Goal: Information Seeking & Learning: Compare options

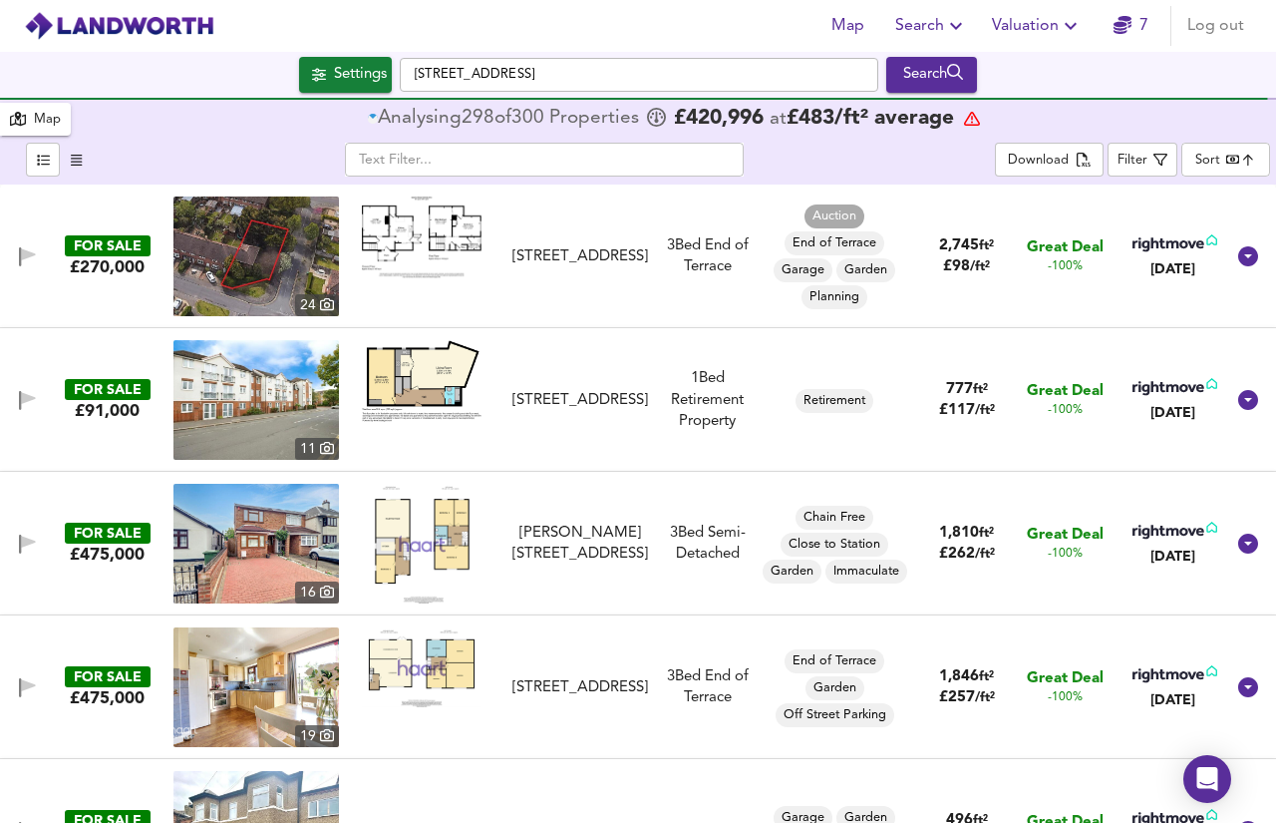
click at [375, 47] on div "Map Search Valuation 7 Log out Settings [GEOGRAPHIC_DATA] 4BL Search 300 Result…" at bounding box center [638, 411] width 1276 height 823
click at [394, 63] on div "Settings [STREET_ADDRESS] Search" at bounding box center [638, 75] width 1276 height 36
click at [516, 80] on input "[STREET_ADDRESS]" at bounding box center [639, 75] width 479 height 34
click at [353, 55] on div "Settings [STREET_ADDRESS] Search" at bounding box center [638, 75] width 1276 height 46
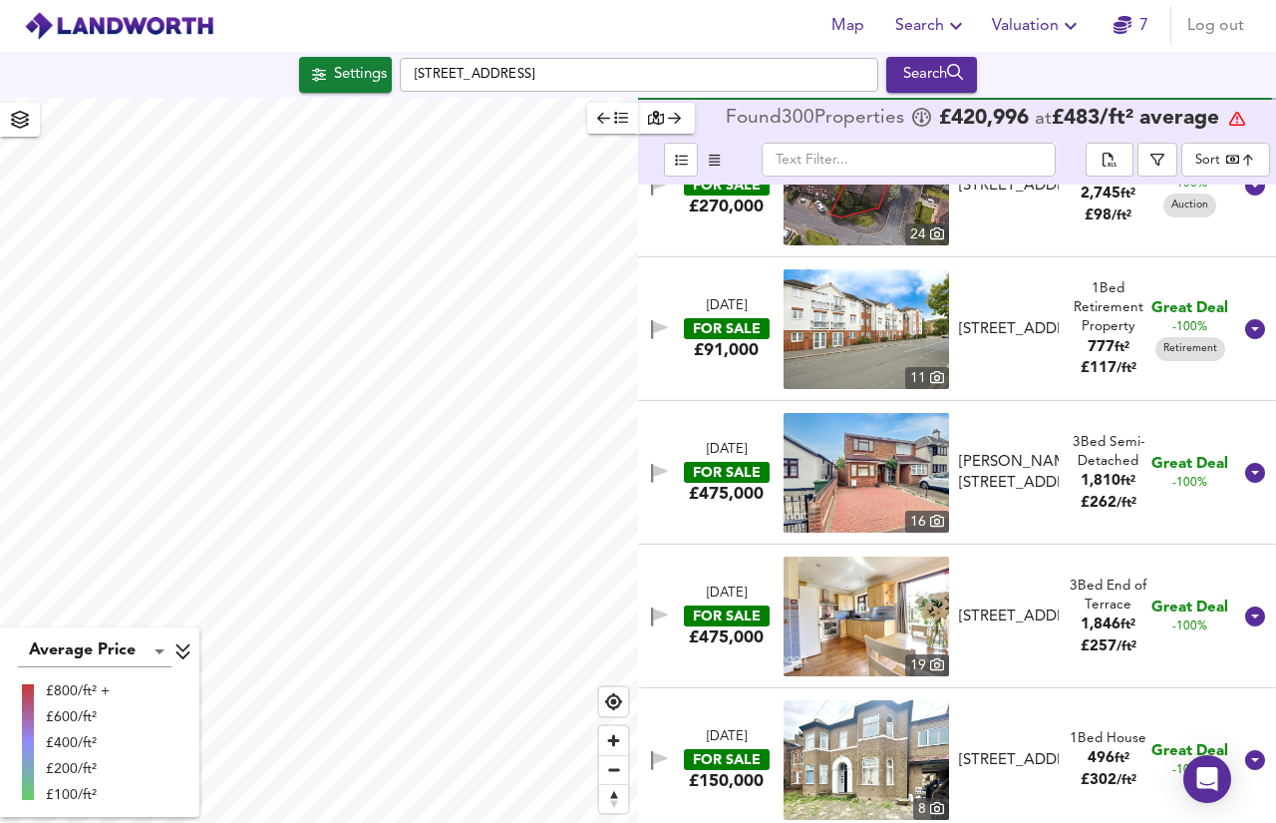
scroll to position [59, 0]
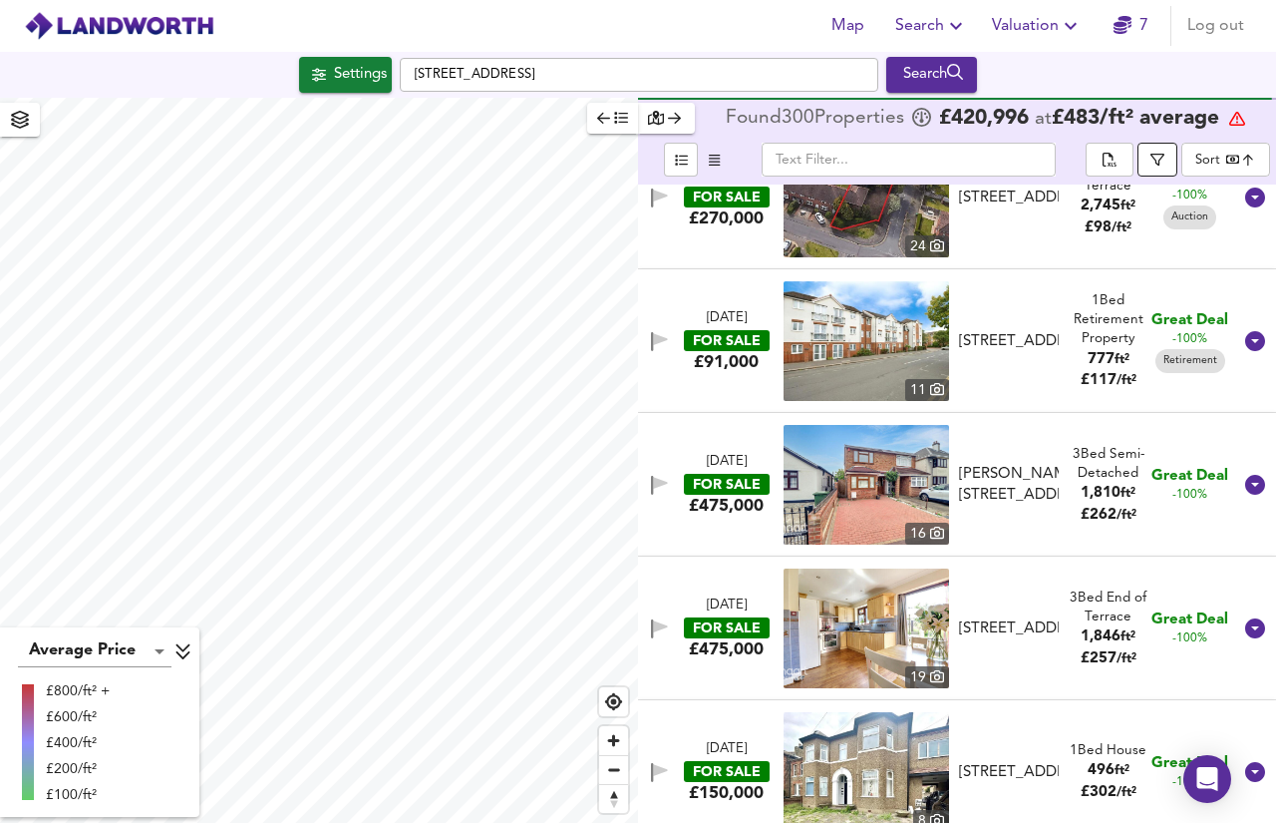
click at [1165, 166] on icon "button" at bounding box center [1158, 160] width 14 height 14
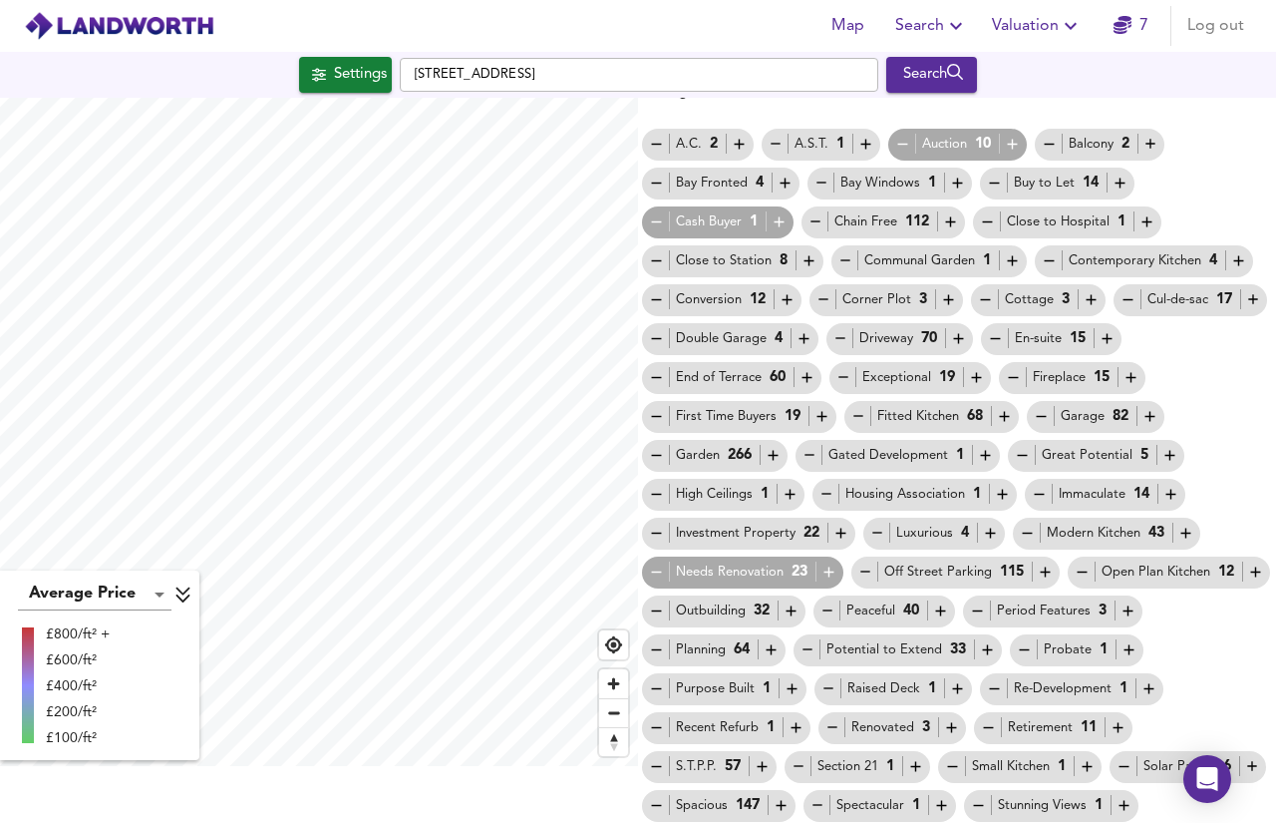
scroll to position [0, 0]
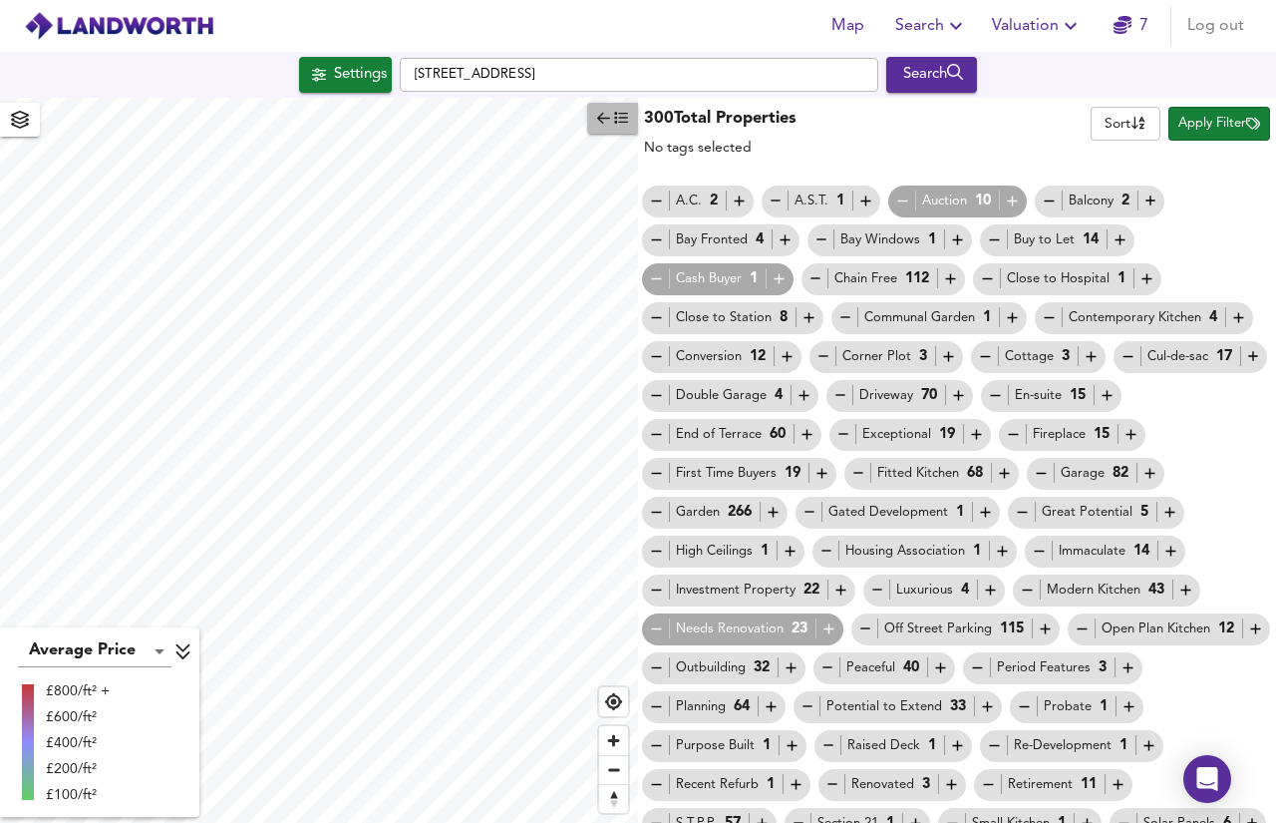
click at [587, 109] on button "button" at bounding box center [612, 118] width 51 height 31
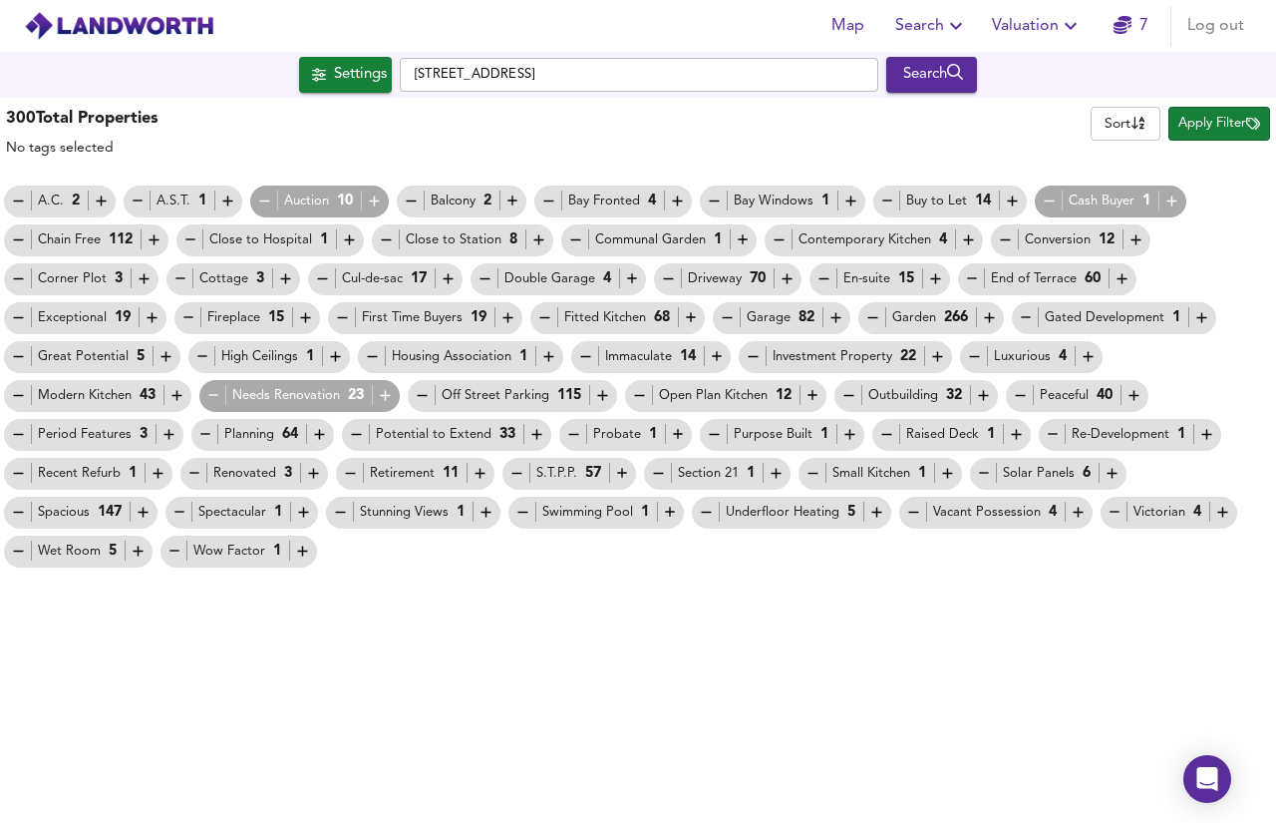
click at [1136, 119] on body "Map Search Valuation 7 Log out Settings Havering Drive, RM1 4BL Search 300 Resu…" at bounding box center [638, 411] width 1276 height 823
click at [1235, 106] on div at bounding box center [638, 411] width 1276 height 823
click at [1244, 125] on span "Apply Filter" at bounding box center [1220, 124] width 82 height 23
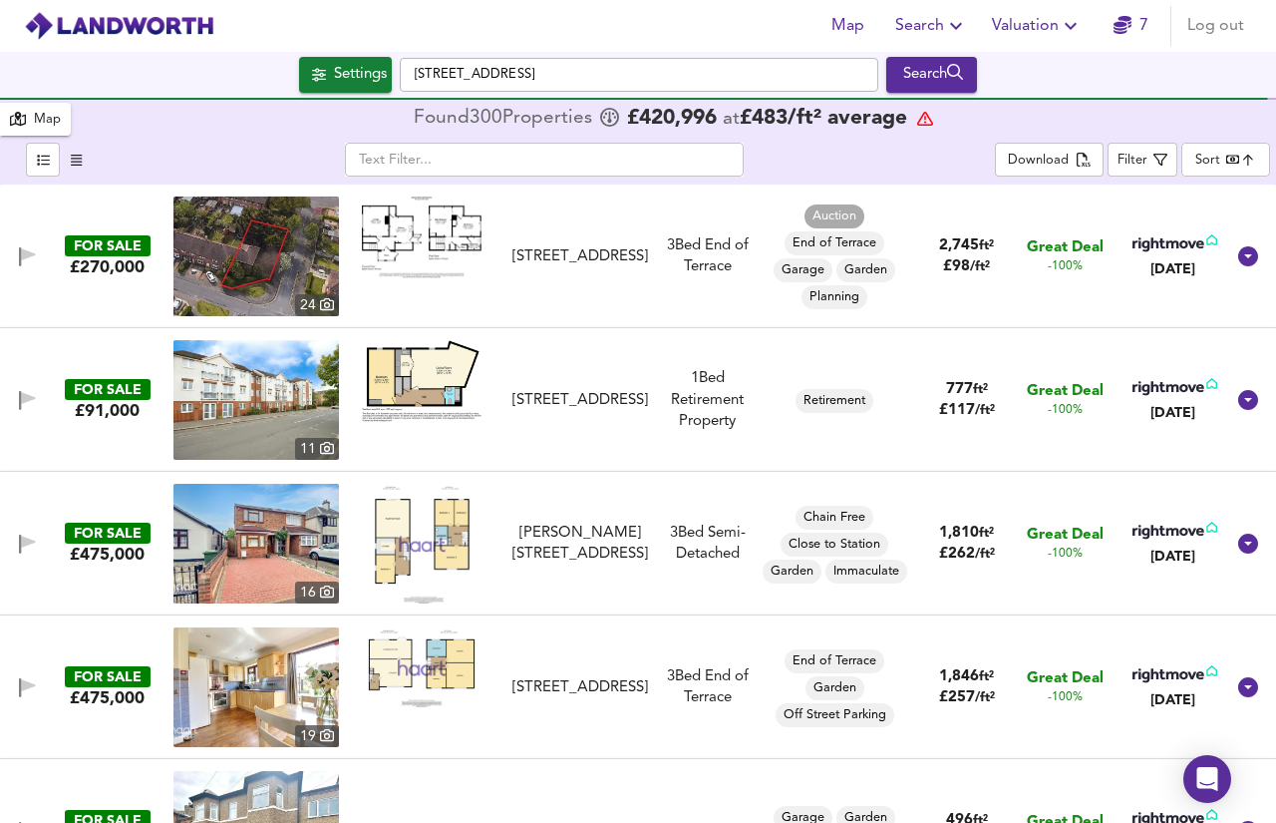
drag, startPoint x: 669, startPoint y: 563, endPoint x: 1030, endPoint y: 551, distance: 361.2
click at [669, 563] on div "3 Bed Semi-Detached" at bounding box center [707, 543] width 103 height 43
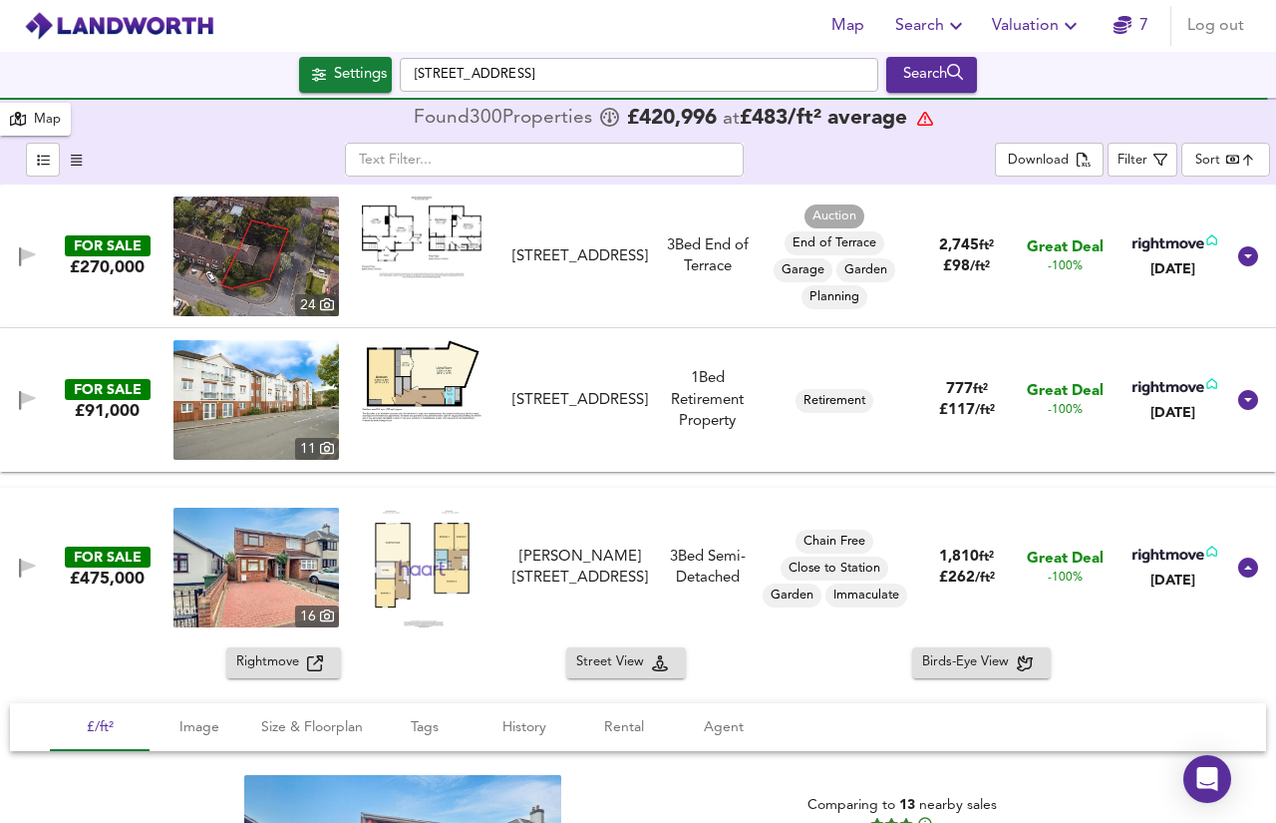
click at [253, 656] on span "Rightmove" at bounding box center [271, 662] width 71 height 23
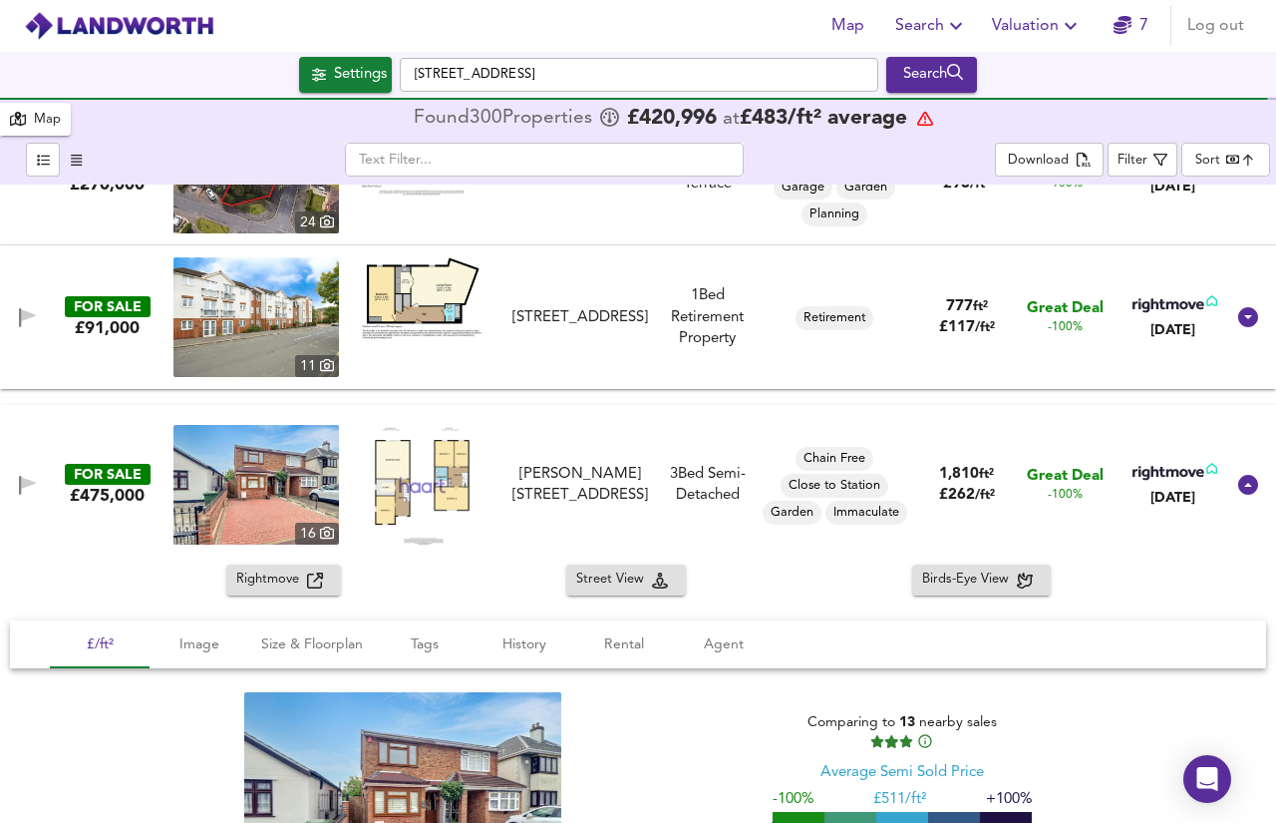
scroll to position [84, 0]
click at [1239, 482] on icon at bounding box center [1248, 484] width 20 height 20
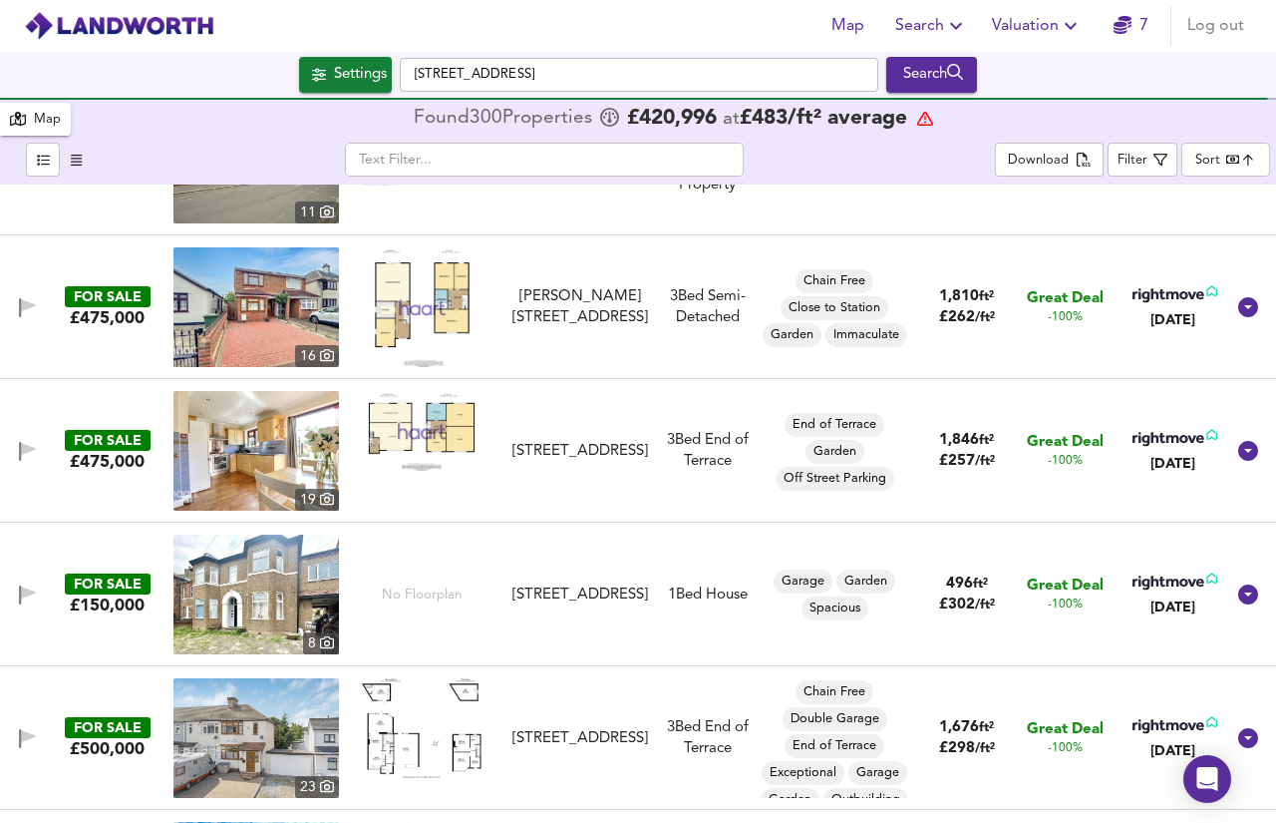
scroll to position [237, 0]
click at [311, 305] on img at bounding box center [256, 306] width 166 height 120
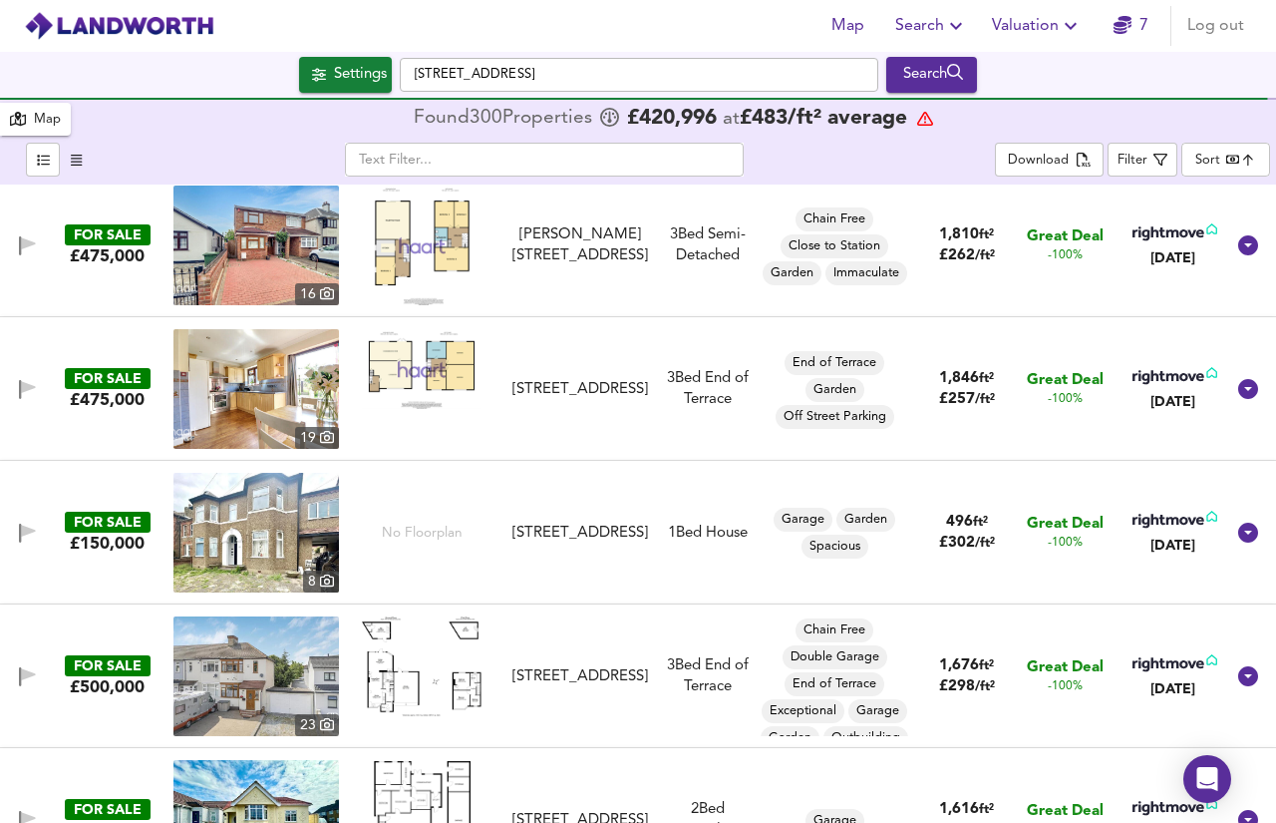
scroll to position [299, 0]
drag, startPoint x: 1235, startPoint y: 393, endPoint x: 808, endPoint y: 455, distance: 432.2
click at [1238, 393] on icon at bounding box center [1248, 388] width 20 height 20
click at [1236, 393] on icon at bounding box center [1248, 388] width 24 height 24
click at [1238, 392] on icon at bounding box center [1248, 388] width 20 height 20
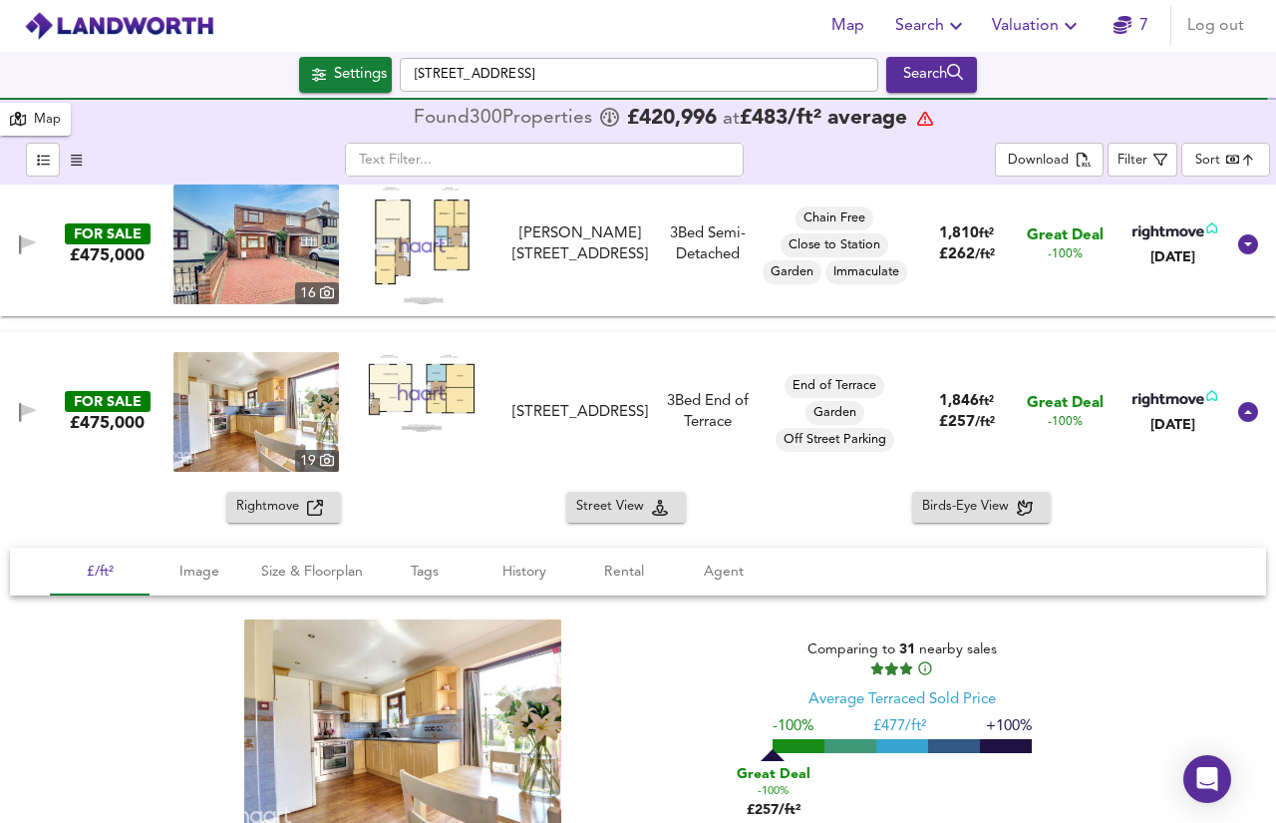
click at [279, 507] on span "Rightmove" at bounding box center [271, 507] width 71 height 23
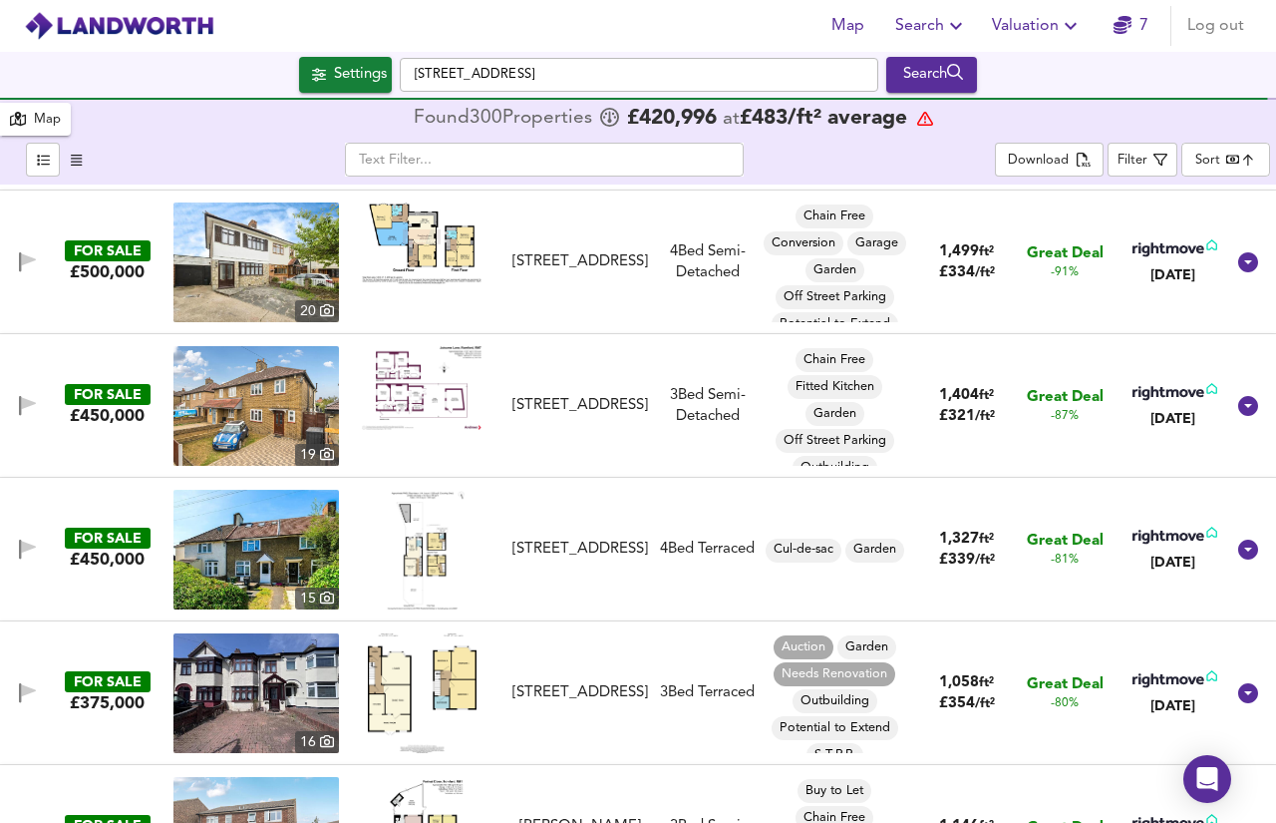
scroll to position [1721, 0]
drag, startPoint x: 1236, startPoint y: 399, endPoint x: 457, endPoint y: 436, distance: 780.6
click at [1238, 399] on icon at bounding box center [1248, 405] width 20 height 20
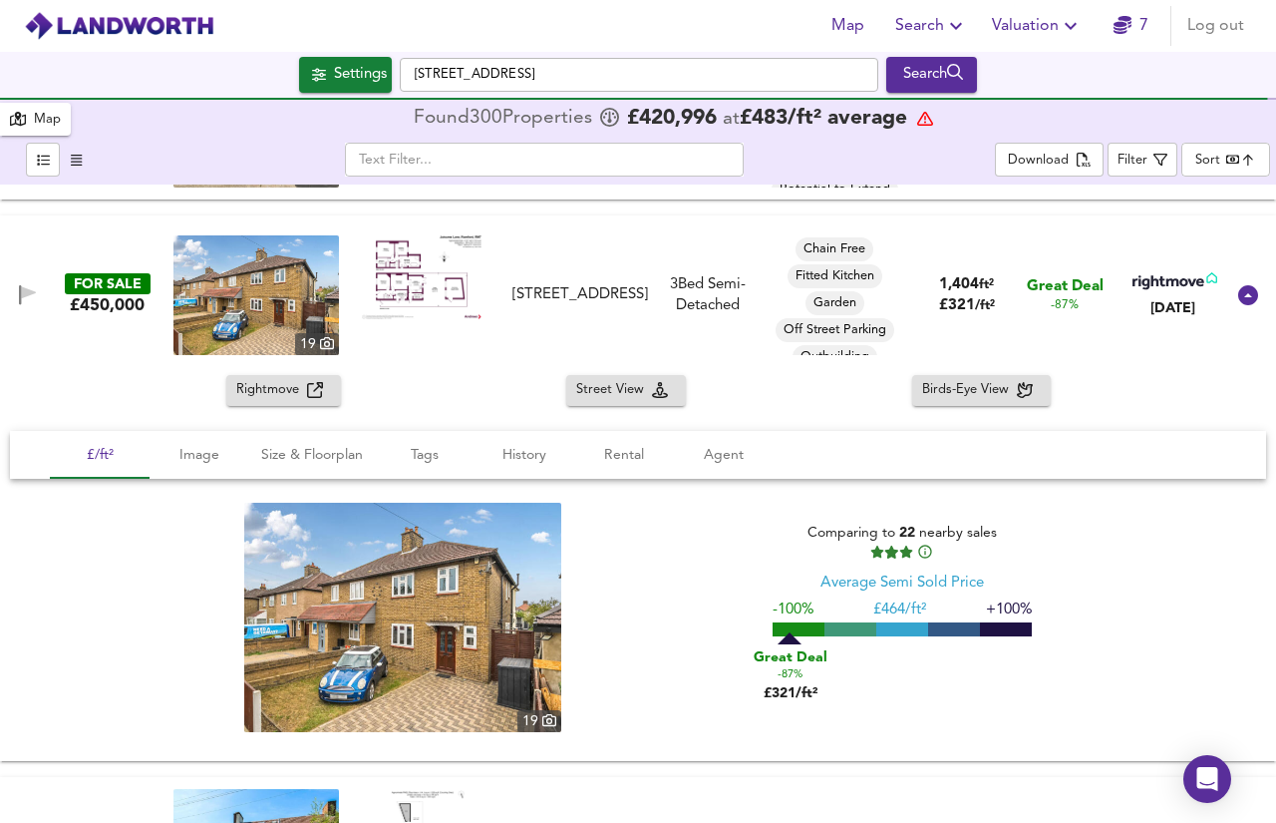
scroll to position [1856, 0]
click at [659, 543] on div "19 Comparing to 22 nearby sales Average Semi Sold Price -100% £ 464/ft² +100% G…" at bounding box center [638, 616] width 1209 height 229
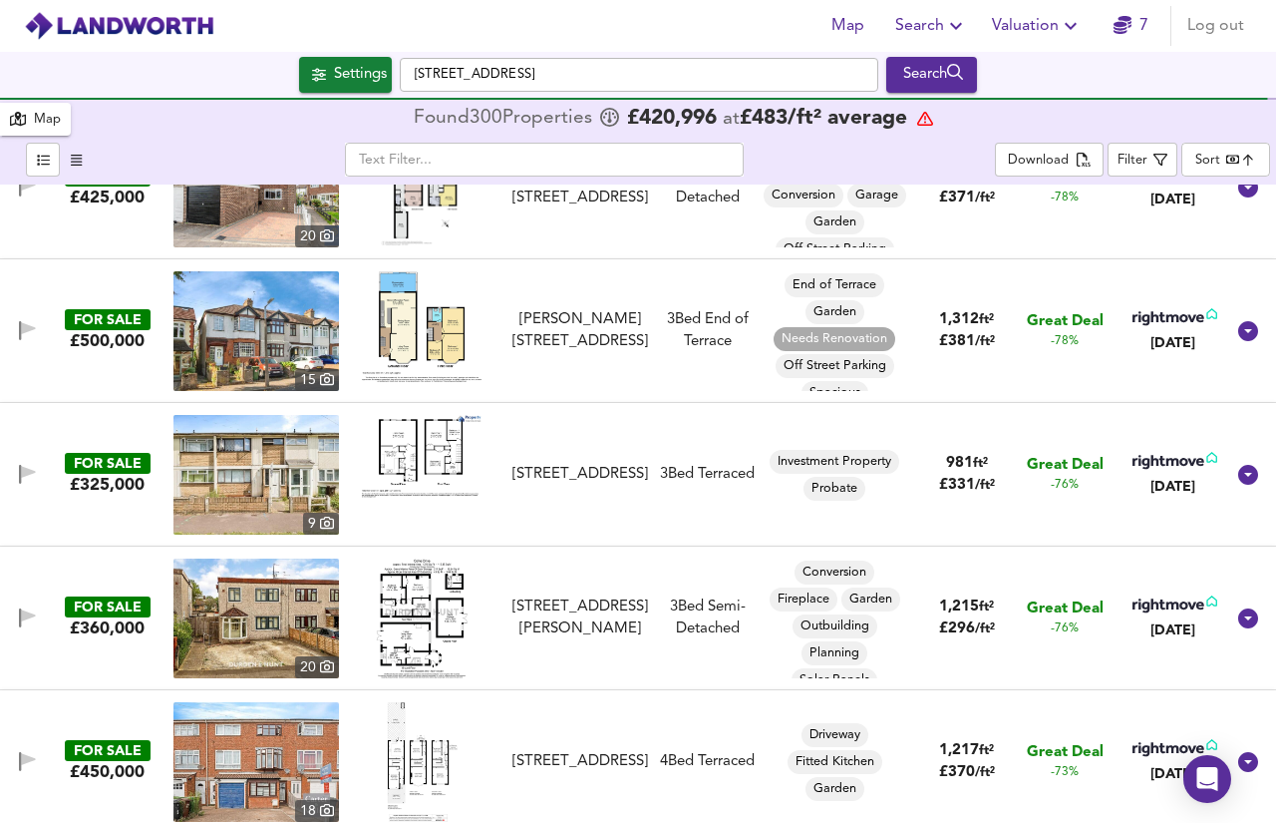
scroll to position [2804, 0]
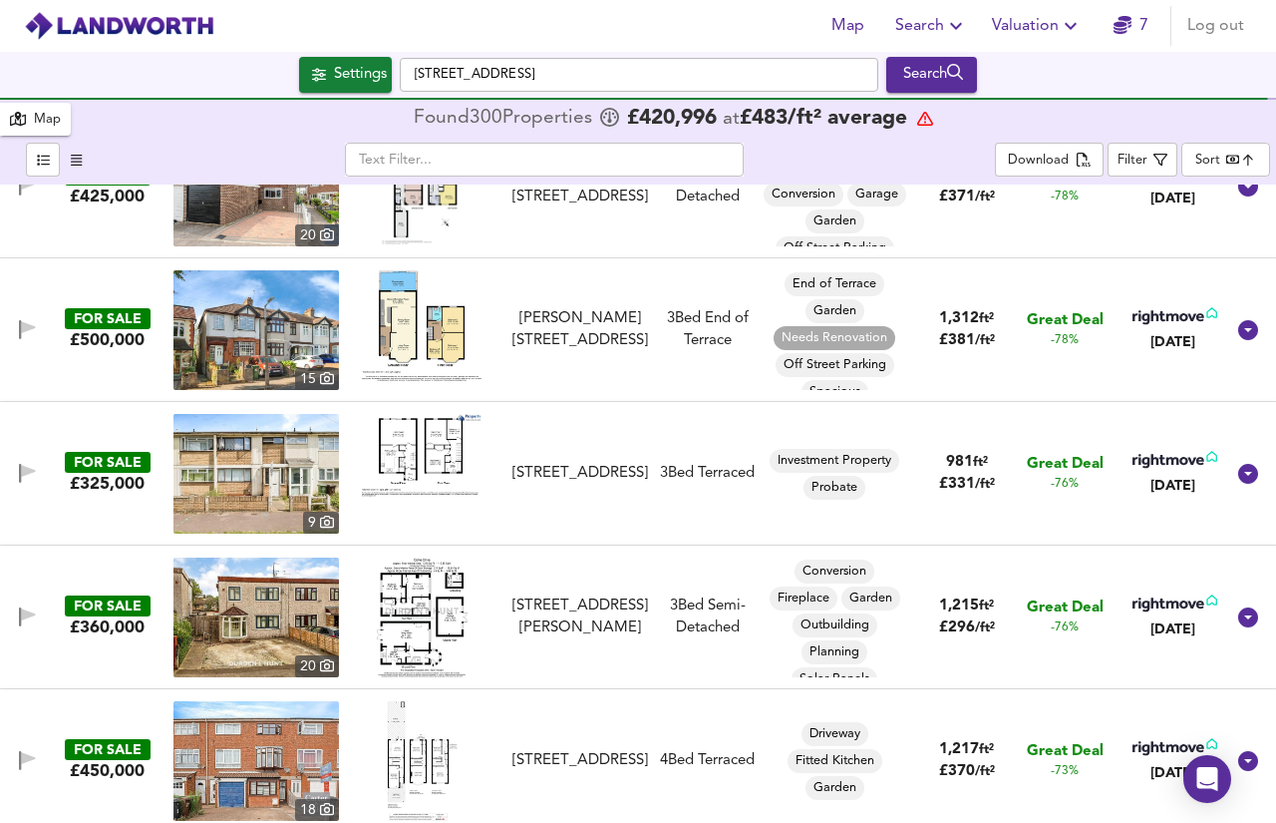
click at [81, 165] on icon "button" at bounding box center [76, 160] width 11 height 11
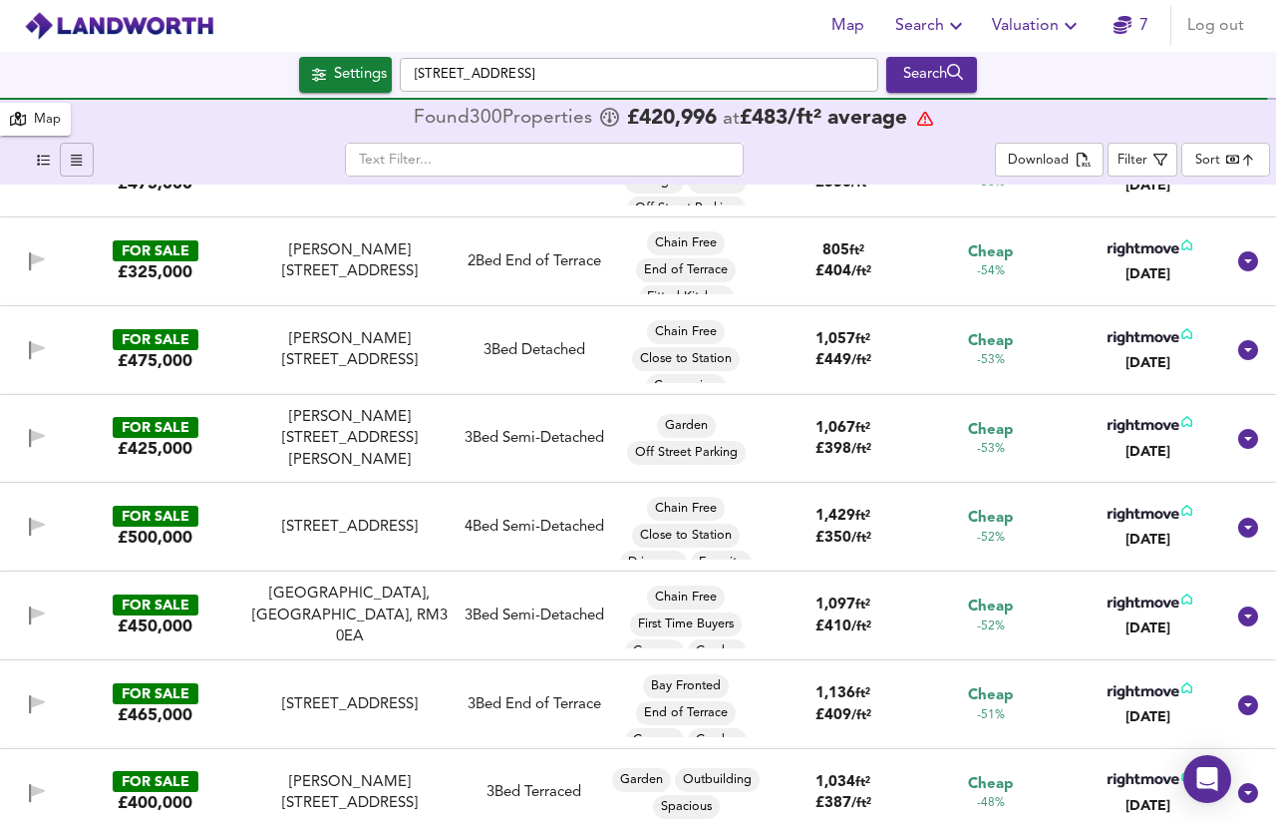
scroll to position [3404, 0]
drag, startPoint x: 1230, startPoint y: 348, endPoint x: 487, endPoint y: 487, distance: 756.7
click at [1238, 348] on icon at bounding box center [1248, 349] width 20 height 20
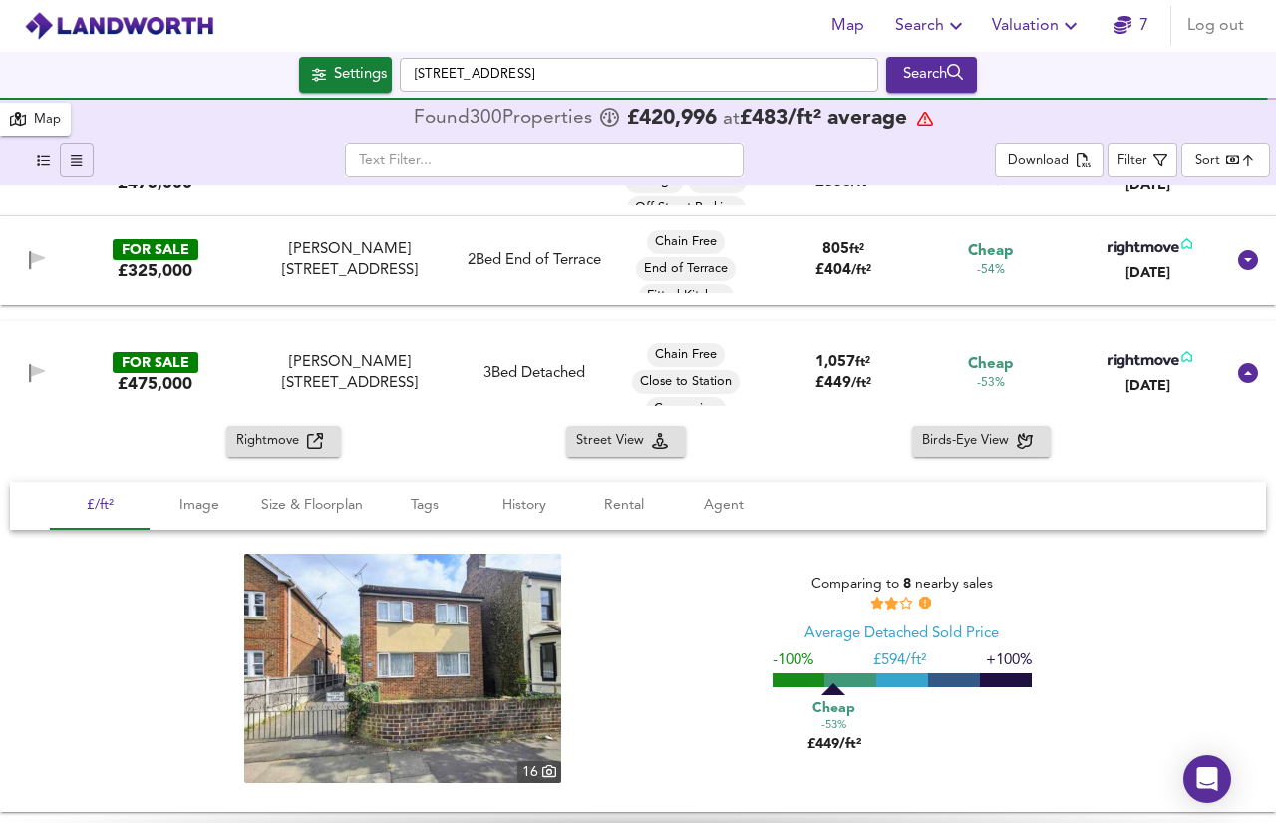
click at [295, 442] on span "Rightmove" at bounding box center [271, 441] width 71 height 23
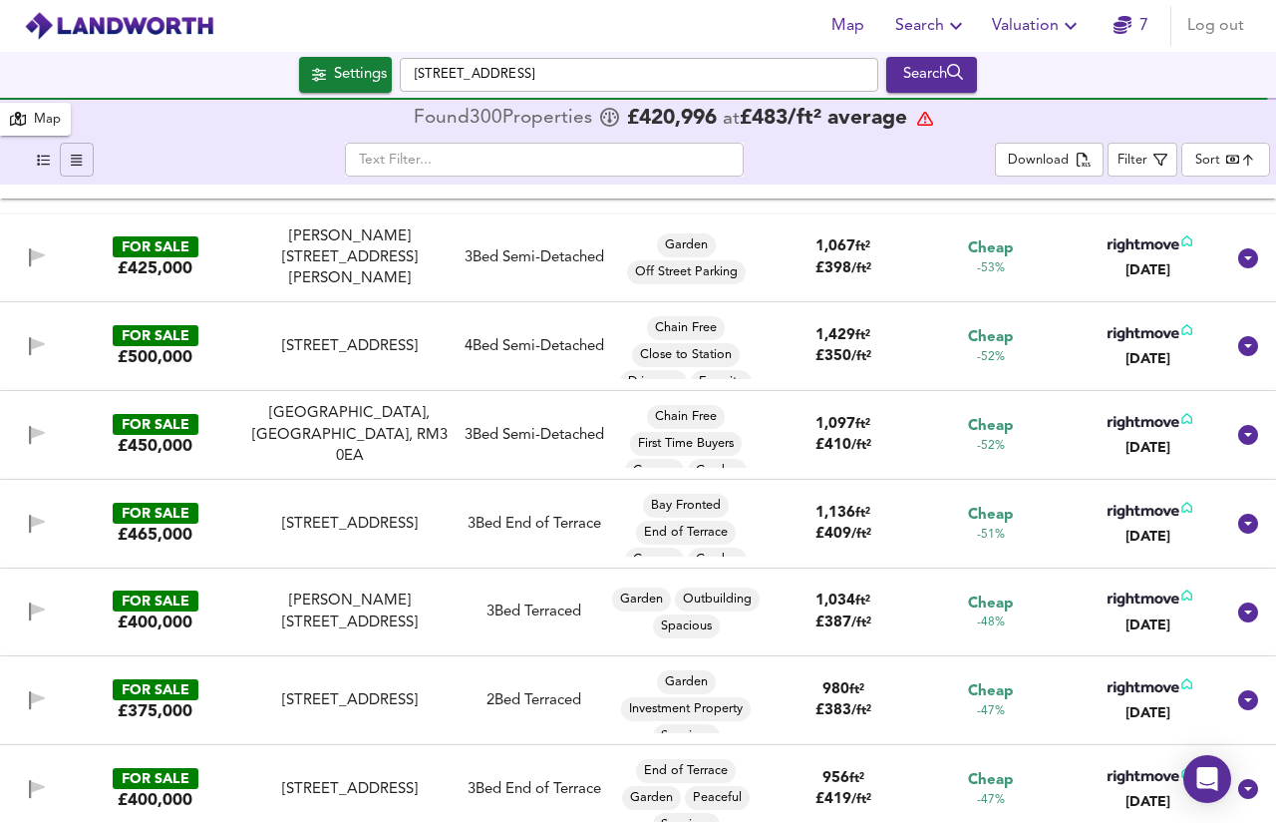
scroll to position [4018, 0]
click at [465, 254] on div "3 Bed Semi-Detached" at bounding box center [535, 256] width 140 height 21
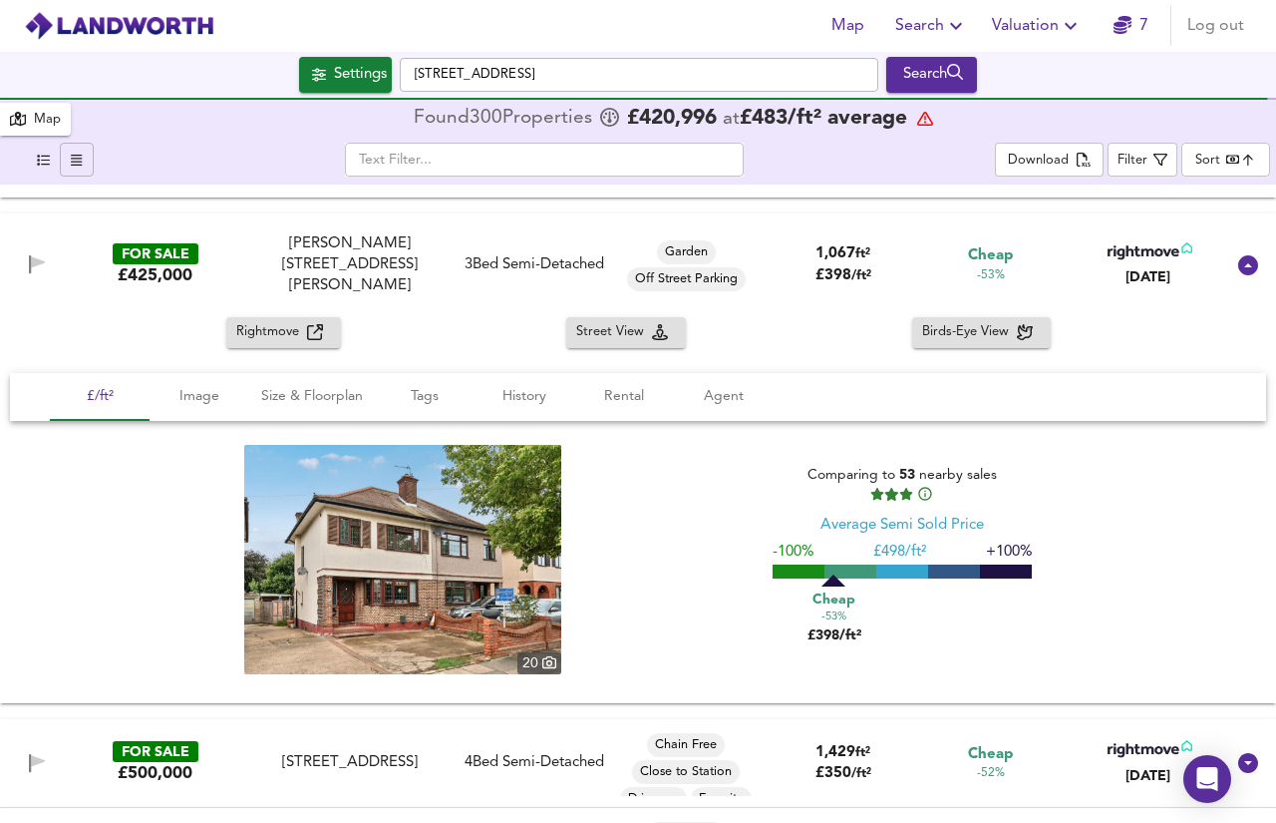
click at [273, 333] on span "Rightmove" at bounding box center [271, 332] width 71 height 23
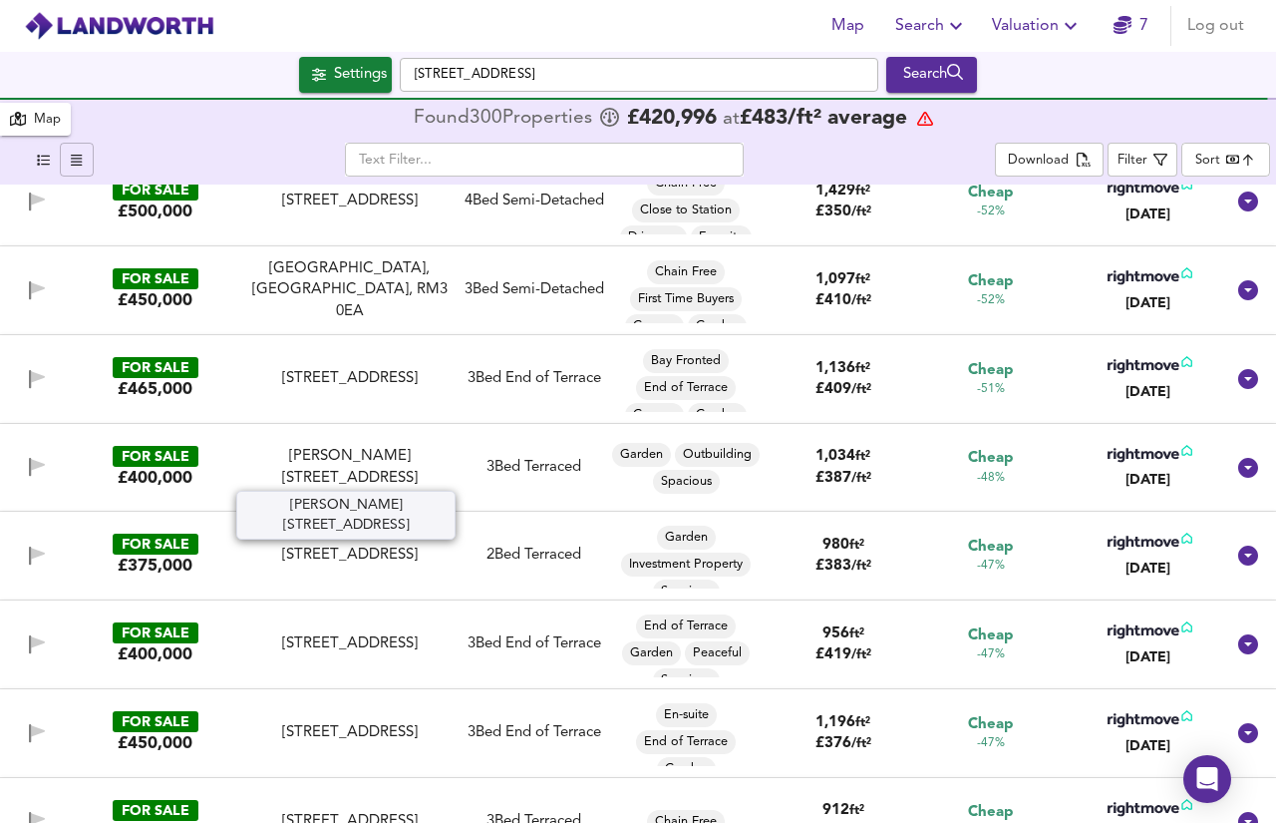
scroll to position [4581, 0]
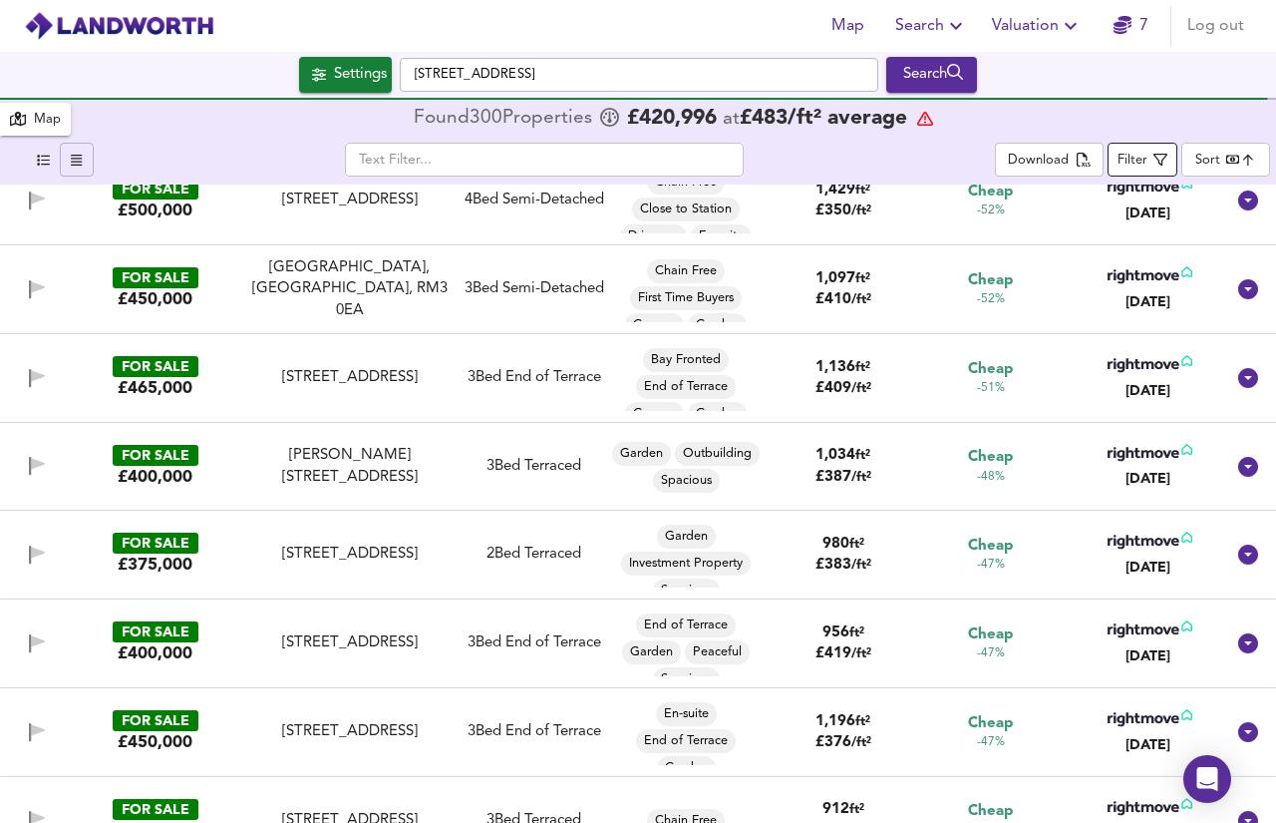
click at [1122, 164] on div "Filter" at bounding box center [1133, 161] width 30 height 23
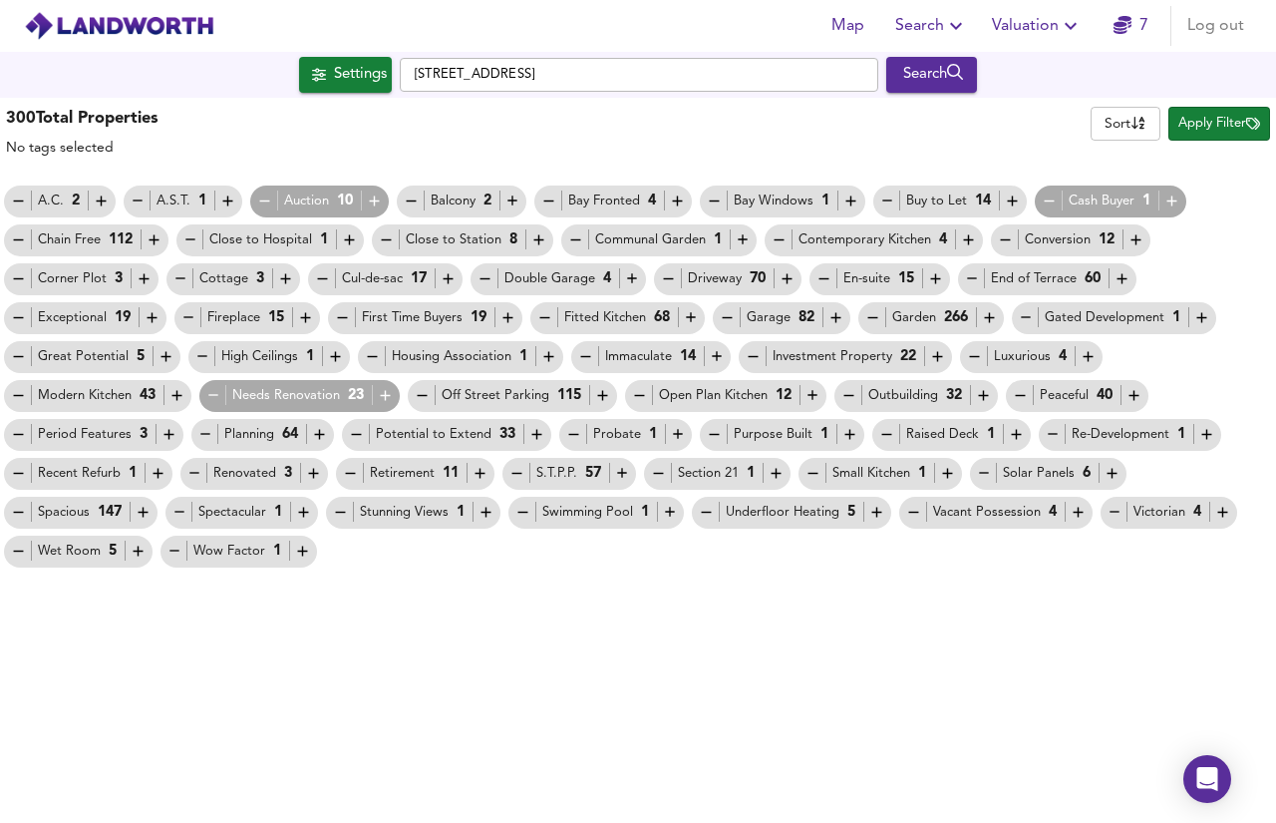
click at [1194, 126] on span "Apply Filter" at bounding box center [1220, 124] width 82 height 23
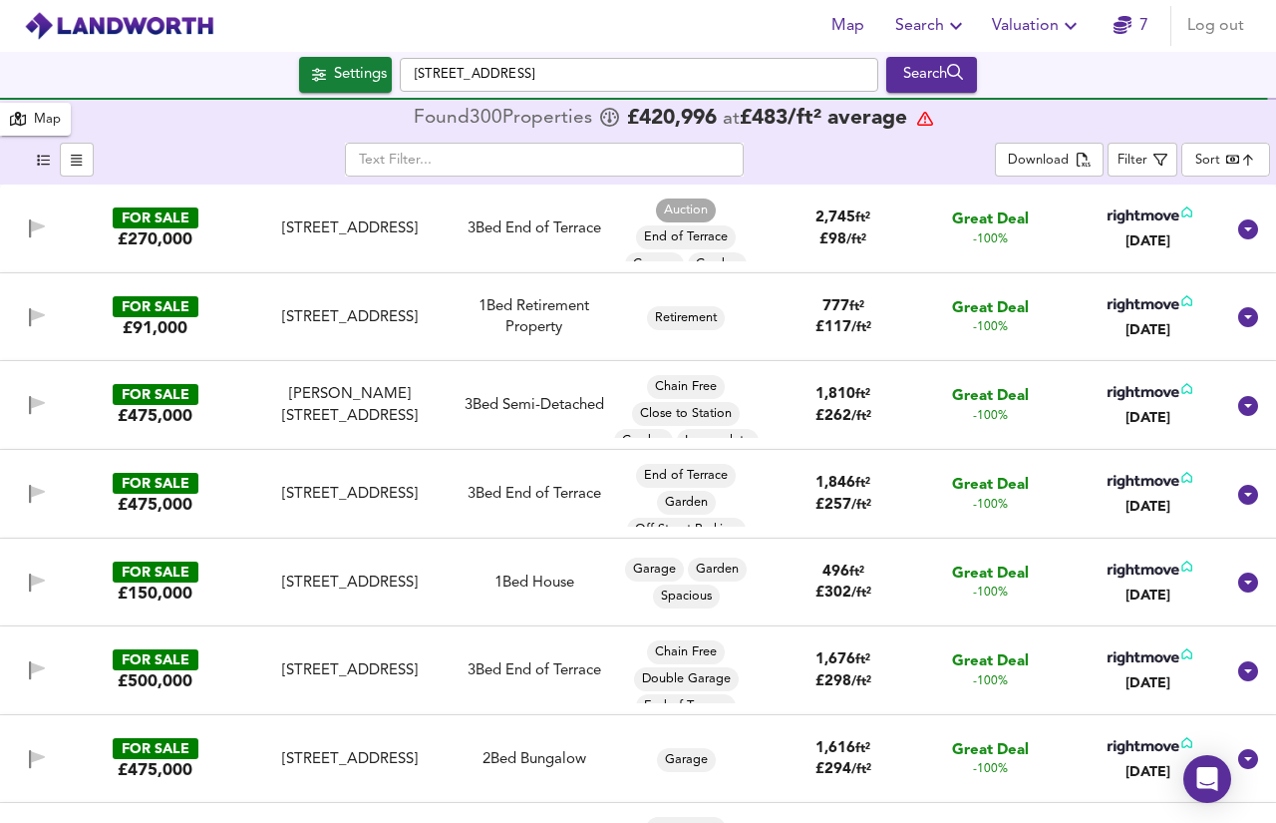
click at [351, 70] on div "Settings" at bounding box center [360, 75] width 53 height 26
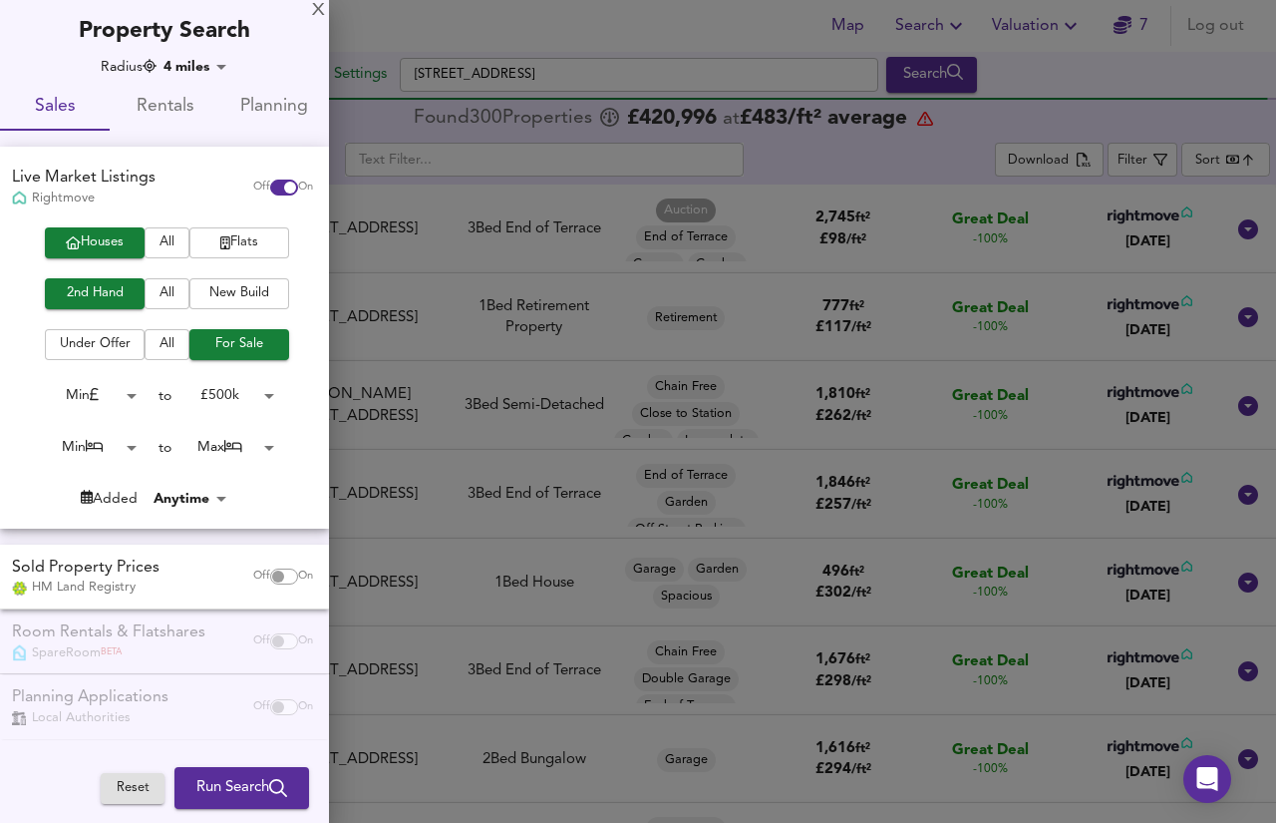
click at [234, 400] on body "Map Search Valuation 7 Log out Settings [GEOGRAPHIC_DATA] 4BL Search 300 Result…" at bounding box center [638, 411] width 1276 height 823
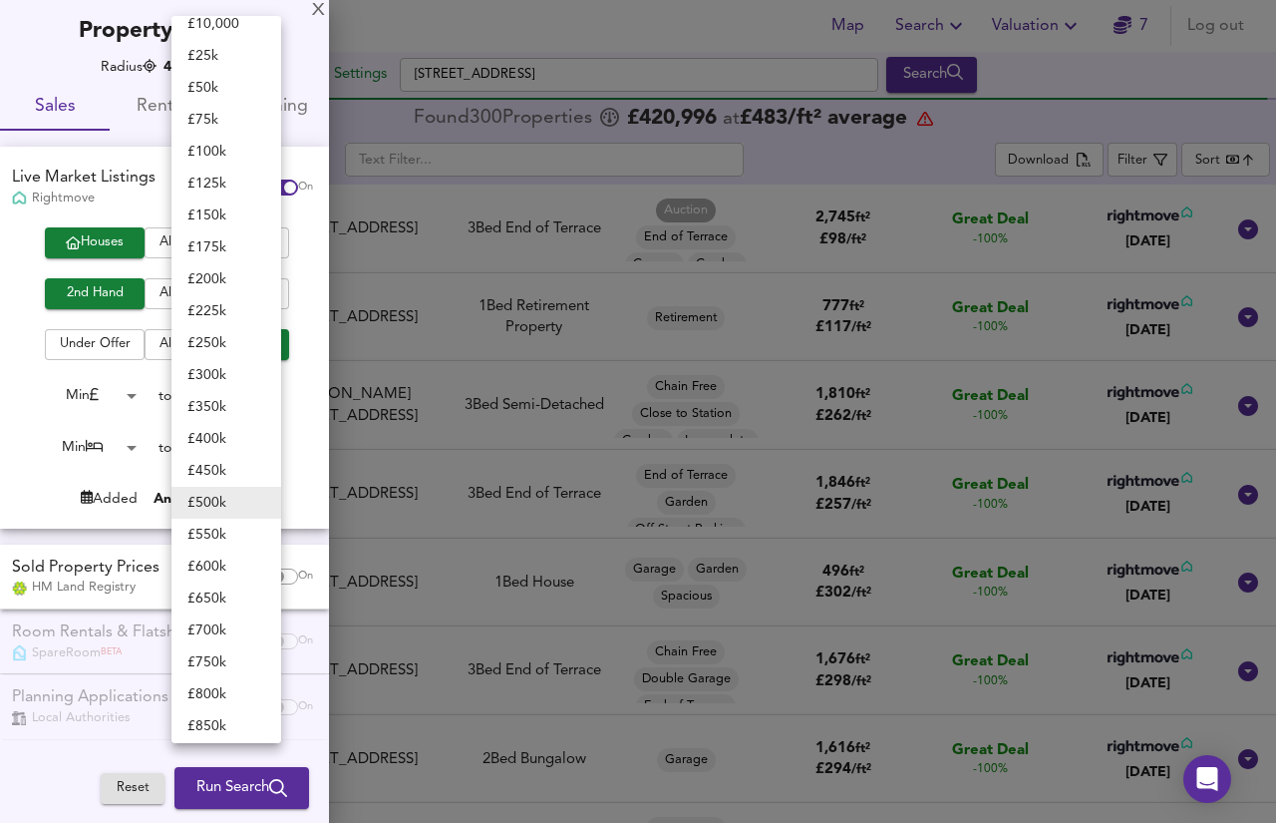
scroll to position [49, 0]
click at [214, 467] on li "£ 450k" at bounding box center [227, 470] width 110 height 32
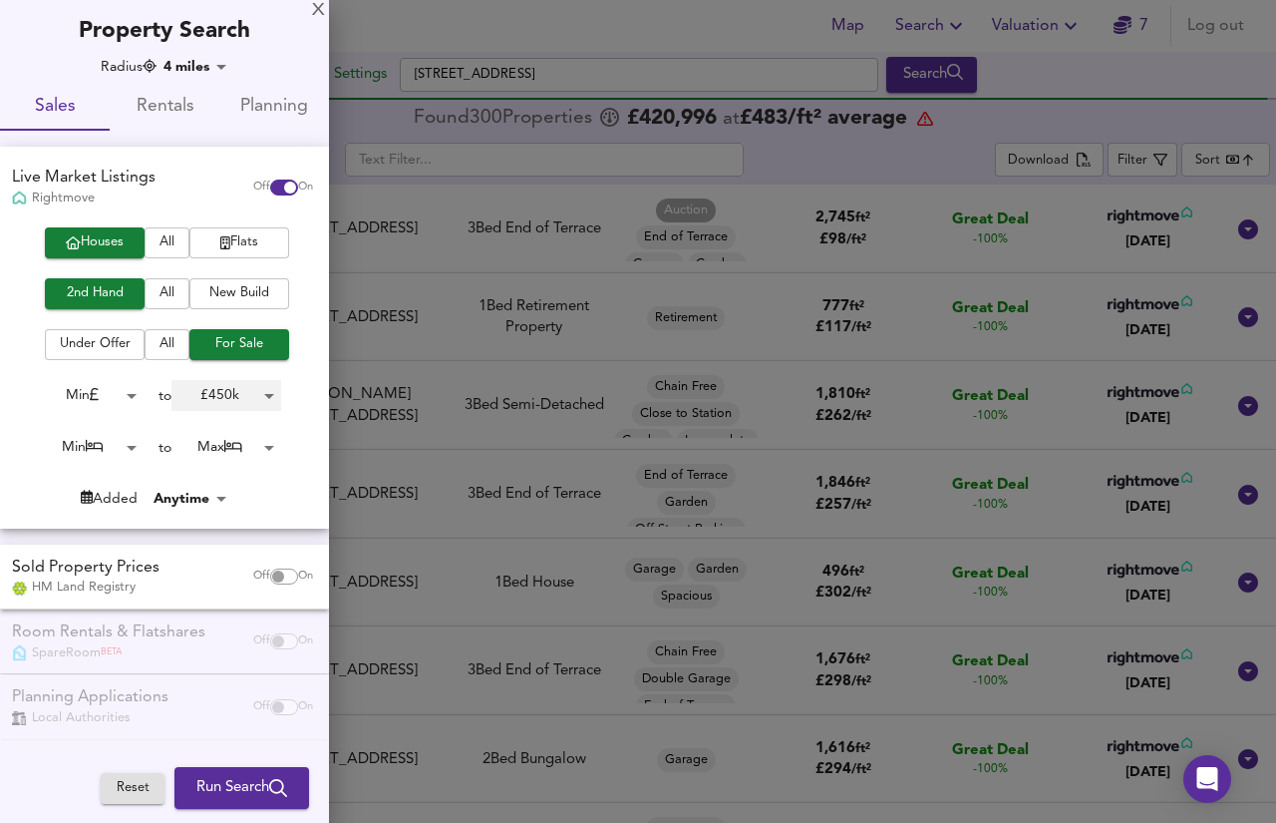
type input "450000"
click at [215, 65] on body "Map Search Valuation 7 Log out Settings [GEOGRAPHIC_DATA] 4BL Search 300 Result…" at bounding box center [638, 411] width 1276 height 823
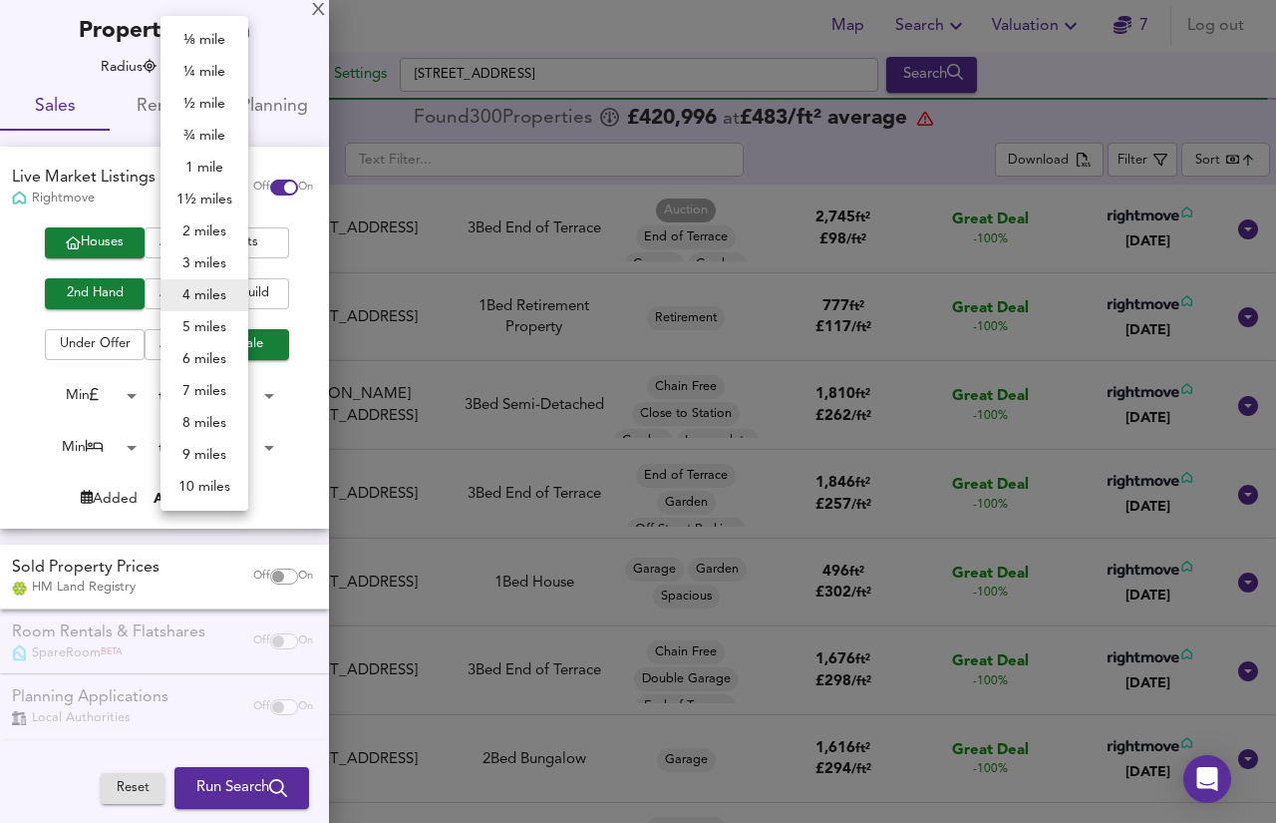
click at [199, 362] on li "6 miles" at bounding box center [205, 359] width 88 height 32
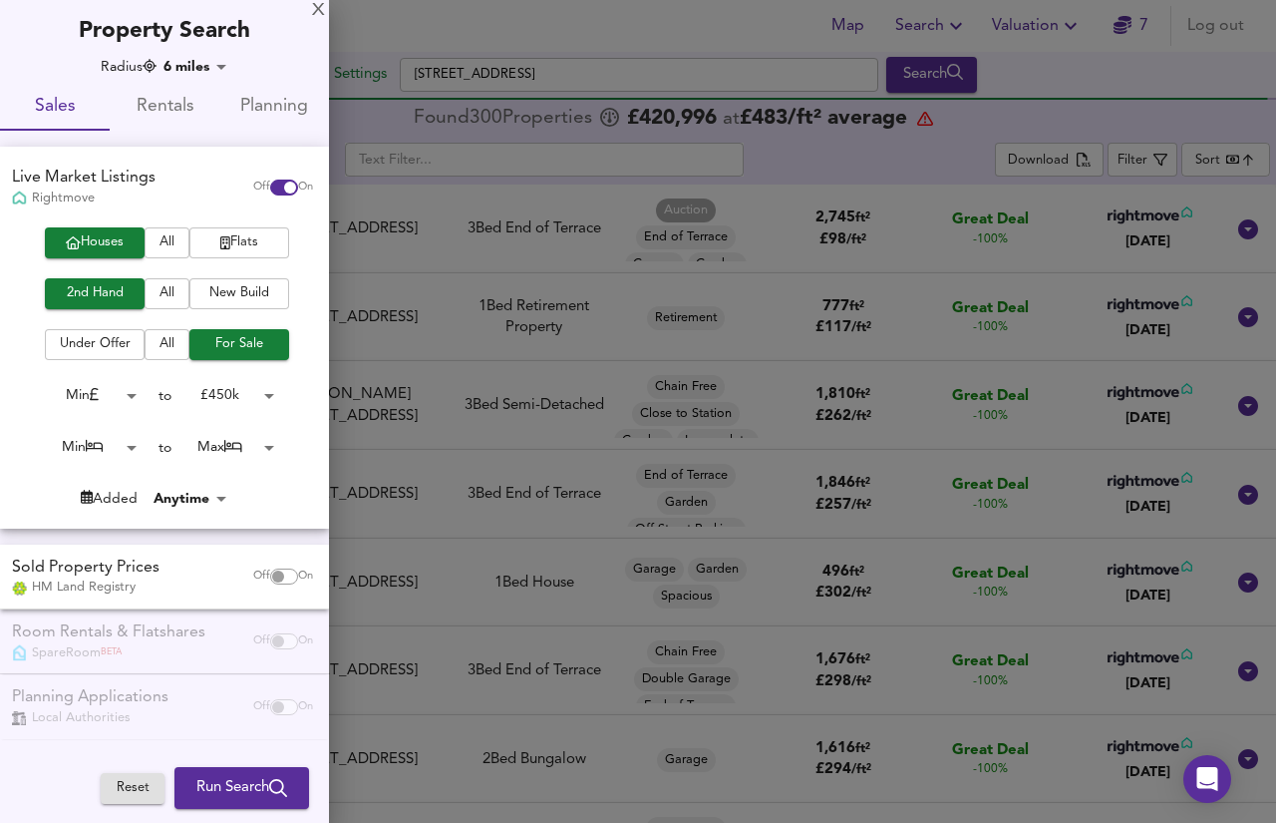
click at [199, 240] on li "6 miles" at bounding box center [194, 231] width 66 height 18
type input "9654"
click at [104, 442] on body "Map Search Valuation 7 Log out Settings [GEOGRAPHIC_DATA] 4BL Search 300 Result…" at bounding box center [638, 411] width 1276 height 823
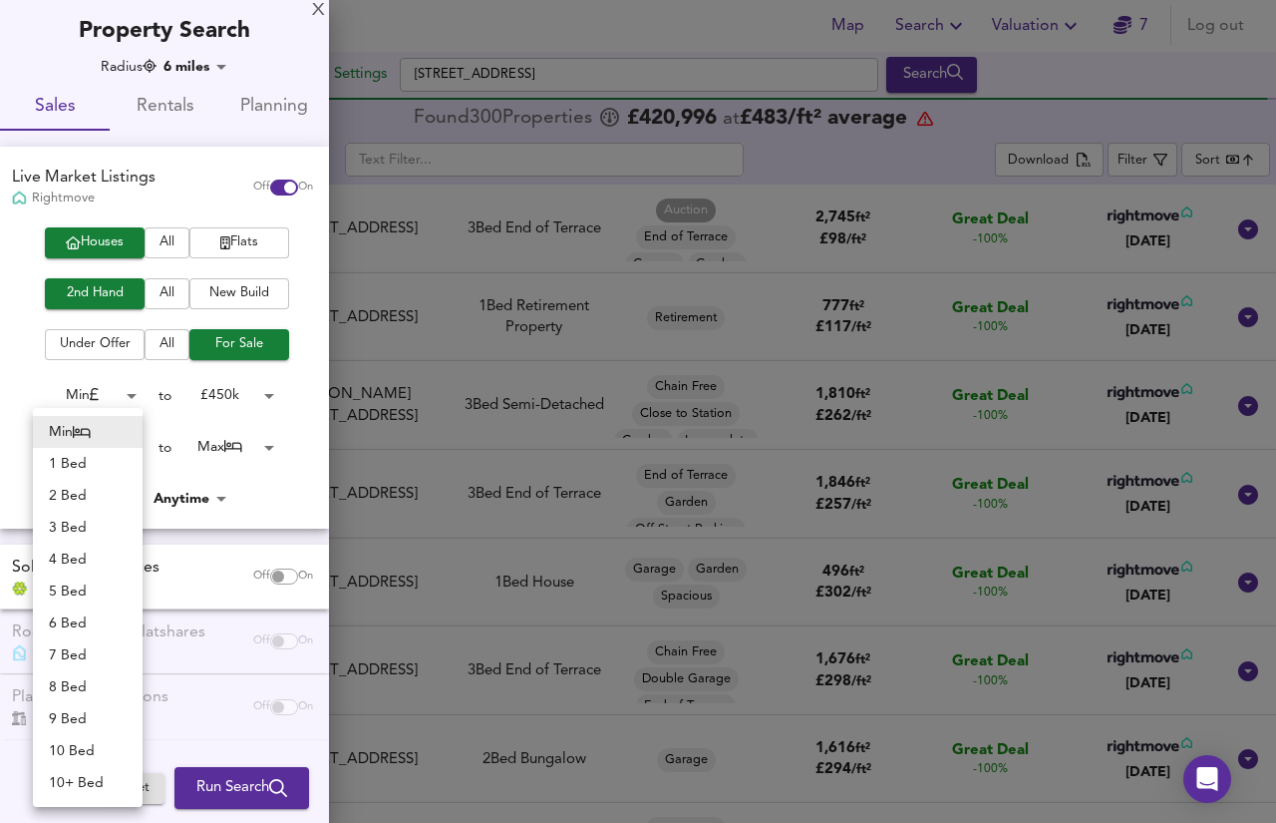
click at [97, 504] on li "2 Bed" at bounding box center [88, 496] width 110 height 32
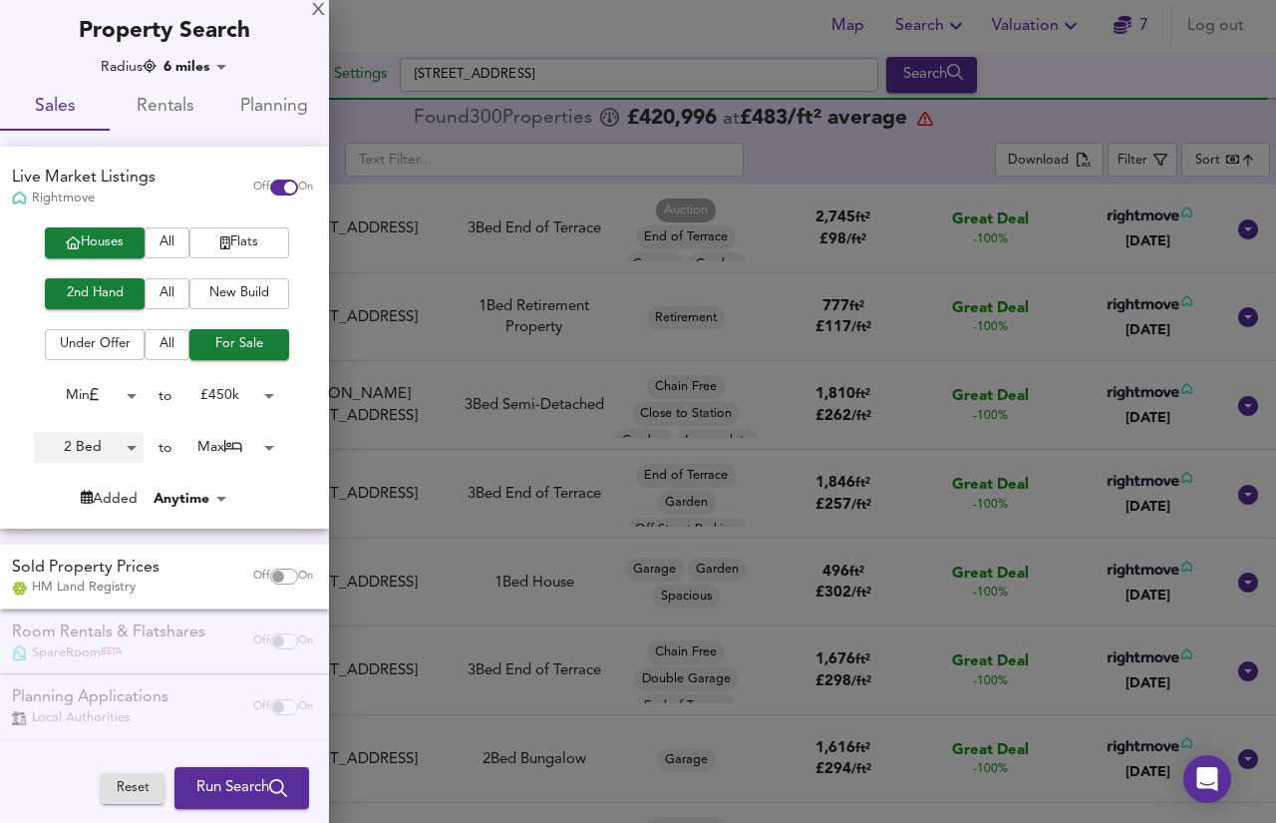
type input "2"
click at [222, 787] on span "Run Search" at bounding box center [241, 788] width 91 height 26
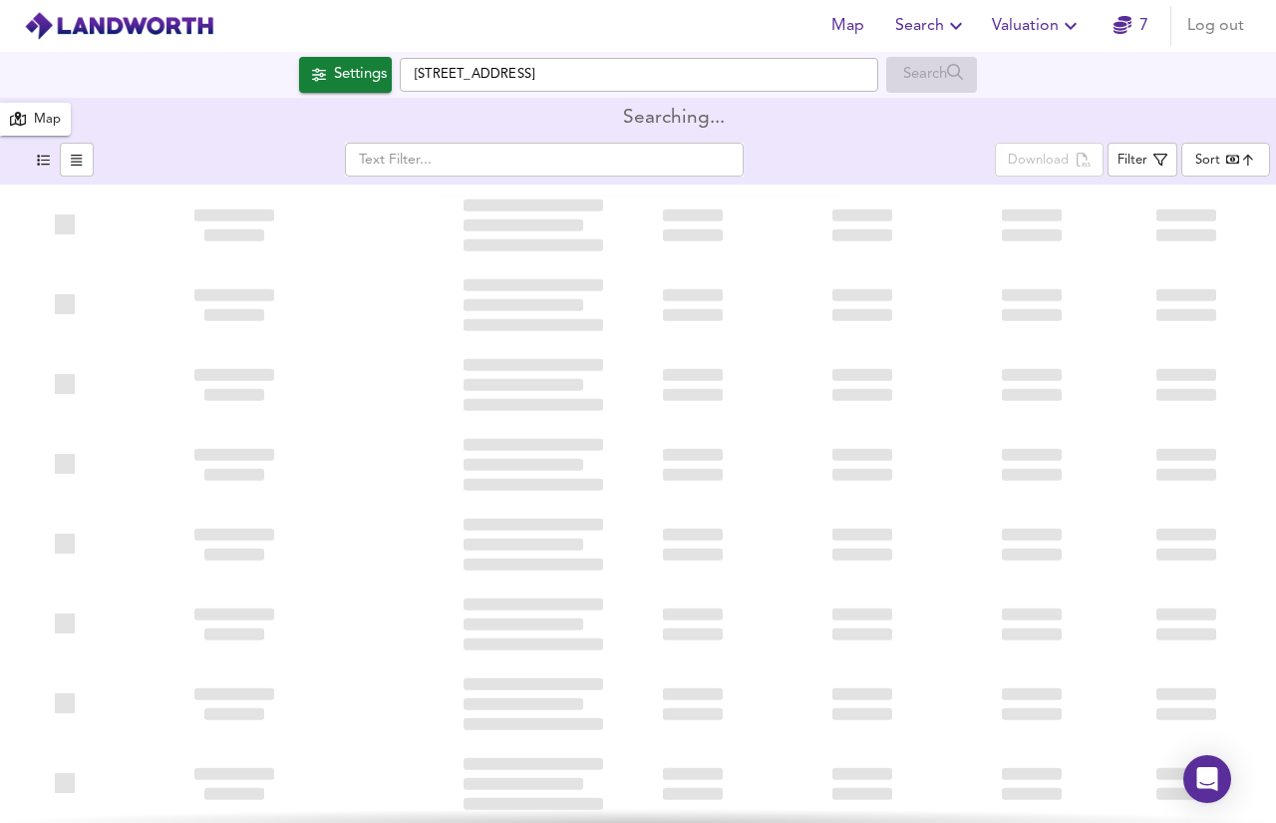
type input "bestdeal"
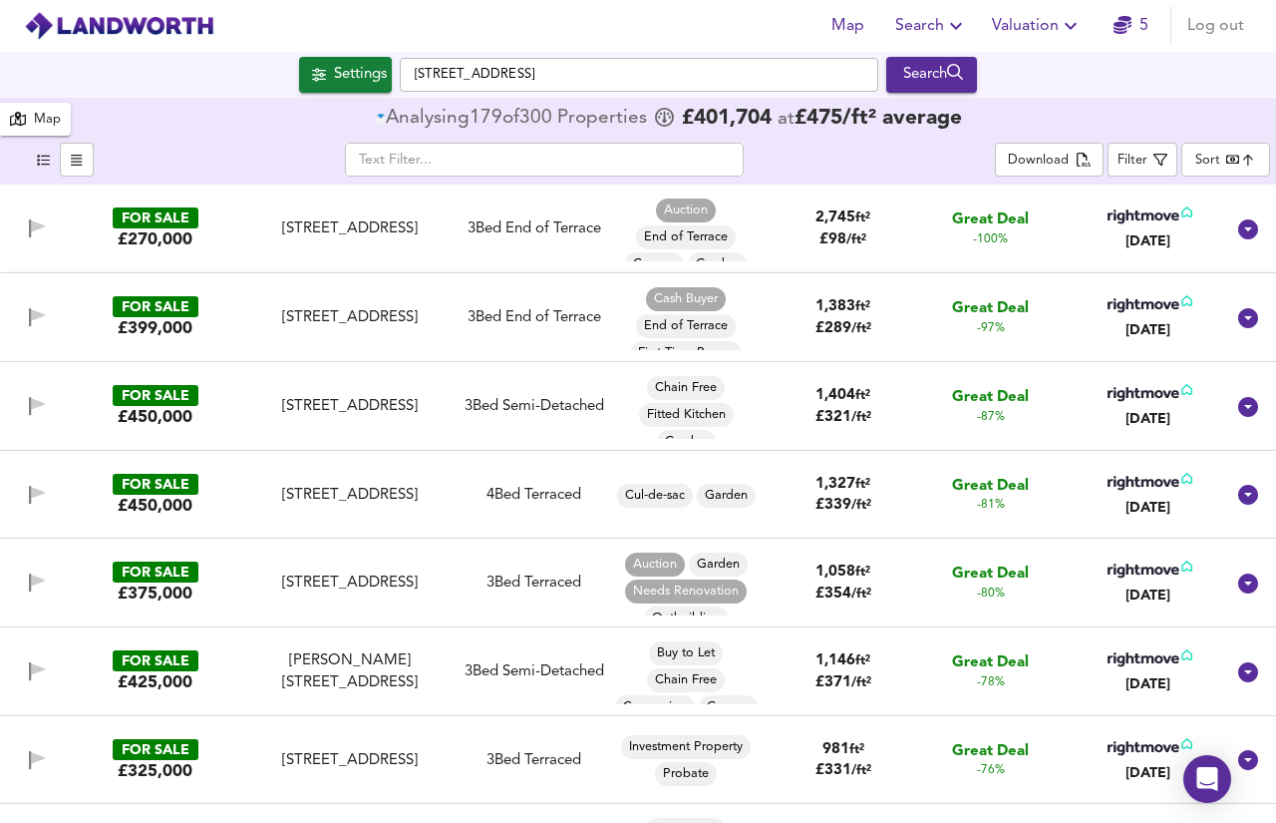
checkbox input "false"
checkbox input "true"
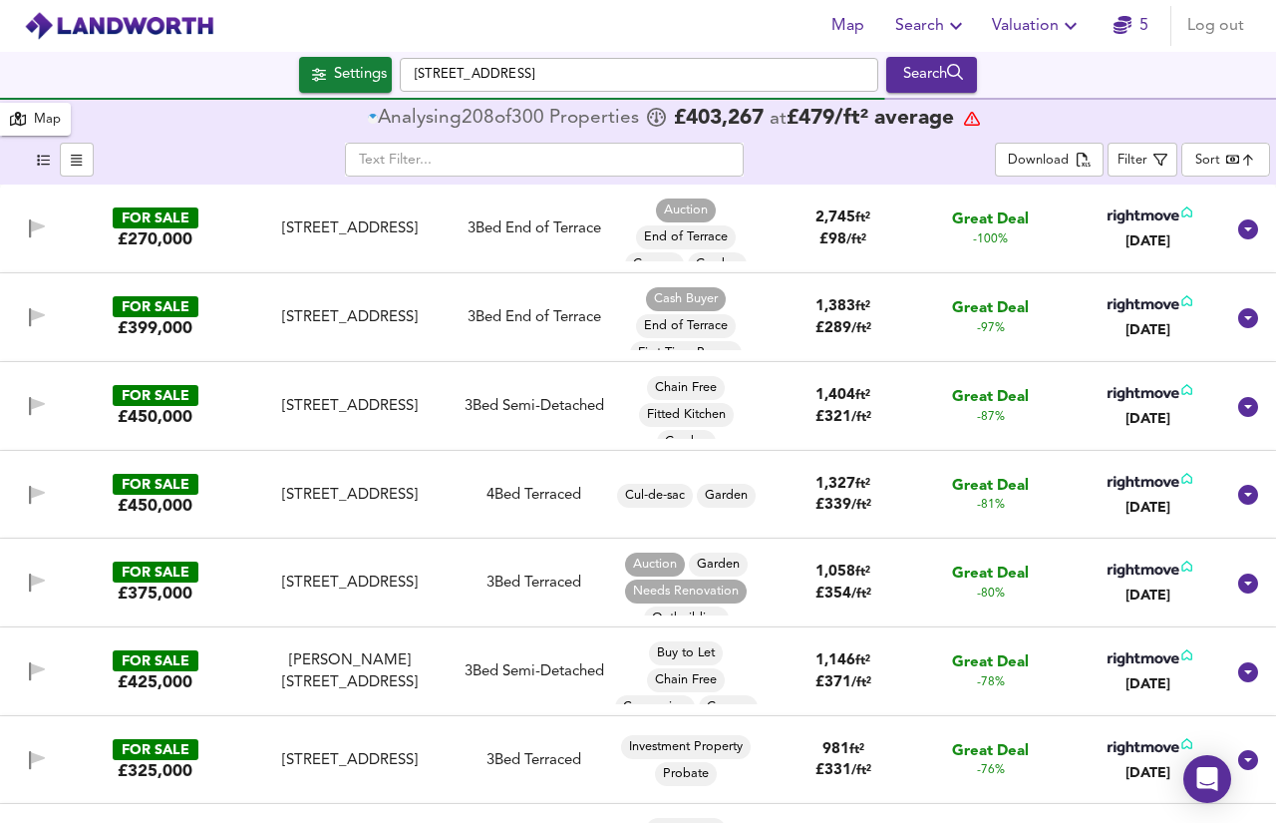
click at [515, 399] on div "3 Bed Semi-Detached" at bounding box center [535, 406] width 140 height 21
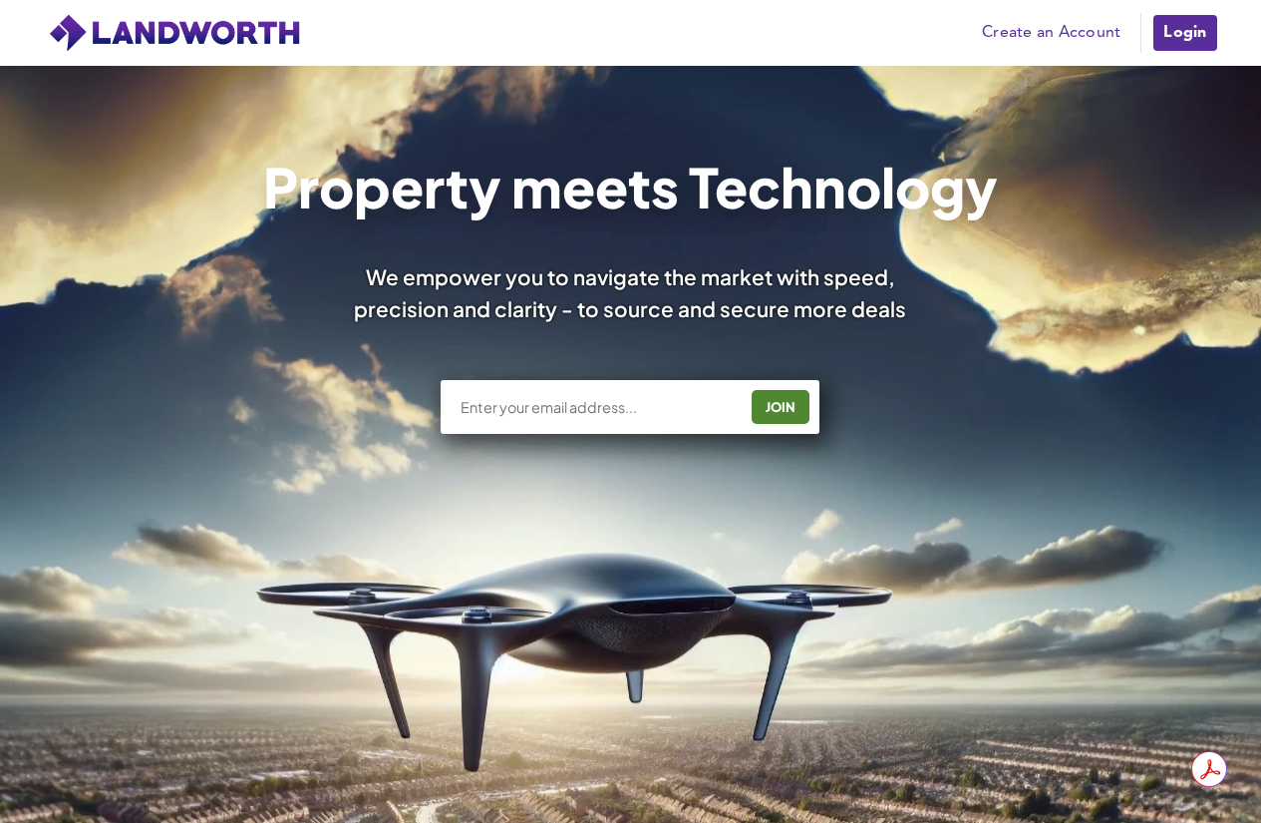
click at [574, 414] on input "text" at bounding box center [599, 407] width 278 height 20
type input "rimze@hotmail.co.uk"
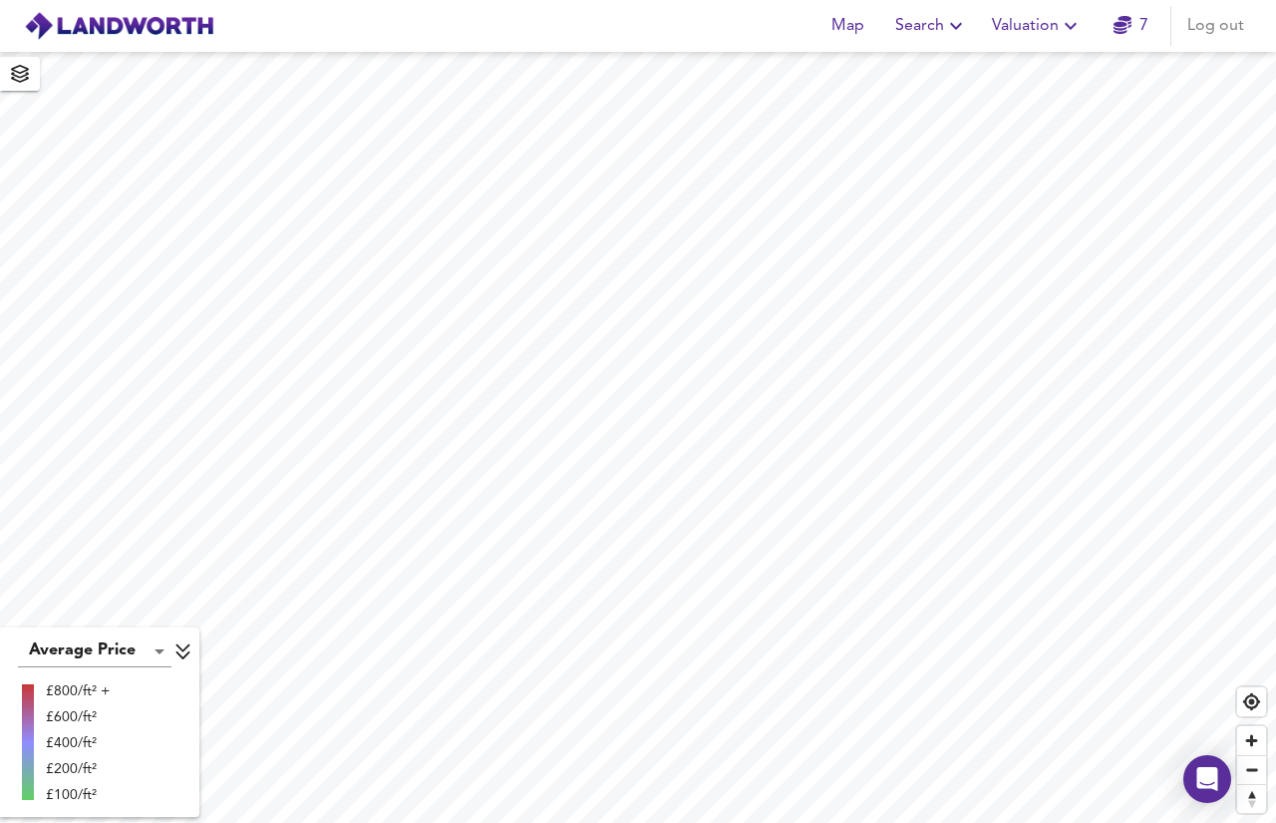
click at [844, 31] on span "Map" at bounding box center [848, 26] width 48 height 28
click at [956, 40] on button "Search" at bounding box center [931, 26] width 89 height 40
click at [953, 76] on li "New Search" at bounding box center [932, 72] width 197 height 36
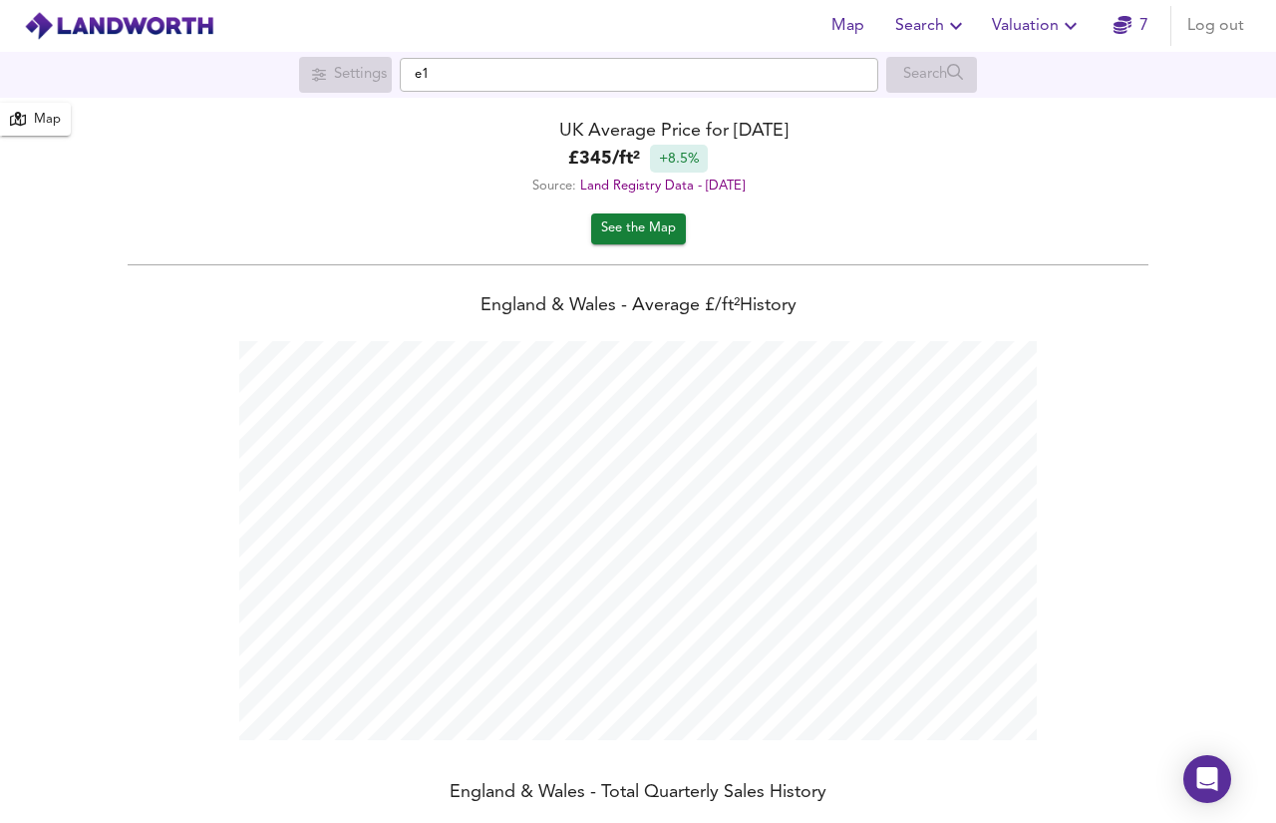
scroll to position [823, 1276]
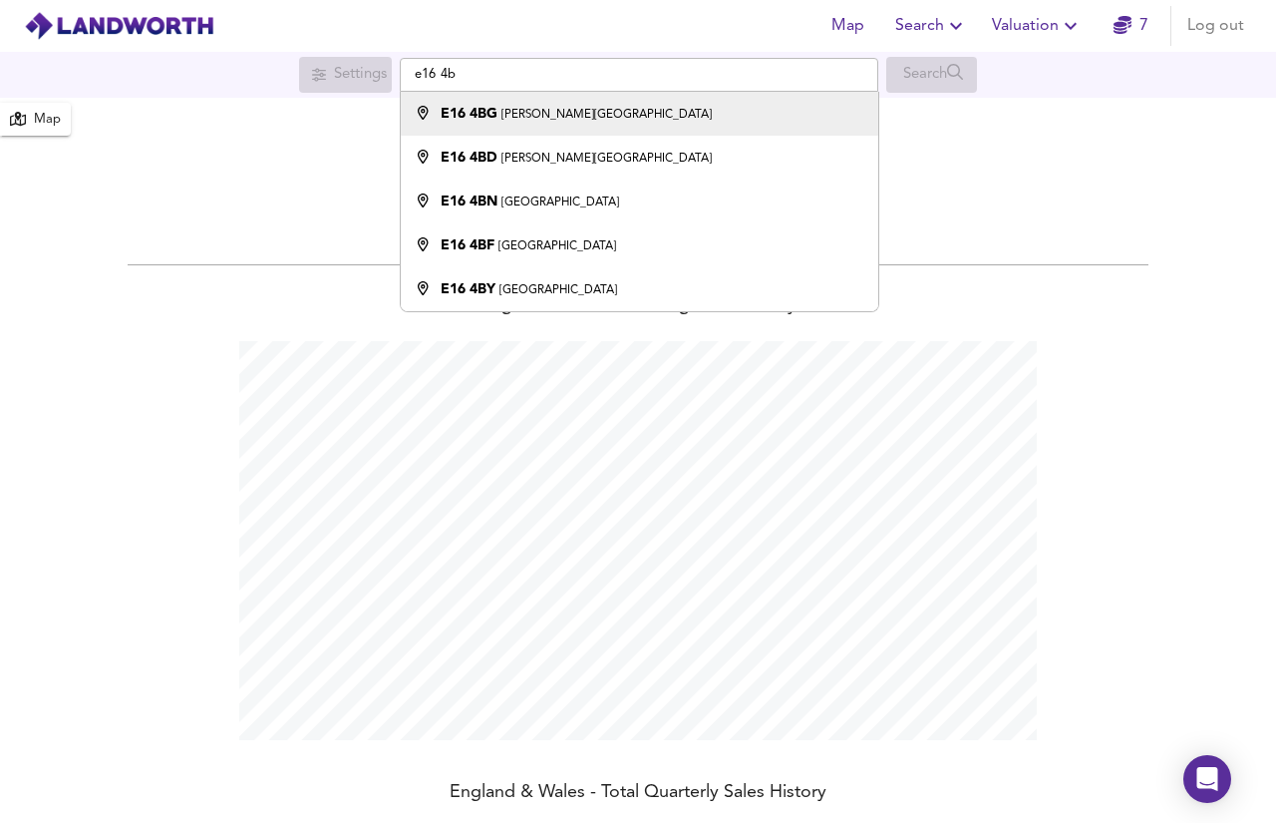
click at [575, 113] on small "Carson Road, London" at bounding box center [607, 115] width 210 height 12
type input "Carson Road, London E16 4BG"
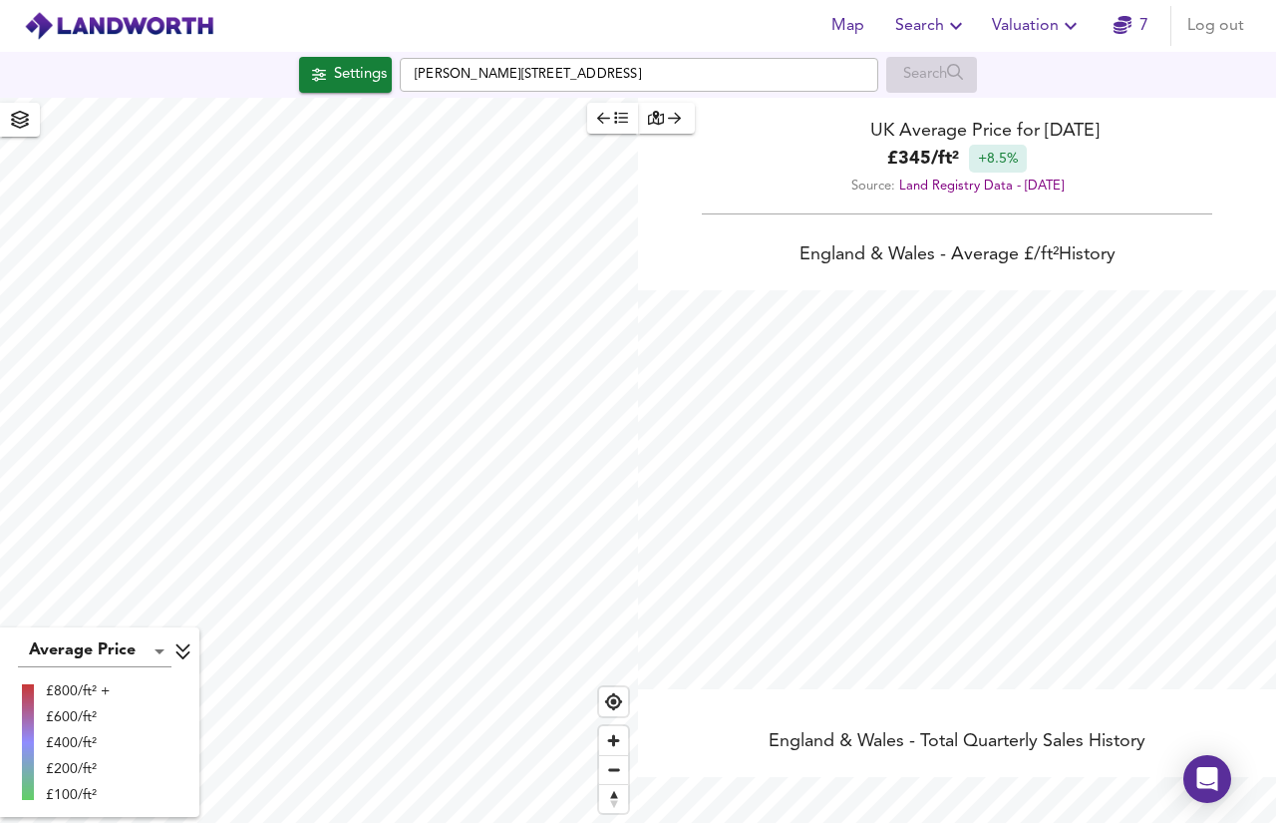
checkbox input "false"
checkbox input "true"
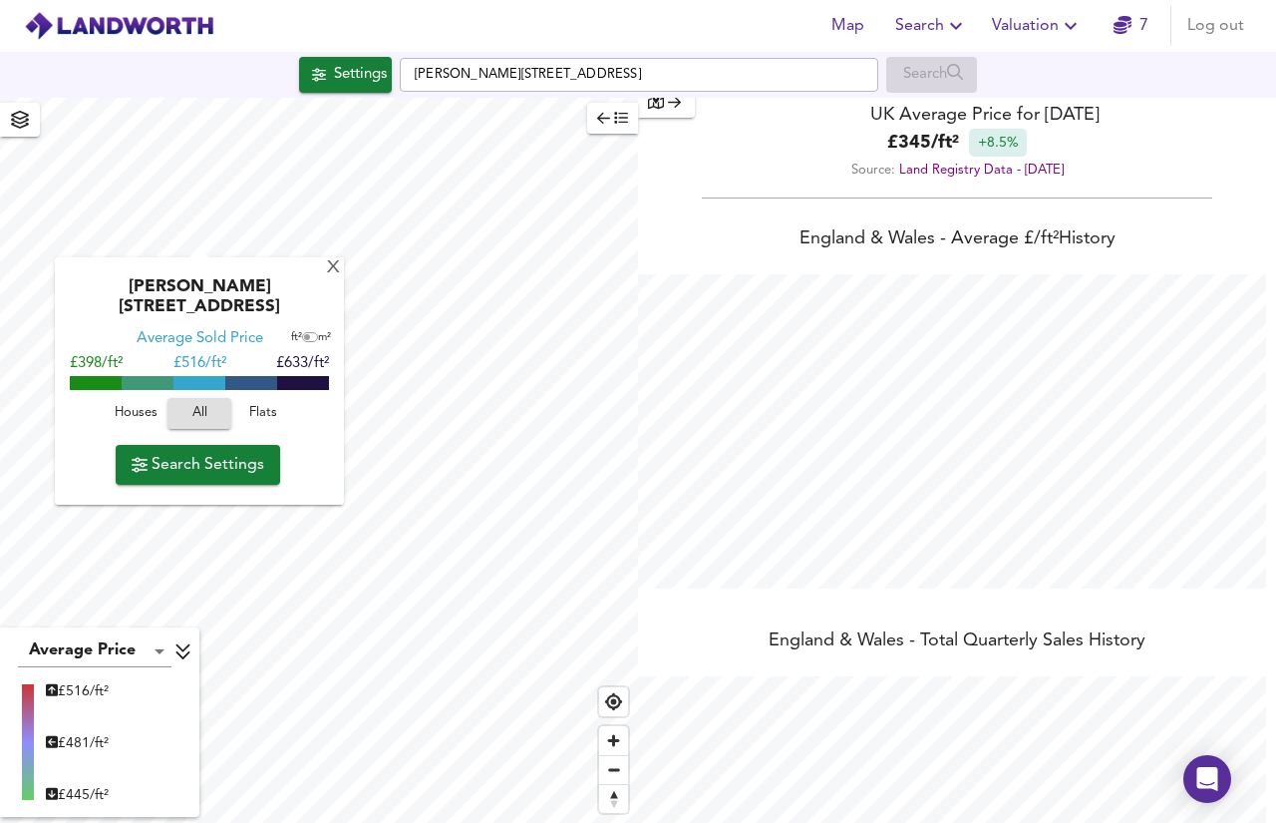
scroll to position [0, 0]
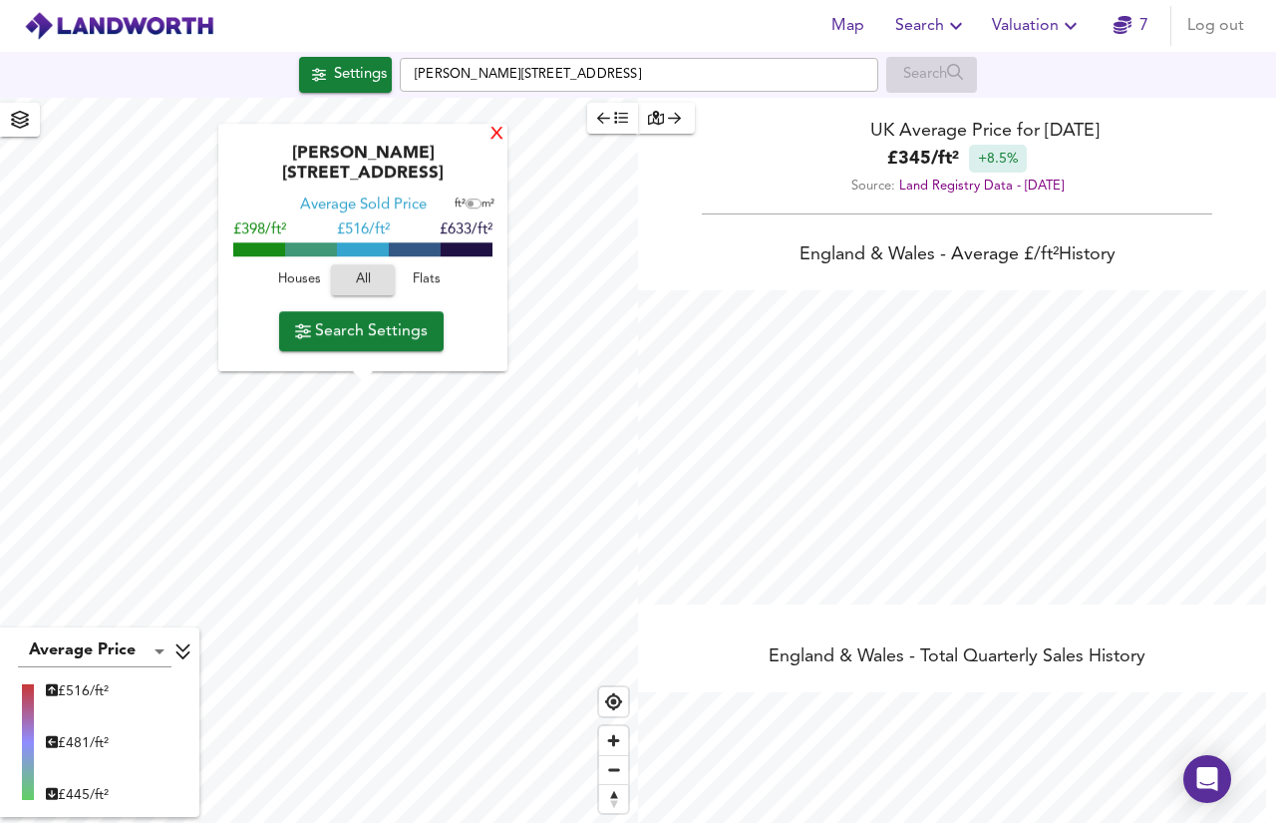
click at [491, 145] on div "X" at bounding box center [497, 135] width 17 height 19
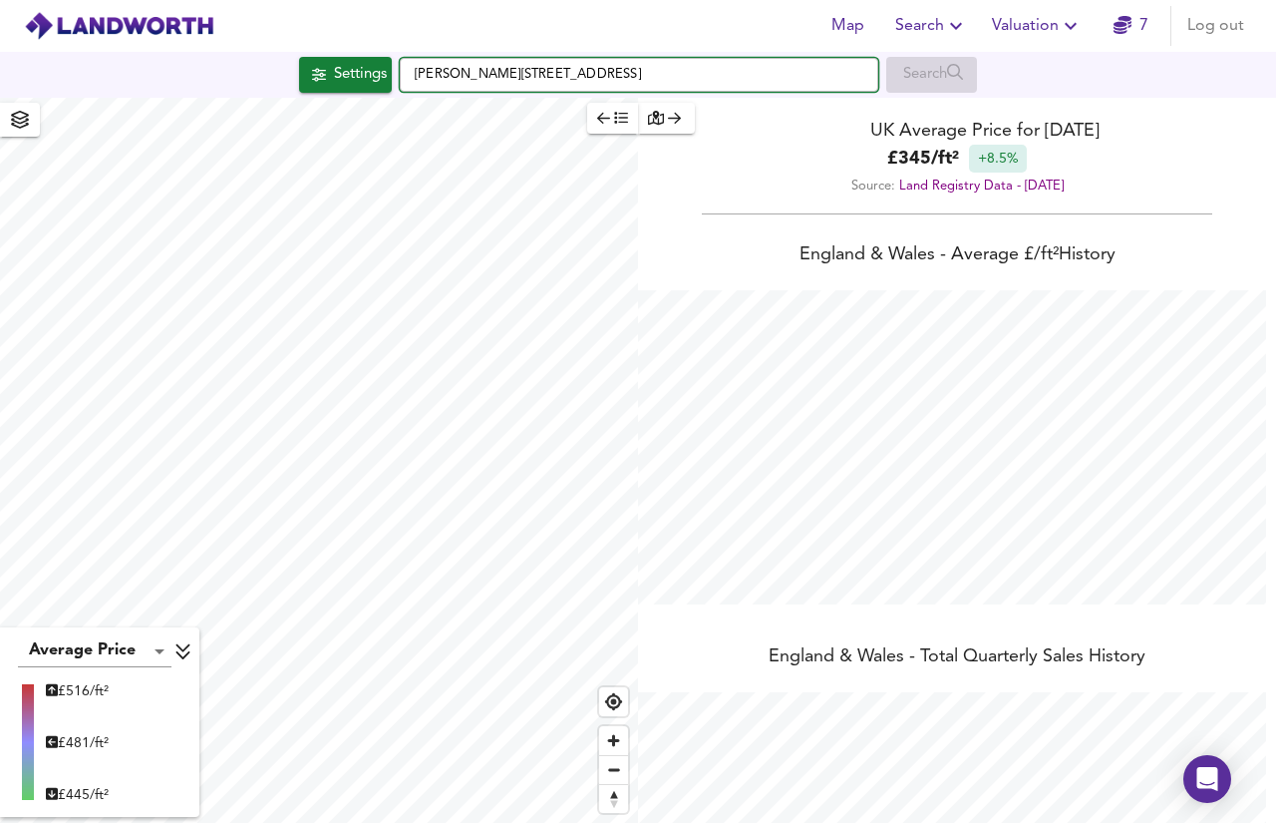
click at [461, 81] on input "Carson Road, London E16 4BG" at bounding box center [639, 75] width 479 height 34
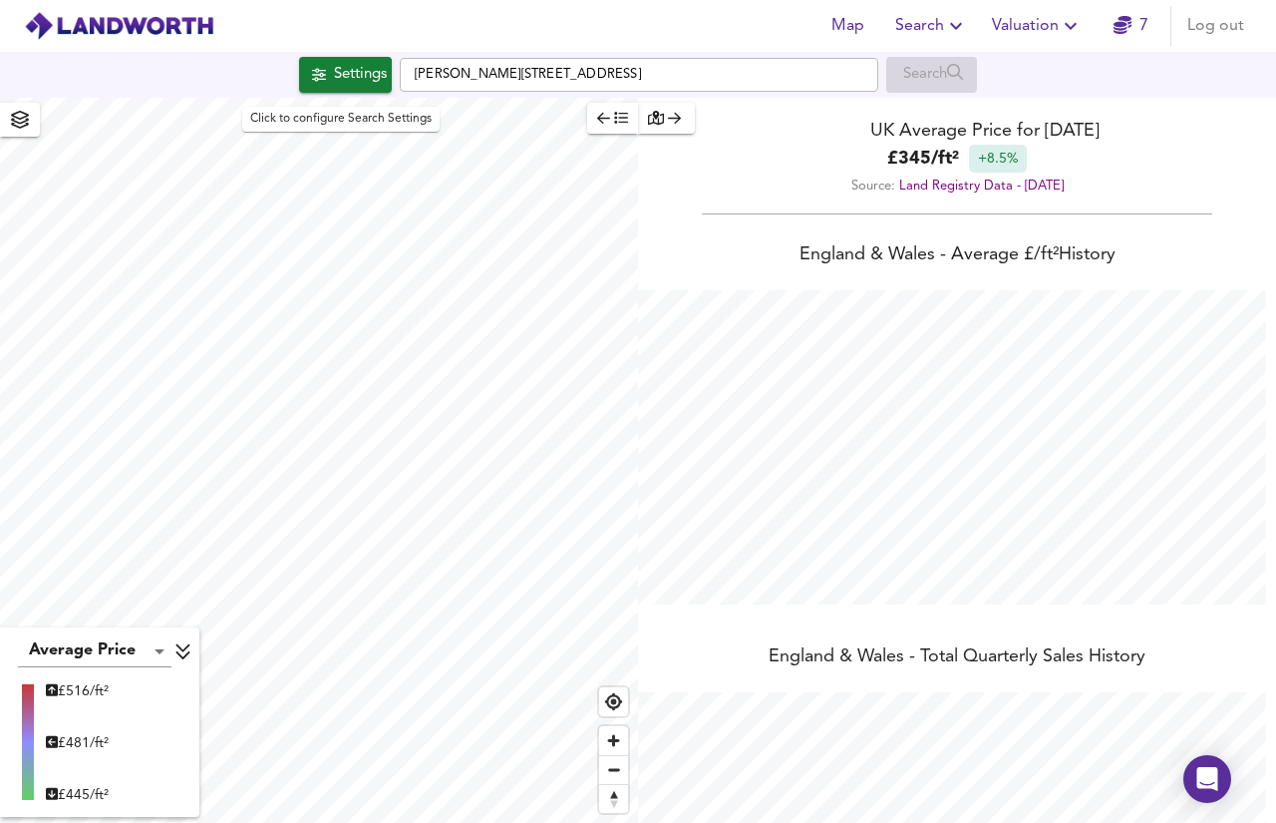
click at [346, 70] on div "Settings" at bounding box center [360, 75] width 53 height 26
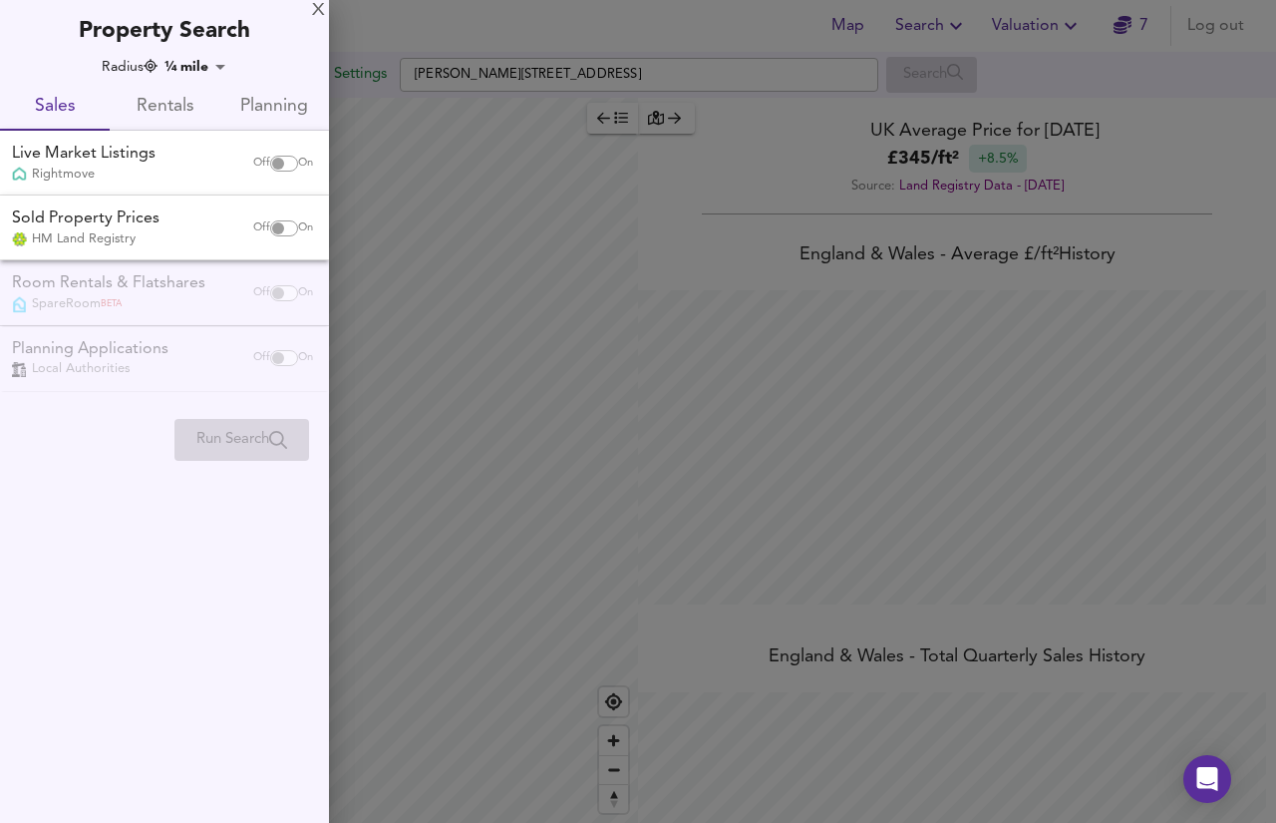
click at [279, 173] on div "Off On" at bounding box center [283, 164] width 84 height 40
checkbox input "true"
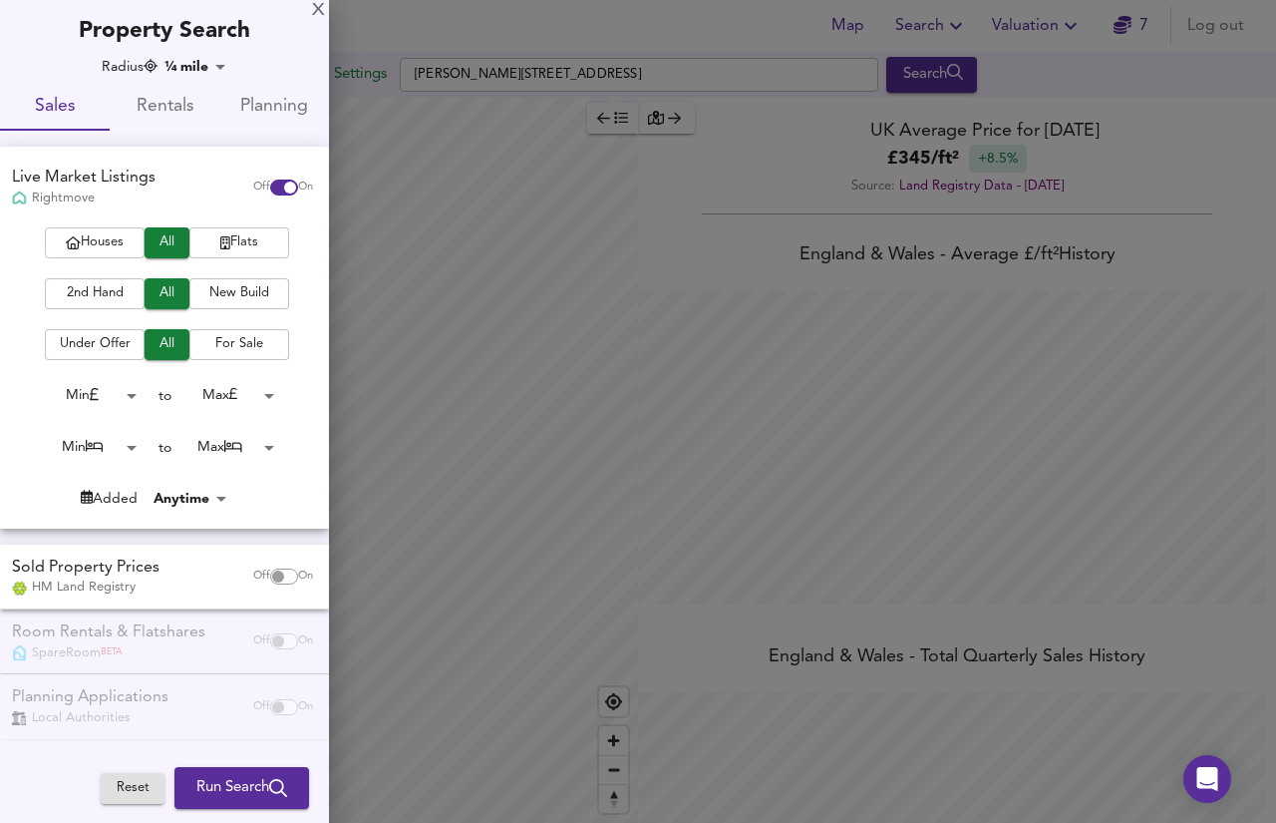
click at [124, 238] on span "Houses" at bounding box center [95, 242] width 80 height 23
click at [68, 290] on span "2nd Hand" at bounding box center [95, 293] width 80 height 23
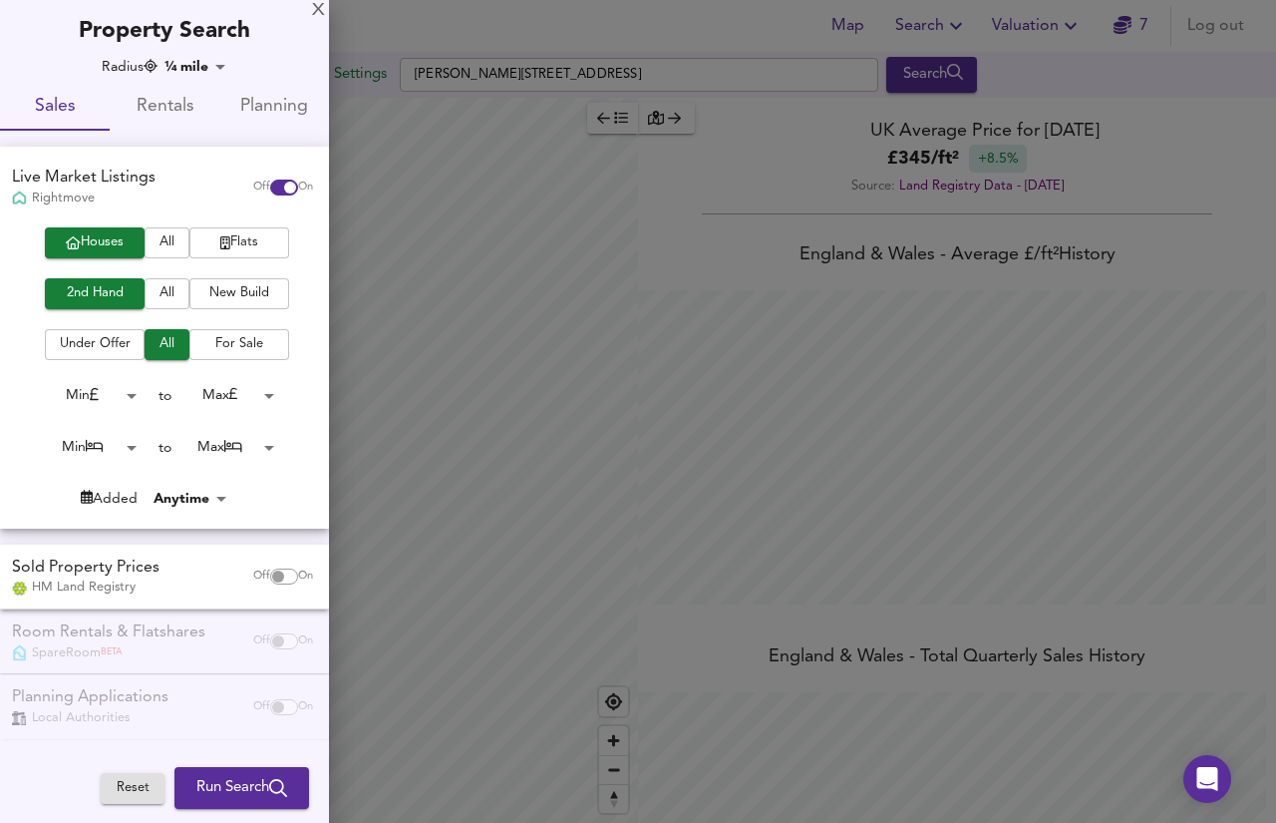
click at [104, 439] on body "Map Search Valuation 7 Log out Settings Carson Road, London E16 4BG Search Aver…" at bounding box center [638, 411] width 1276 height 823
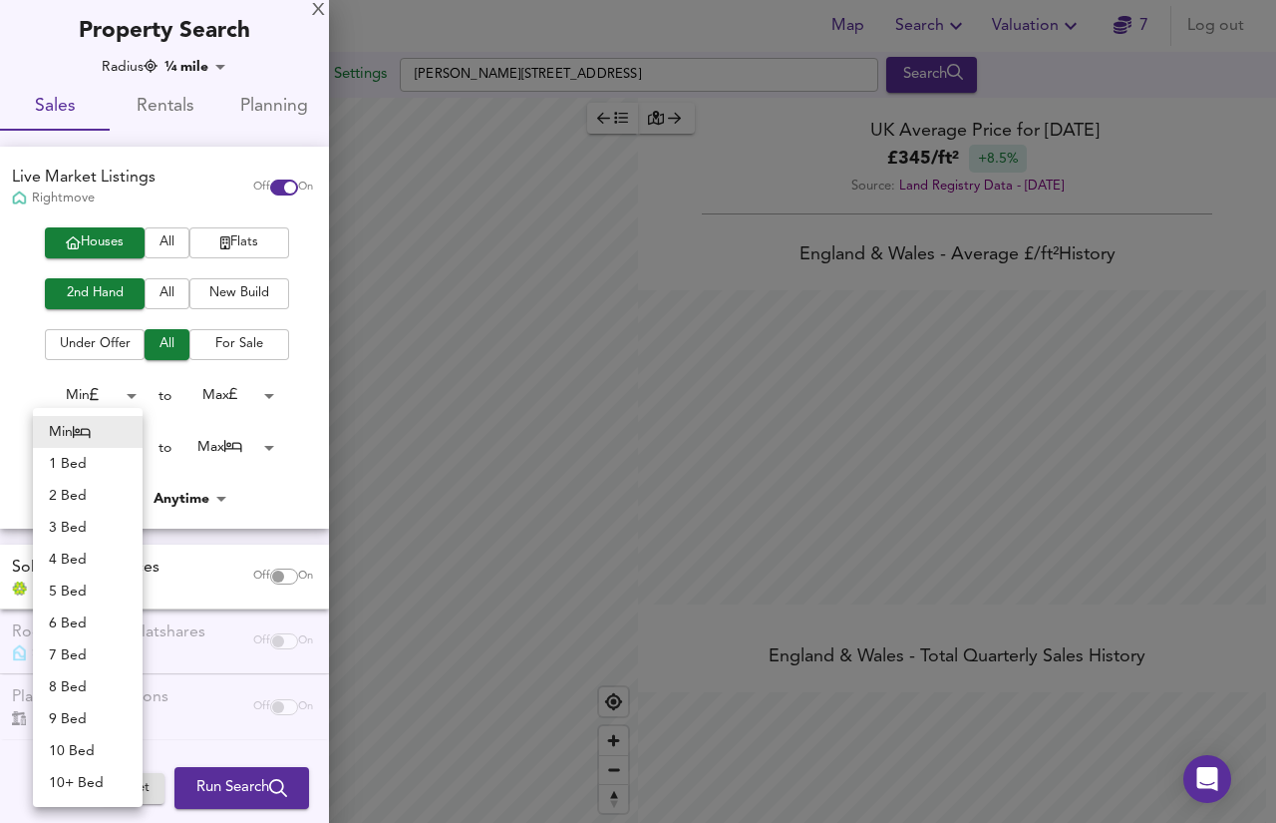
click at [99, 524] on li "3 Bed" at bounding box center [88, 528] width 110 height 32
type input "3"
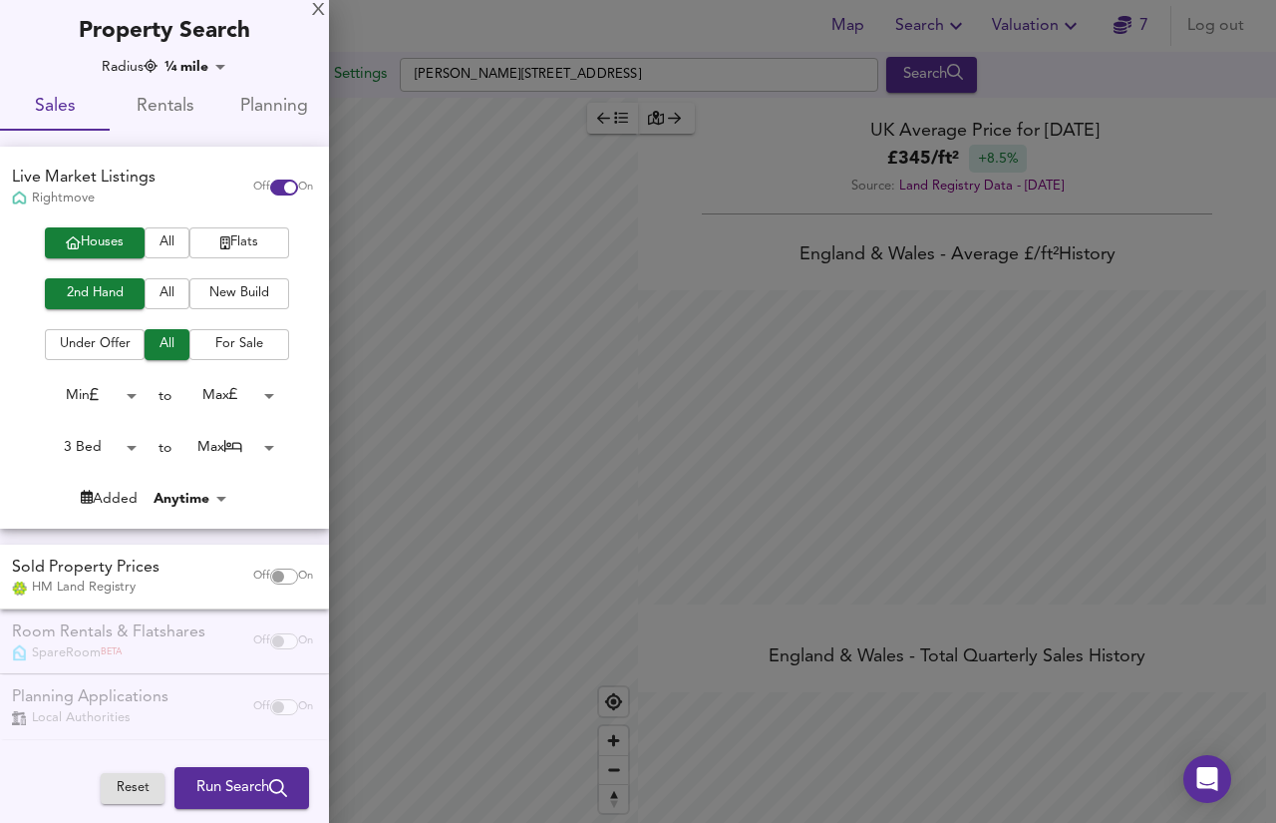
click at [279, 574] on input "checkbox" at bounding box center [278, 576] width 48 height 16
checkbox input "true"
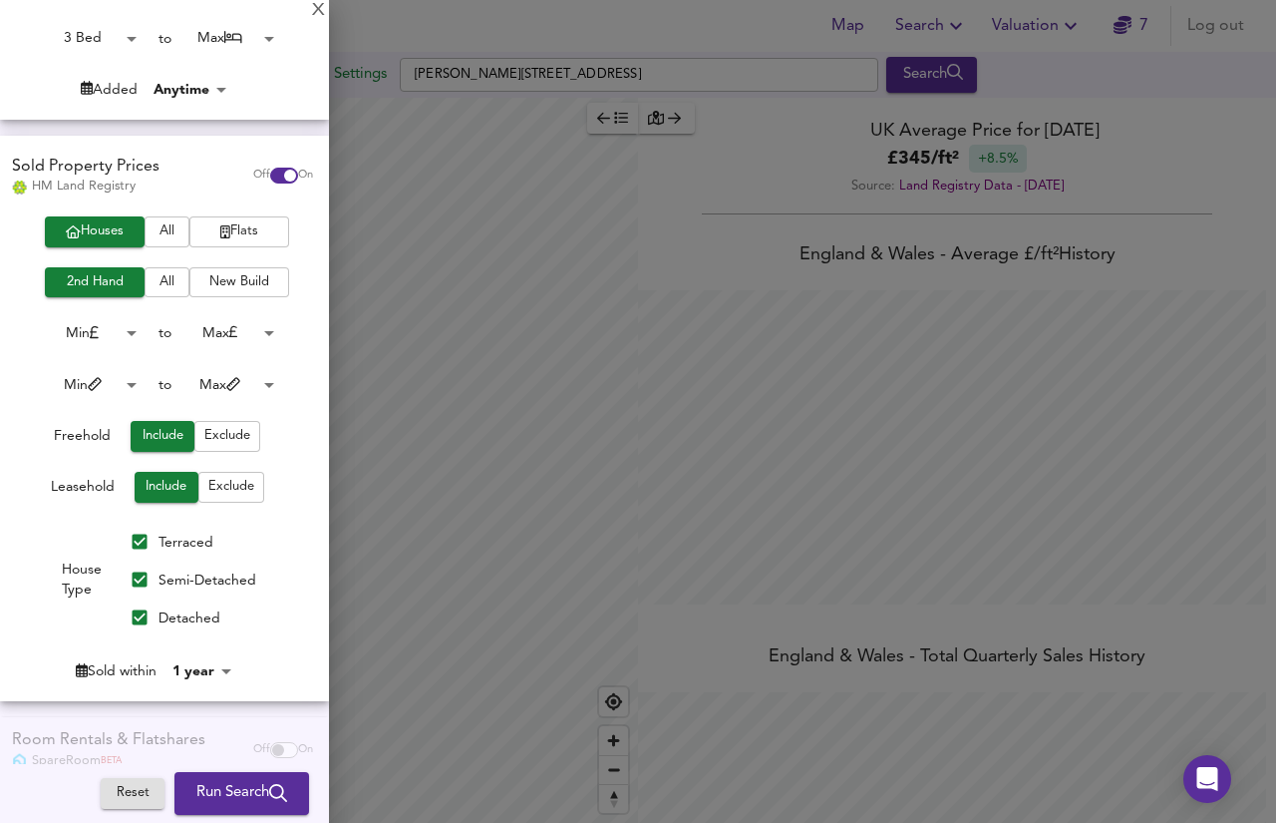
scroll to position [410, 0]
click at [221, 483] on span "Exclude" at bounding box center [231, 486] width 46 height 23
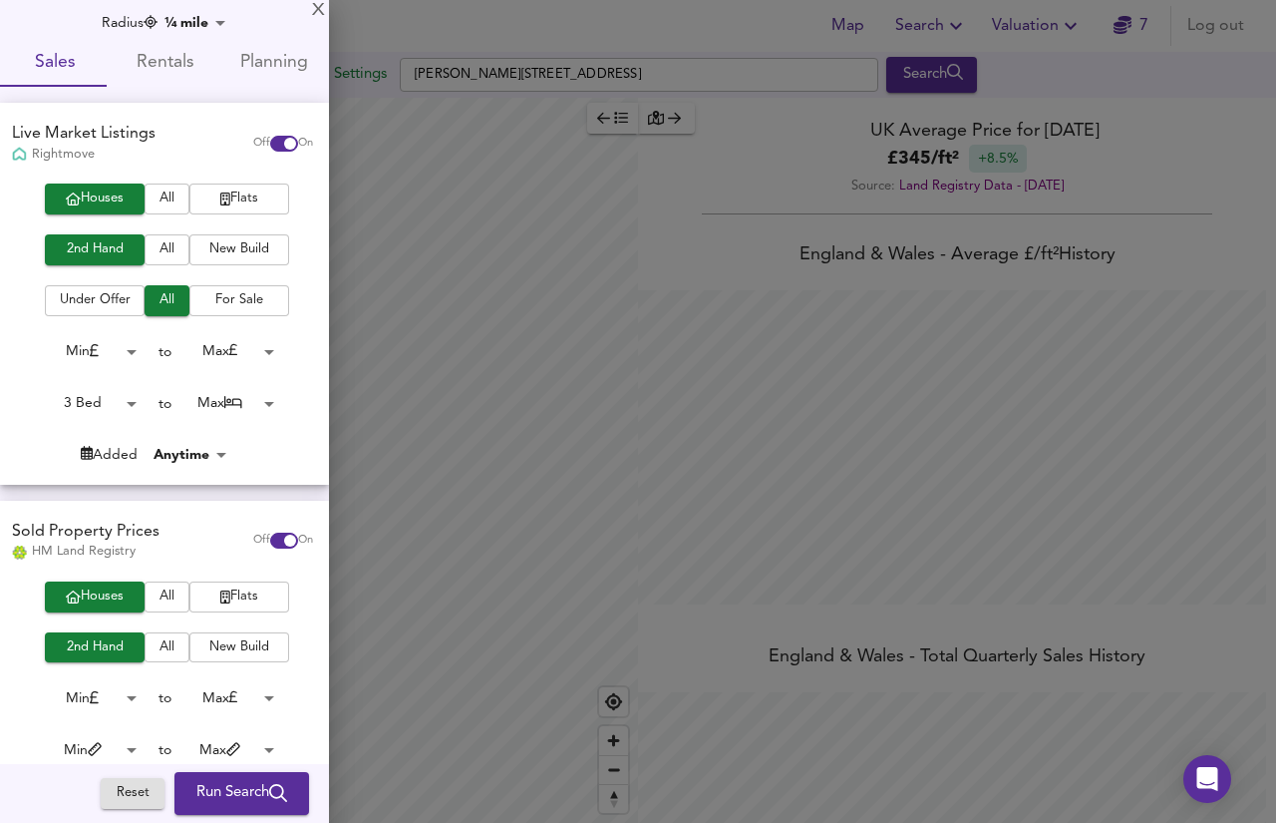
scroll to position [43, 0]
click at [219, 802] on span "Run Search" at bounding box center [241, 794] width 91 height 26
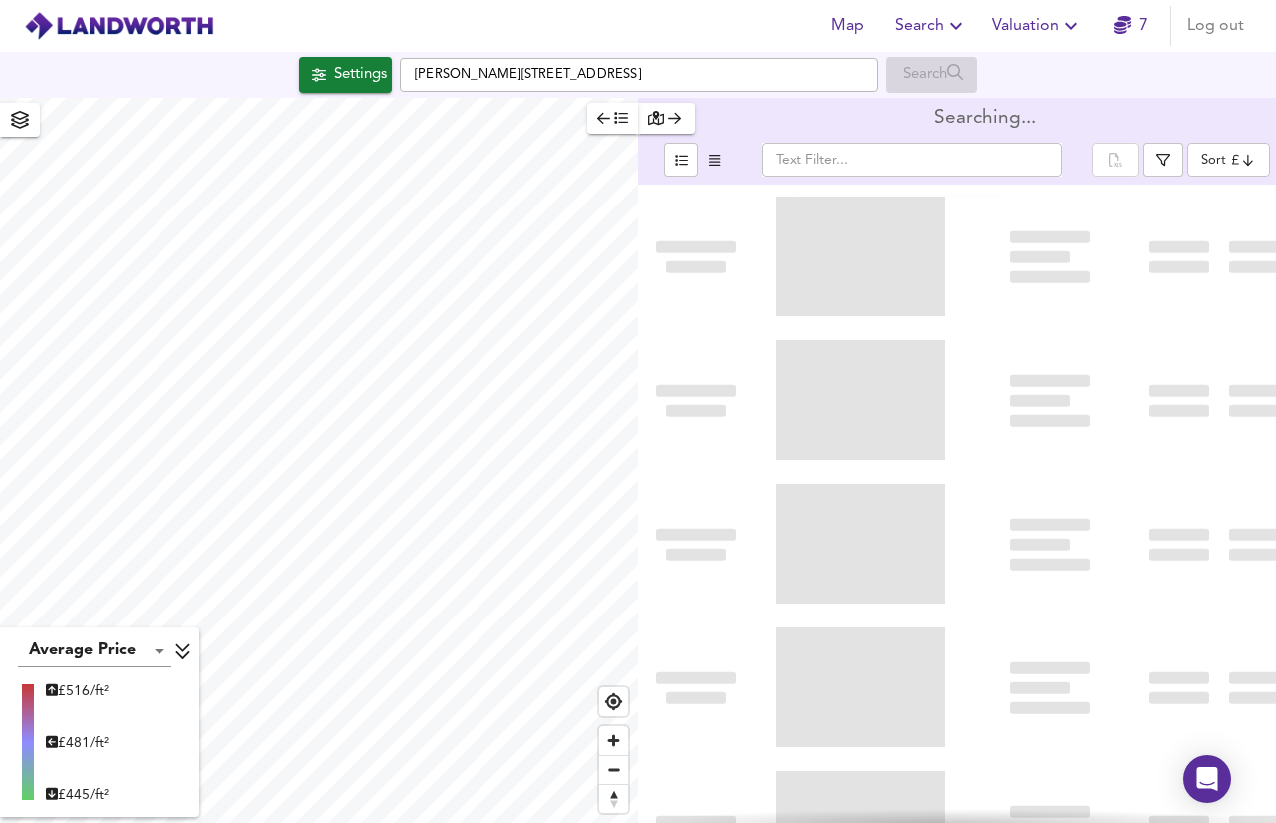
type input "bestdeal"
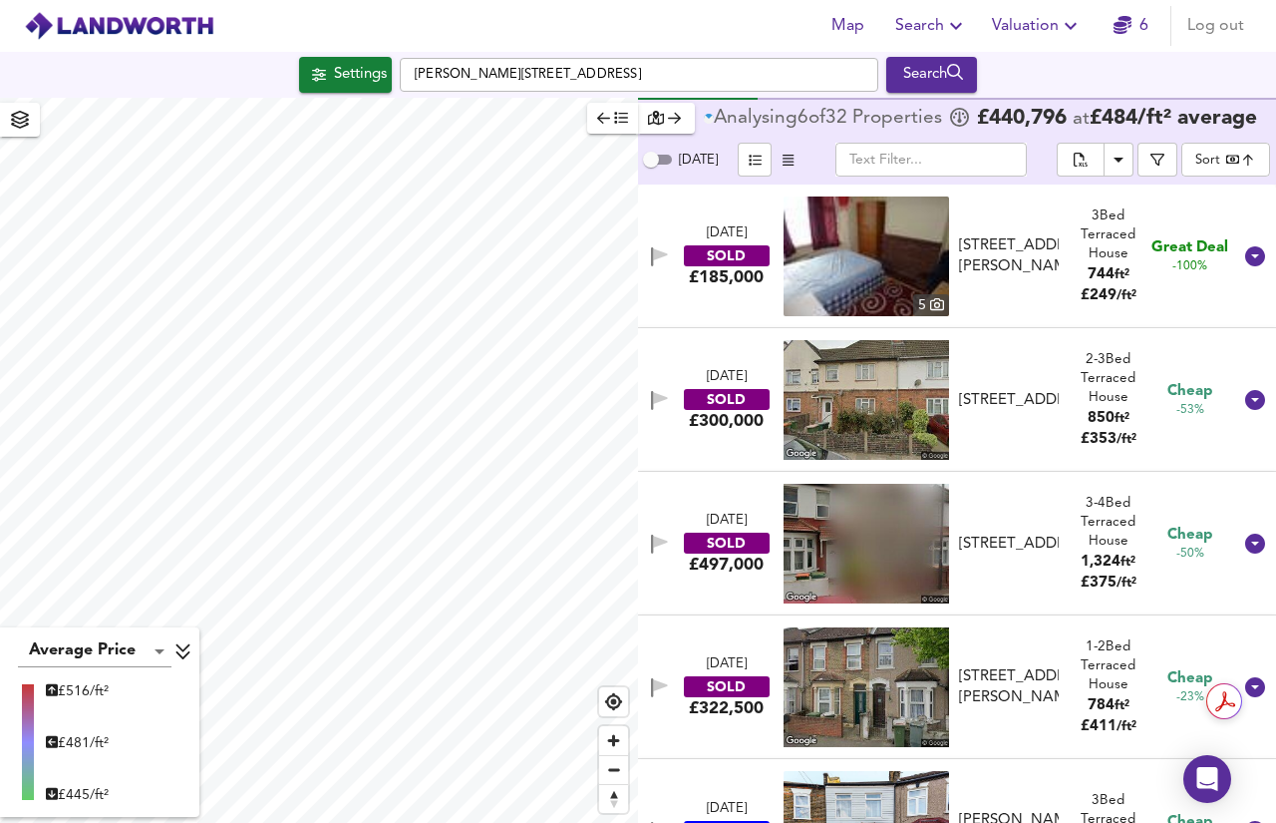
click at [931, 662] on img at bounding box center [867, 687] width 166 height 120
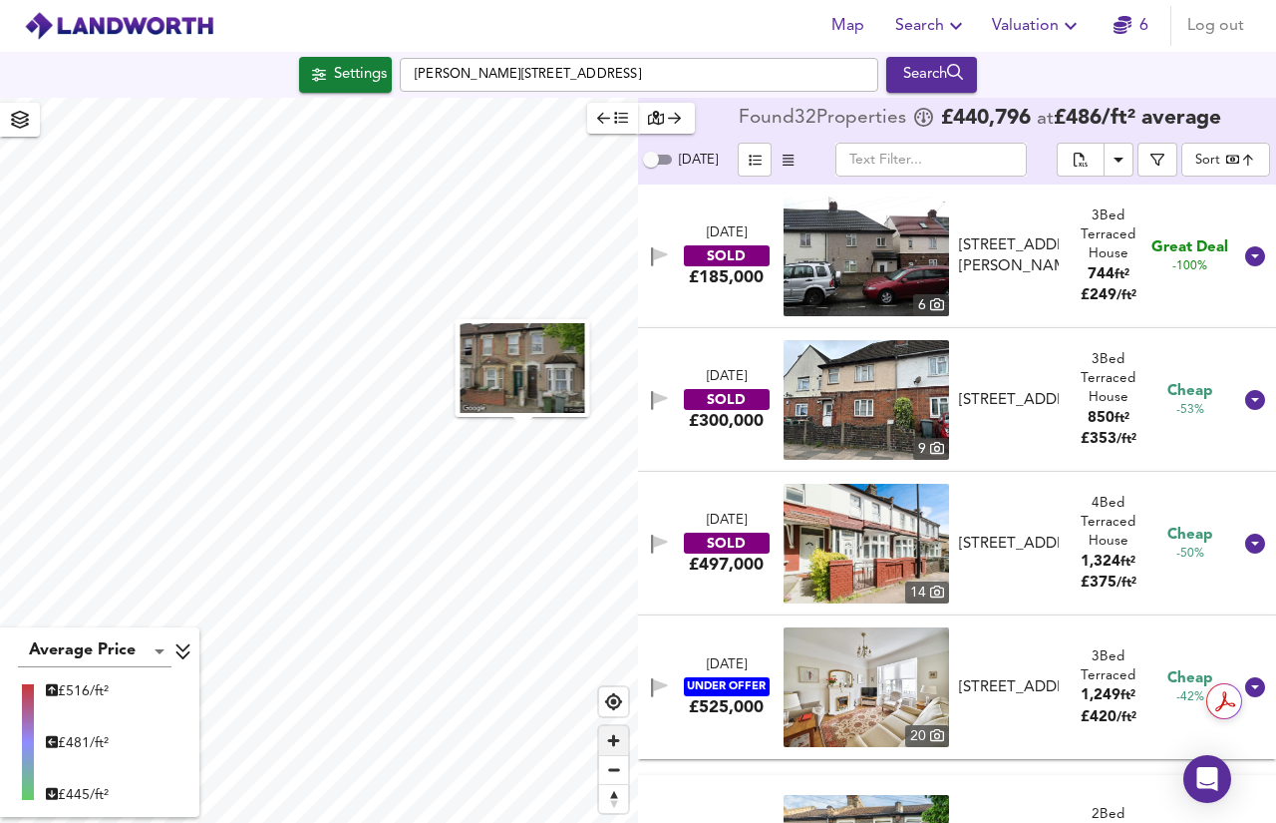
click at [604, 738] on span "Zoom in" at bounding box center [613, 740] width 29 height 29
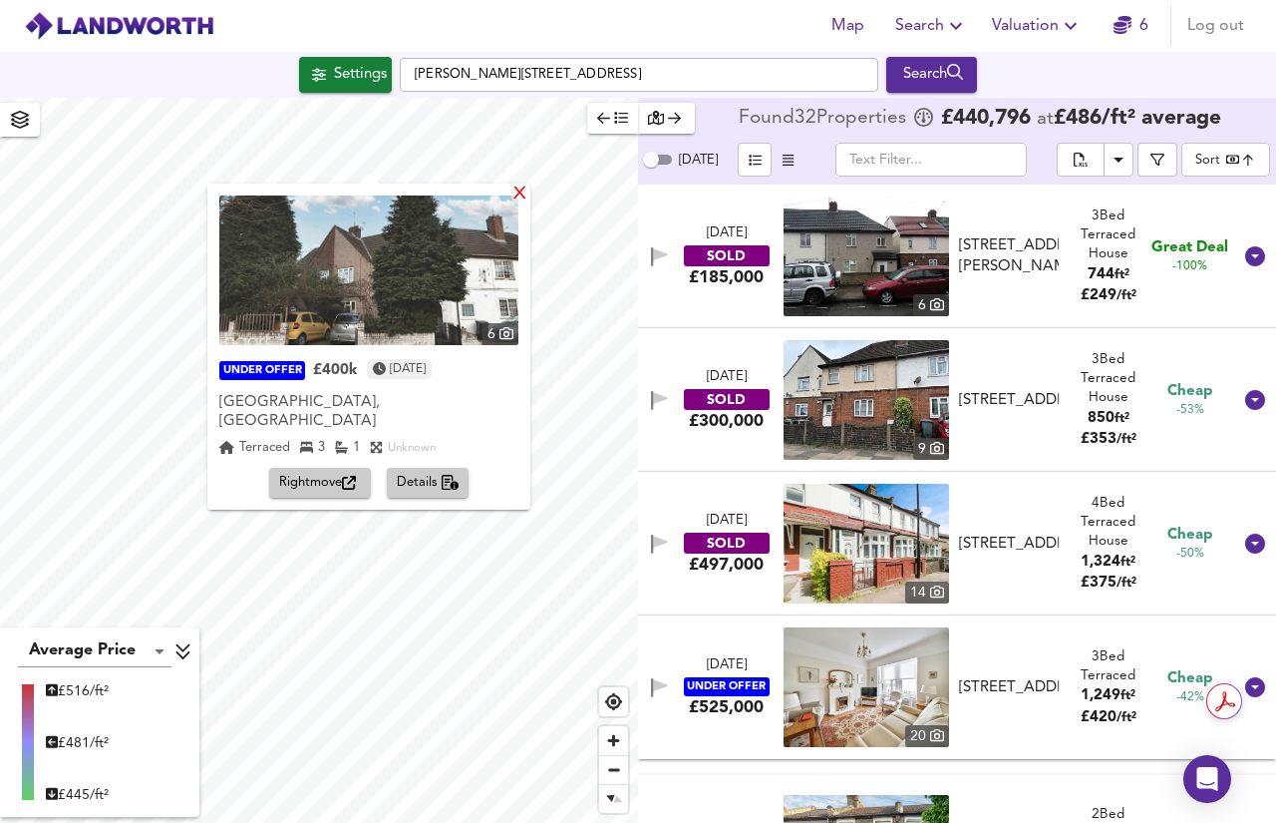
click at [512, 188] on div "X" at bounding box center [520, 194] width 17 height 19
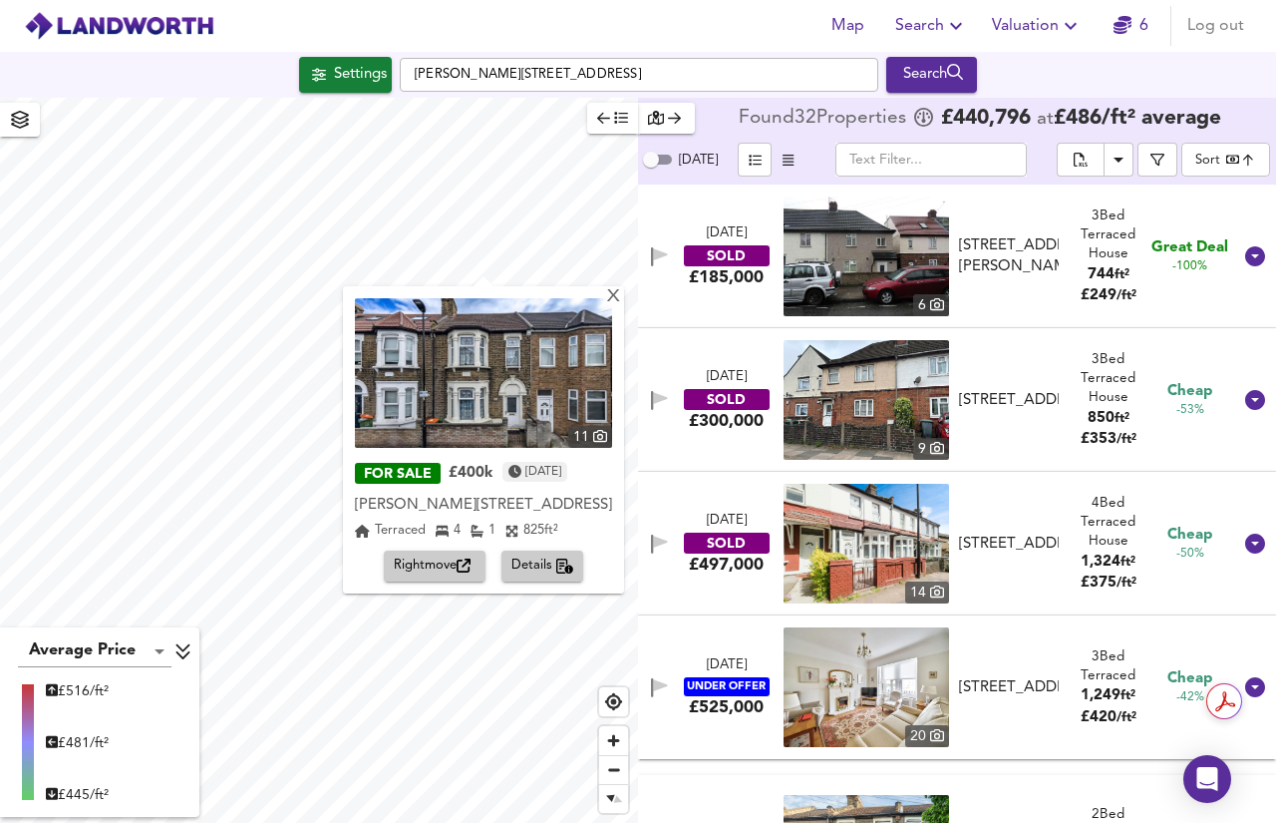
click at [526, 559] on span "Details" at bounding box center [543, 565] width 63 height 23
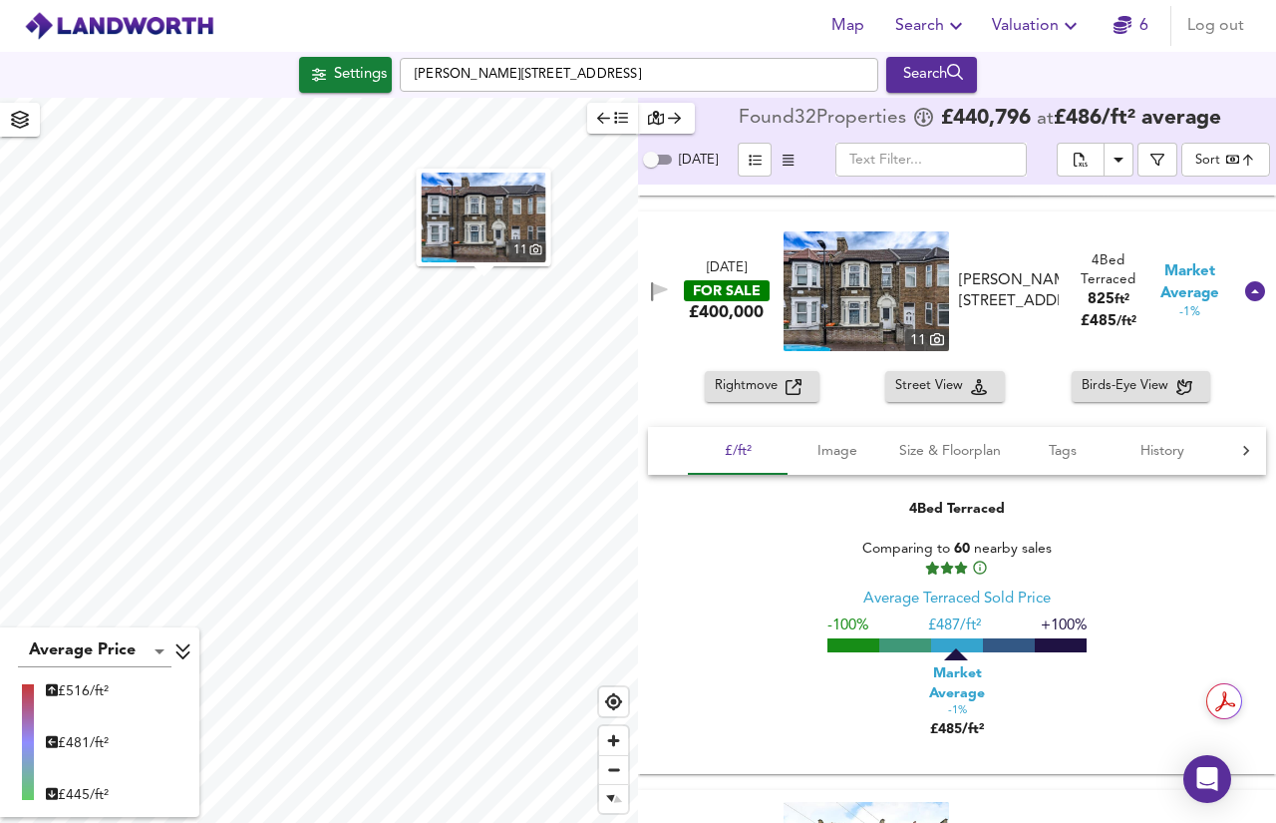
scroll to position [1707, 0]
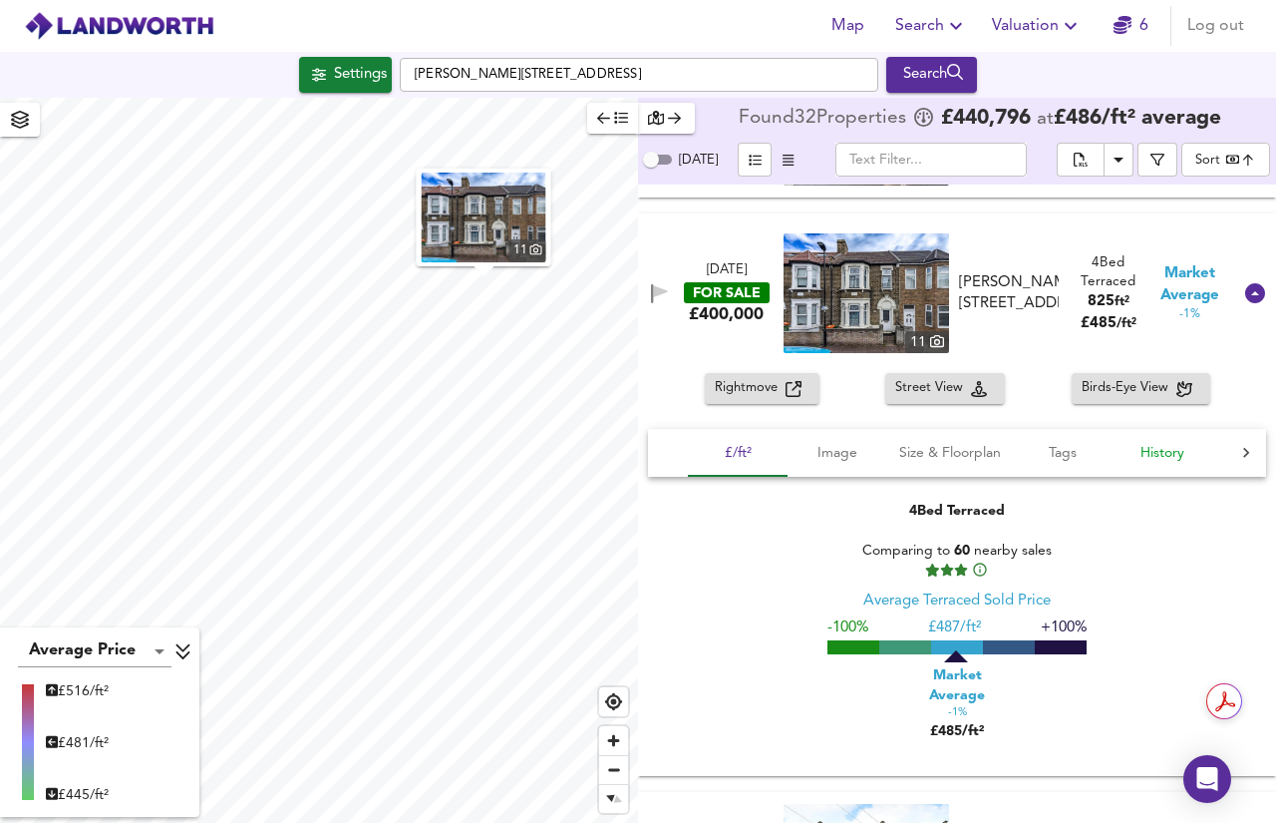
click at [1131, 457] on span "History" at bounding box center [1163, 453] width 76 height 25
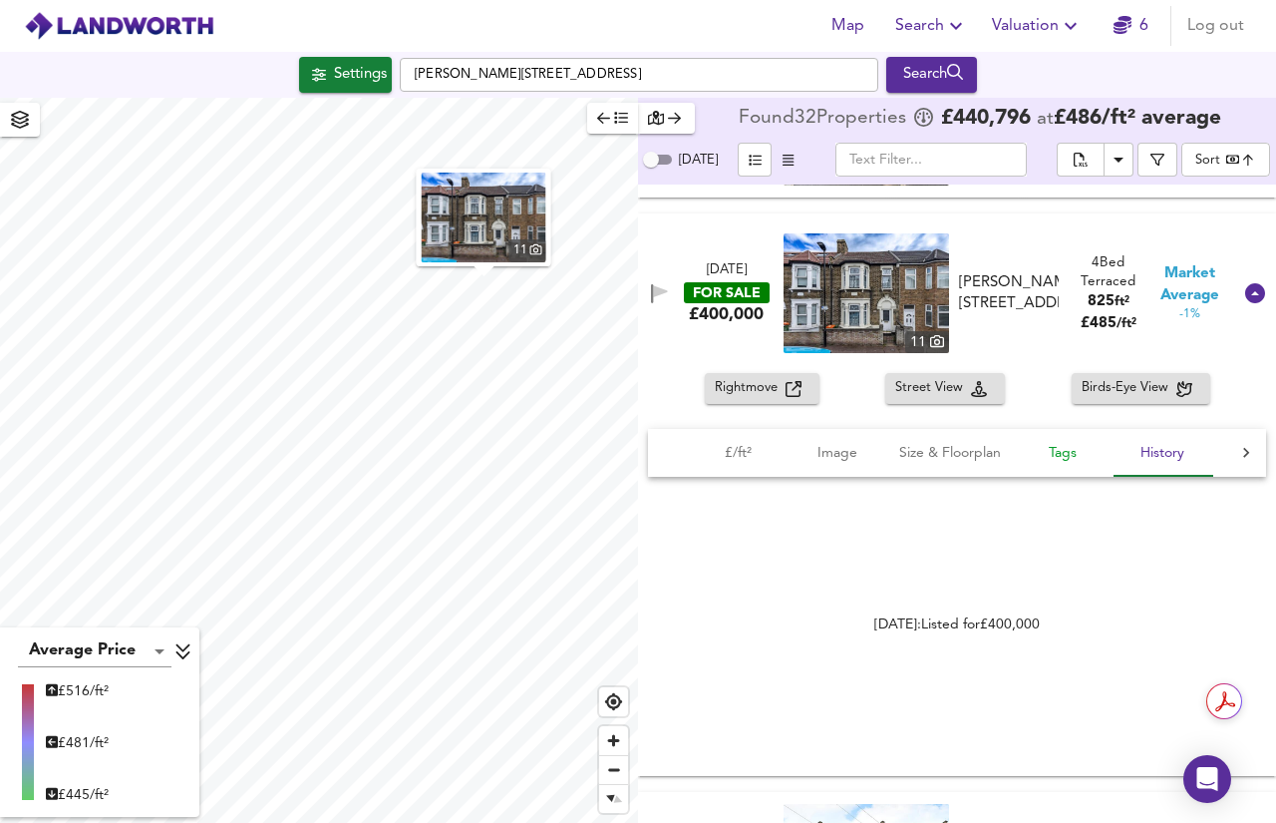
click at [1088, 454] on span "Tags" at bounding box center [1063, 453] width 76 height 25
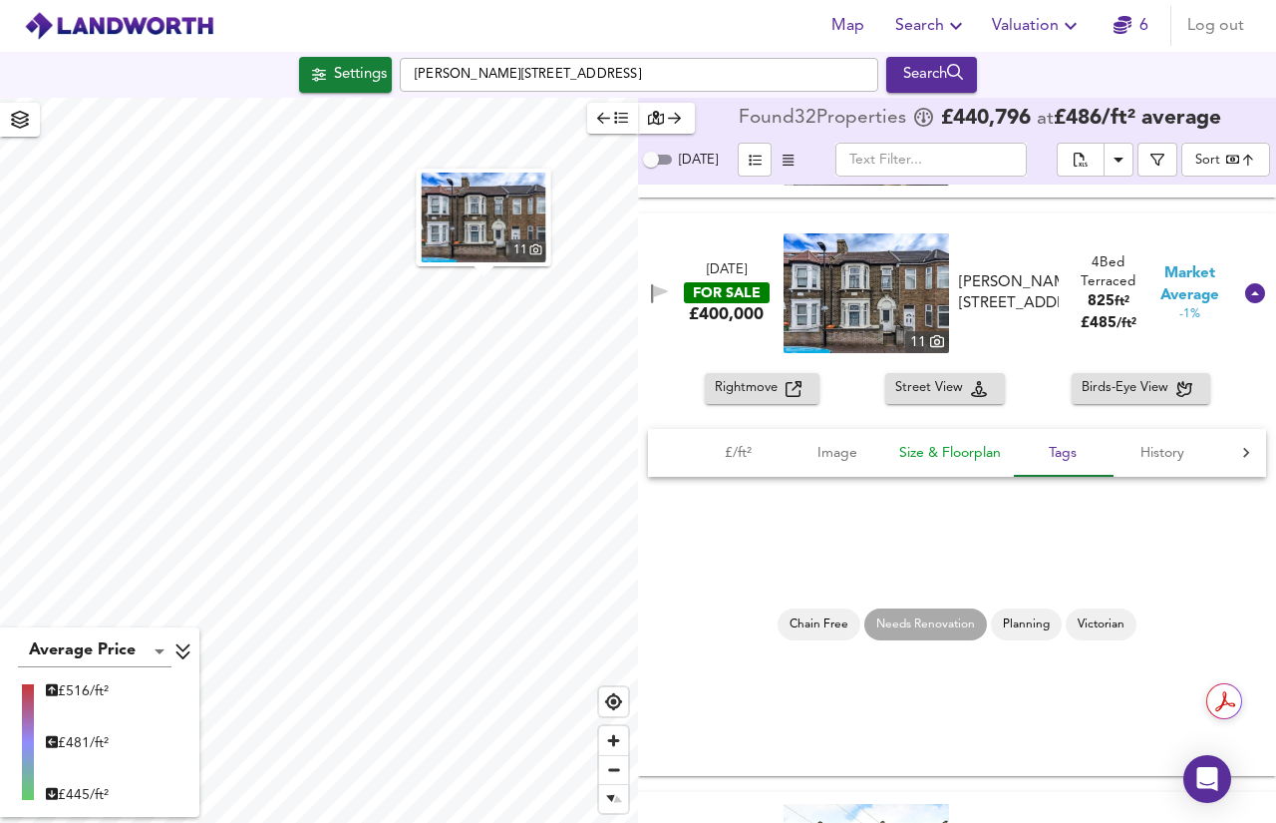
click at [990, 456] on span "Size & Floorplan" at bounding box center [950, 453] width 102 height 25
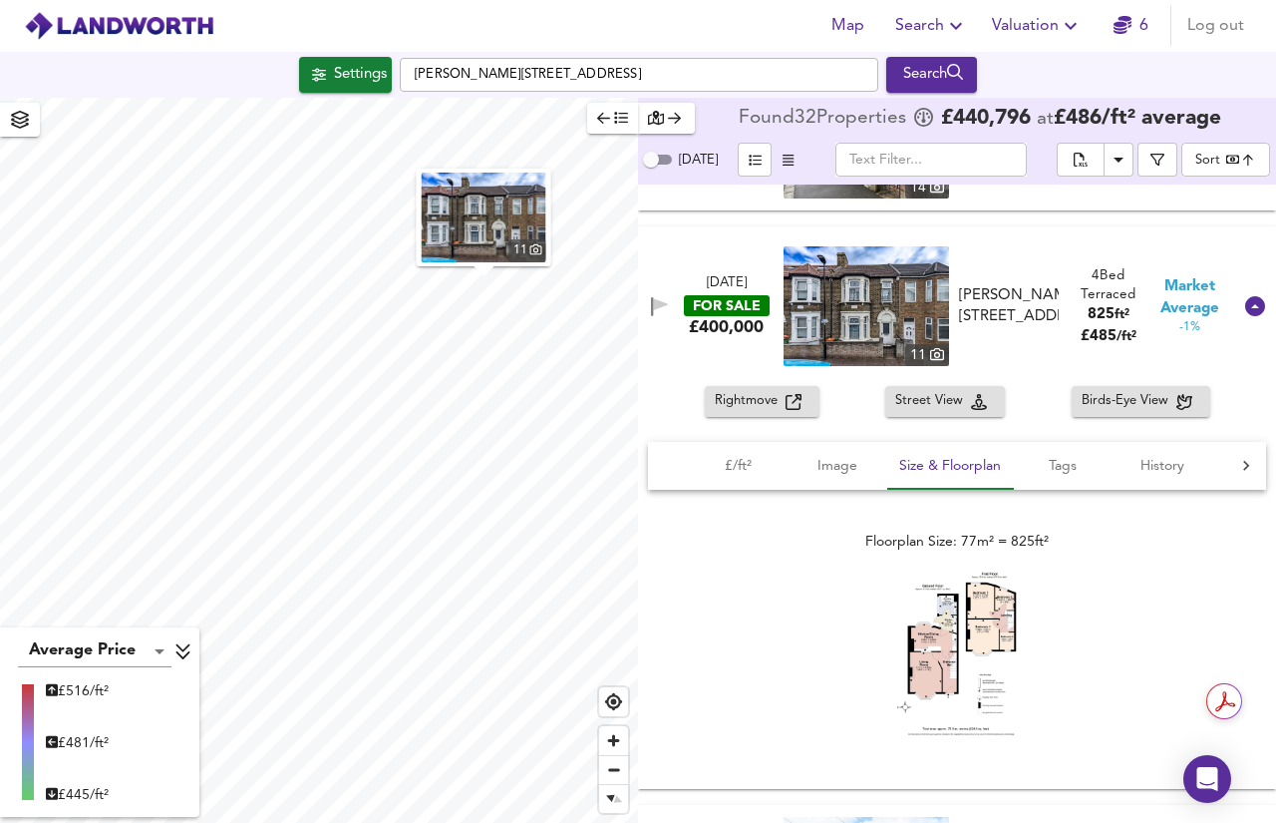
scroll to position [1691, 0]
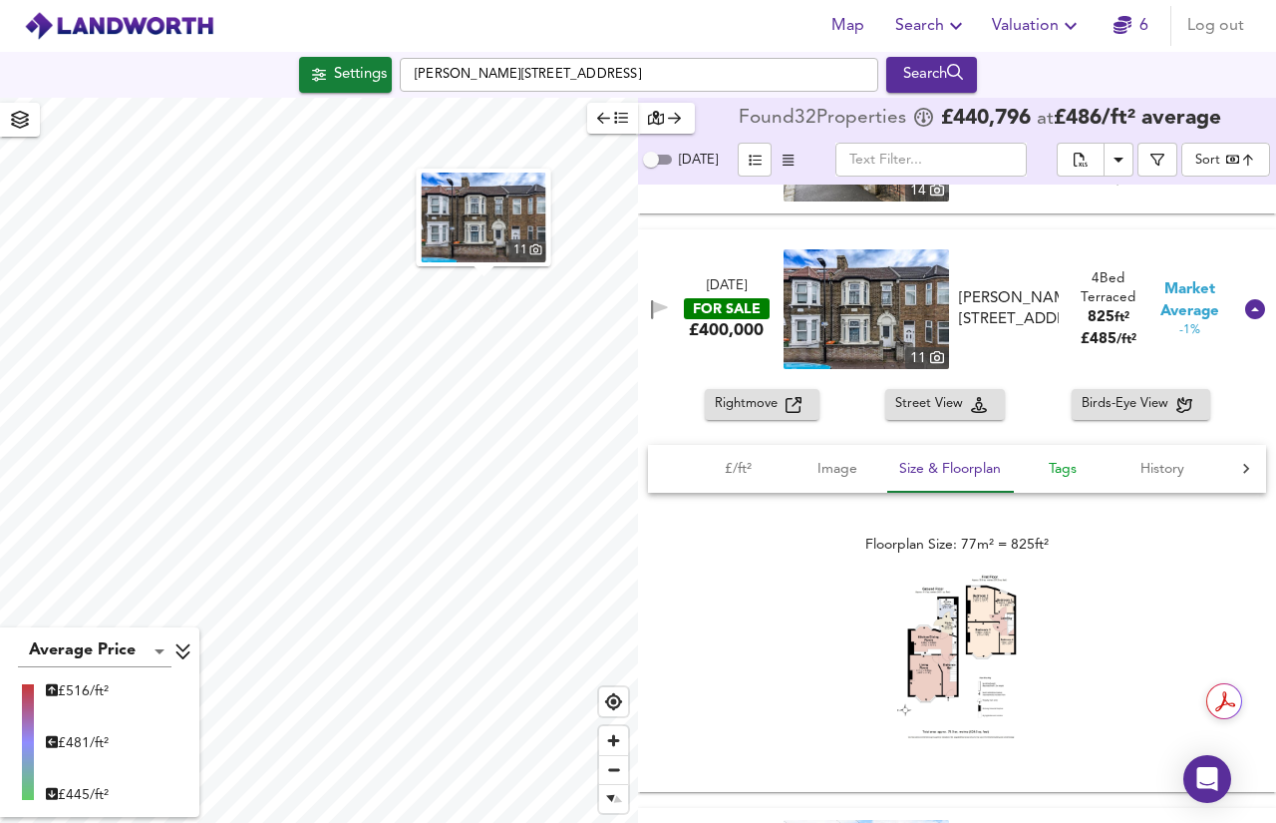
click at [1073, 478] on span "Tags" at bounding box center [1063, 469] width 76 height 25
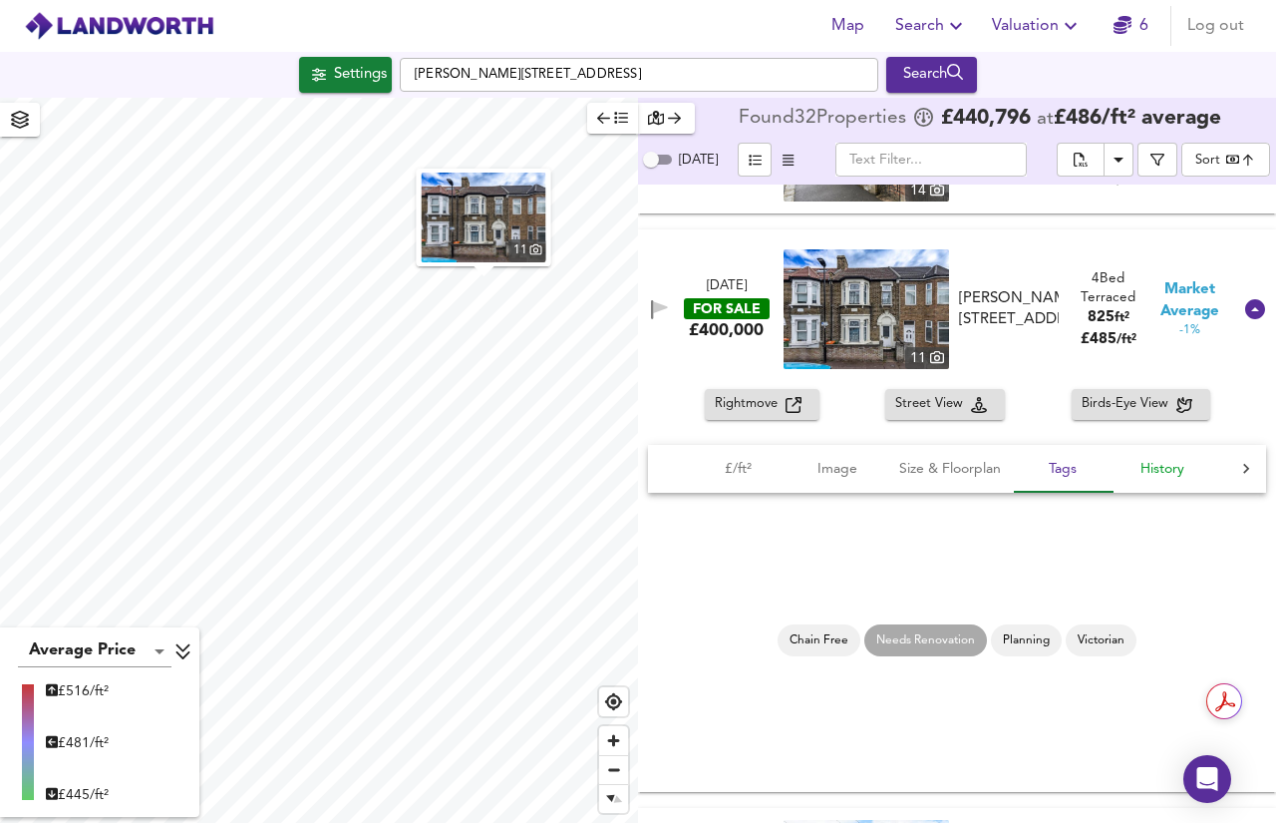
click at [1149, 466] on span "History" at bounding box center [1163, 469] width 76 height 25
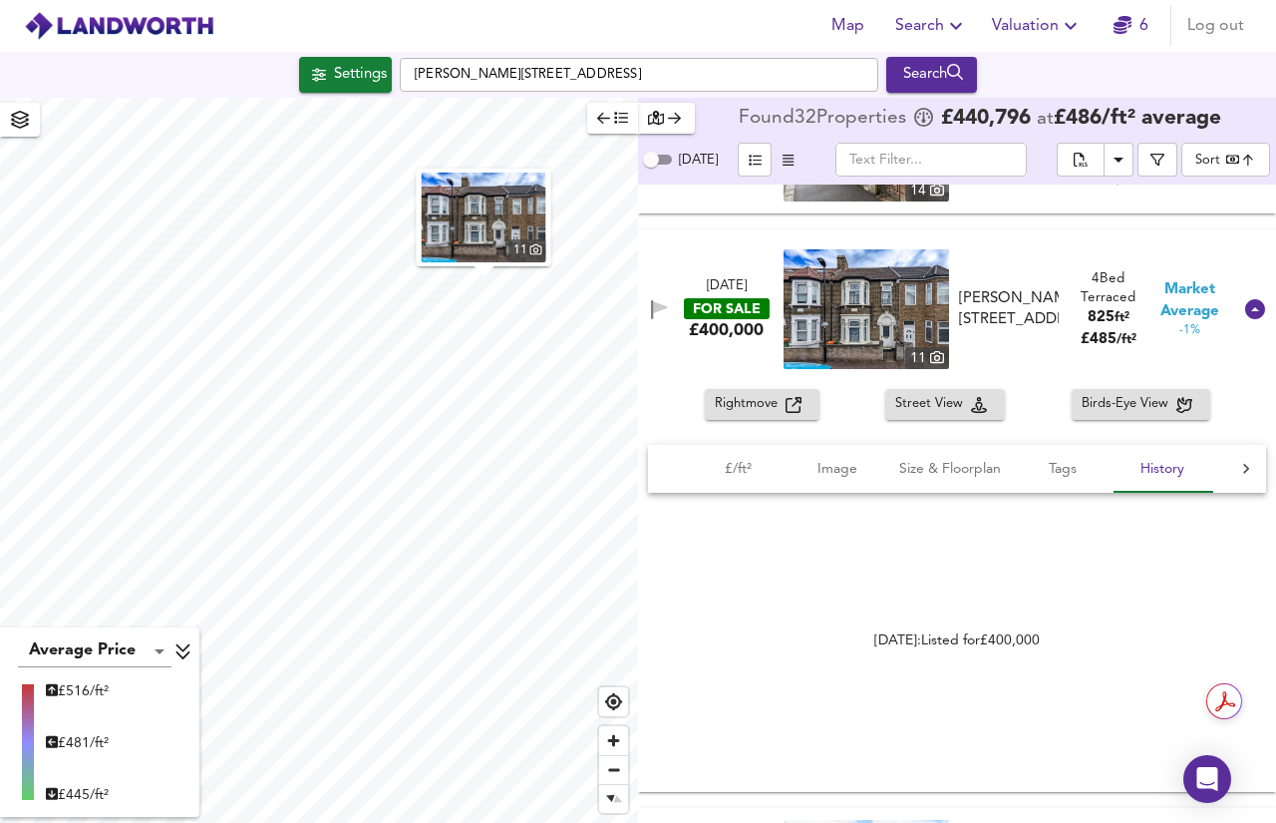
click at [1101, 404] on span "Birds-Eye View" at bounding box center [1129, 404] width 95 height 23
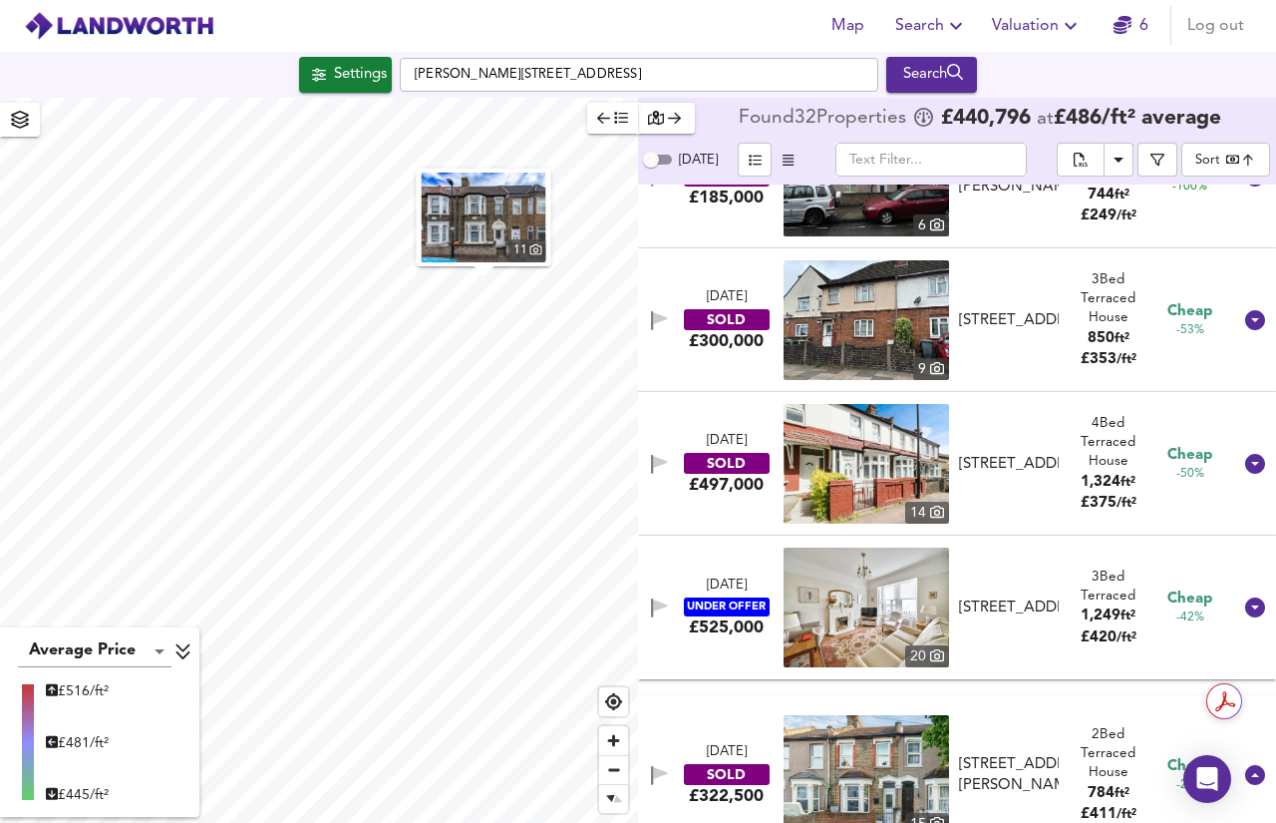
scroll to position [0, 0]
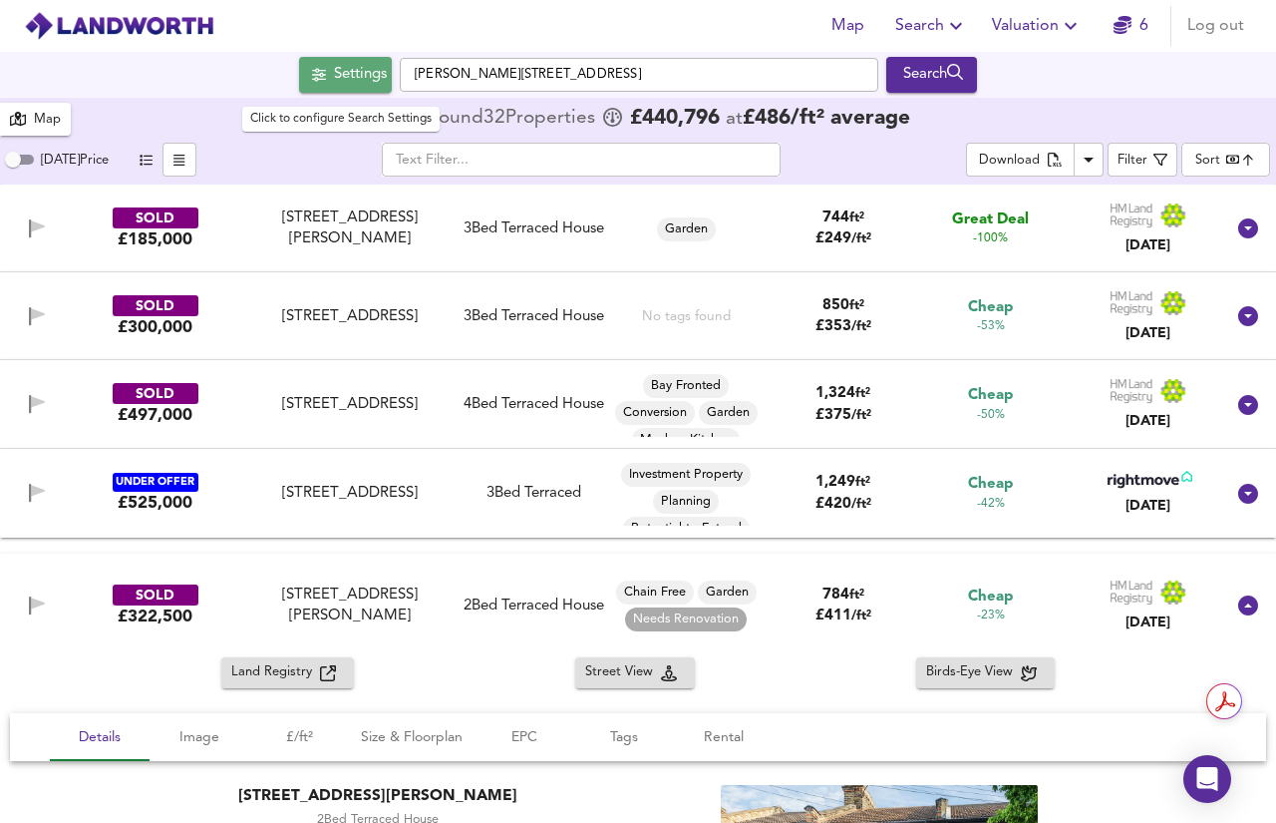
click at [382, 70] on div "Settings" at bounding box center [360, 75] width 53 height 26
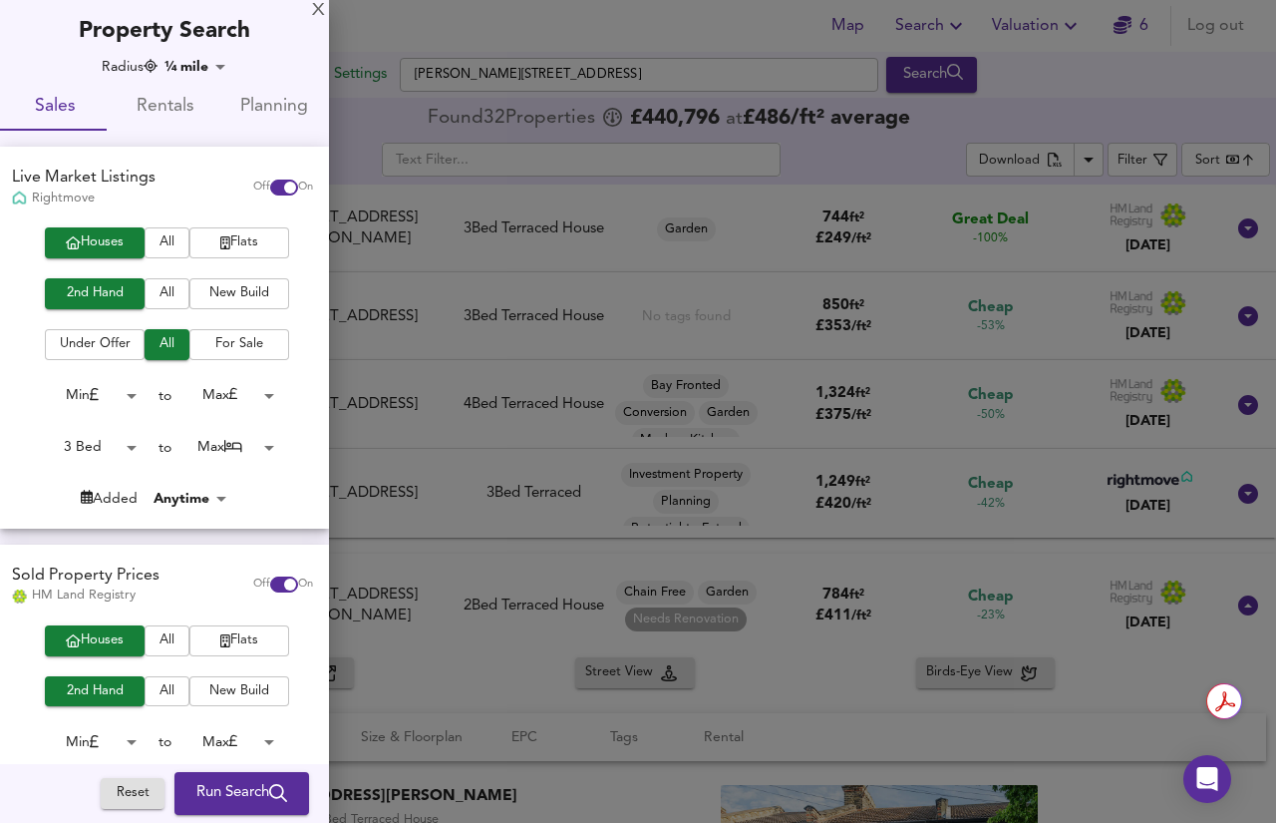
click at [266, 583] on input "checkbox" at bounding box center [290, 584] width 48 height 16
checkbox input "false"
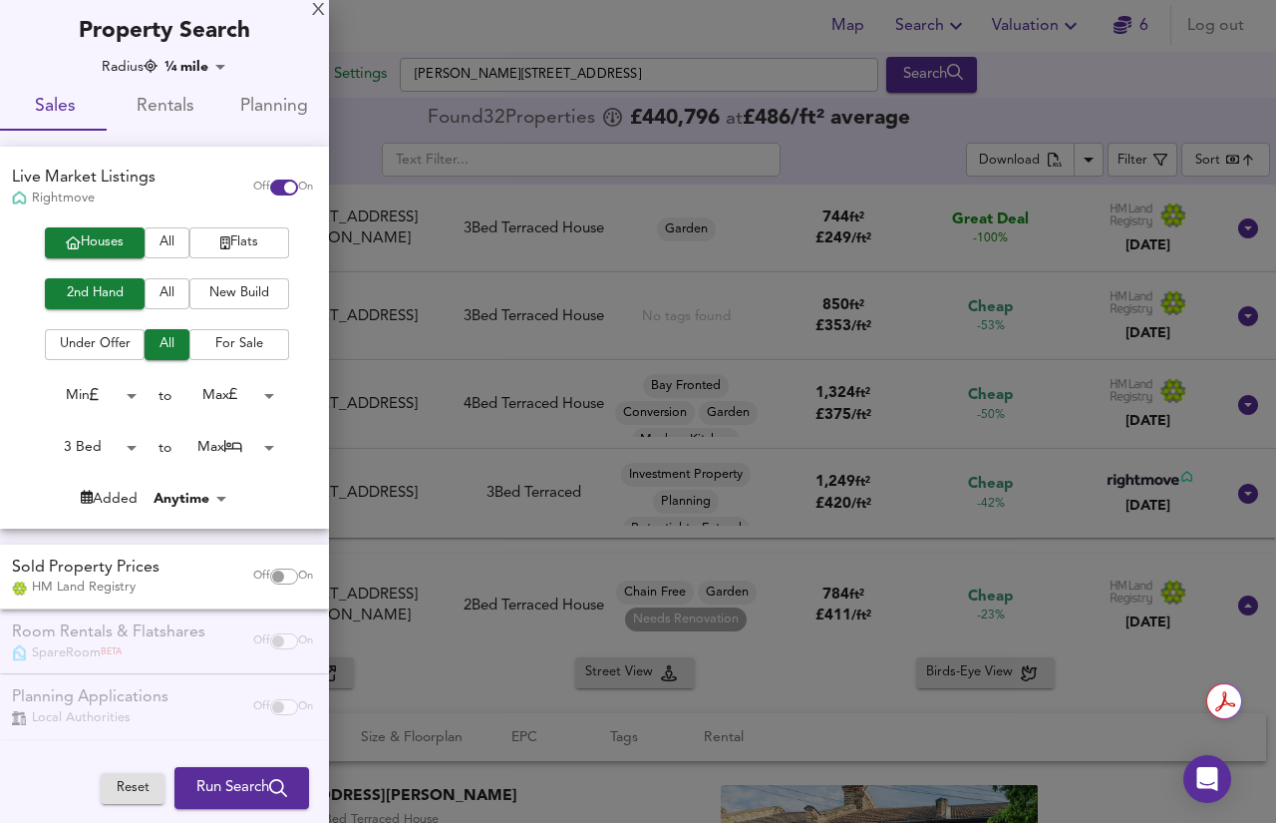
click at [188, 69] on body "Map Search Valuation 6 Log out Settings Carson Road, London E16 4BG Search 11 3…" at bounding box center [638, 411] width 1276 height 823
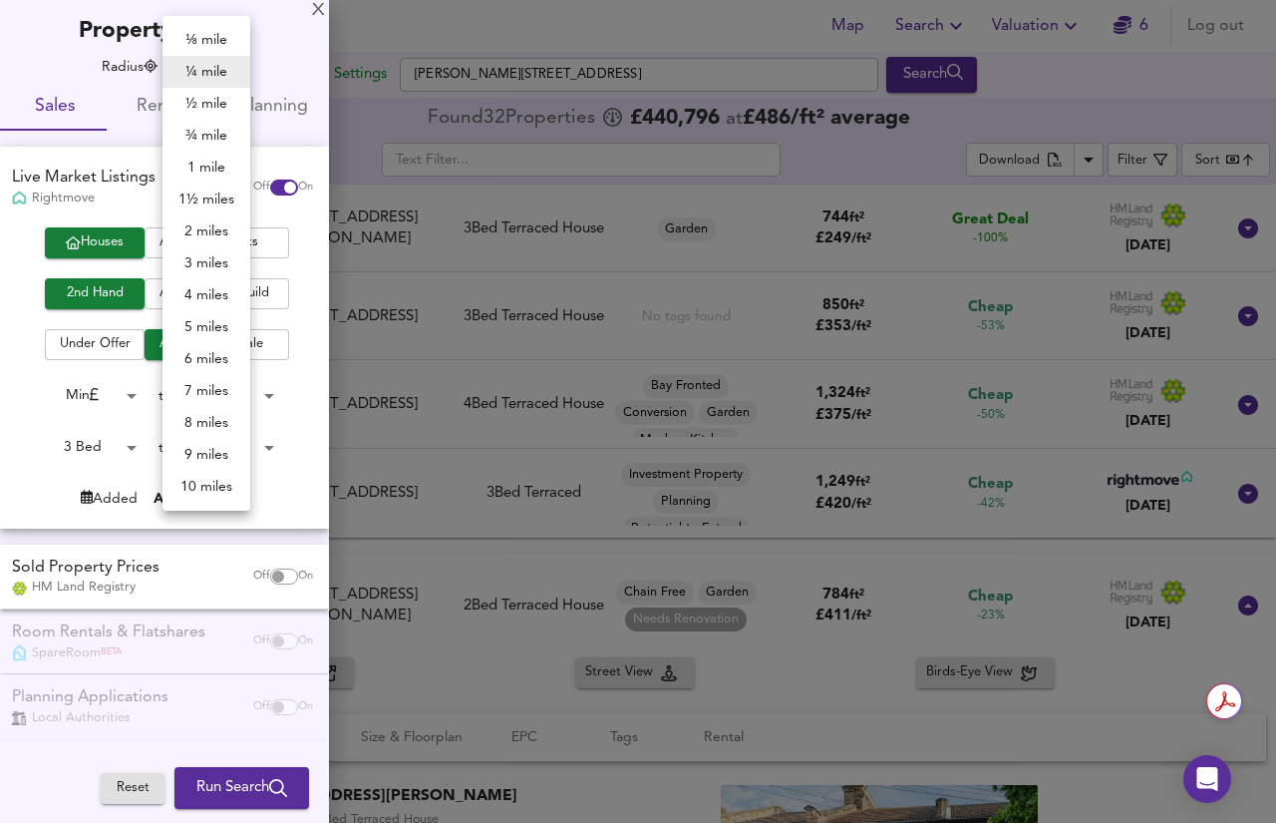
click at [200, 230] on li "2 miles" at bounding box center [207, 231] width 88 height 32
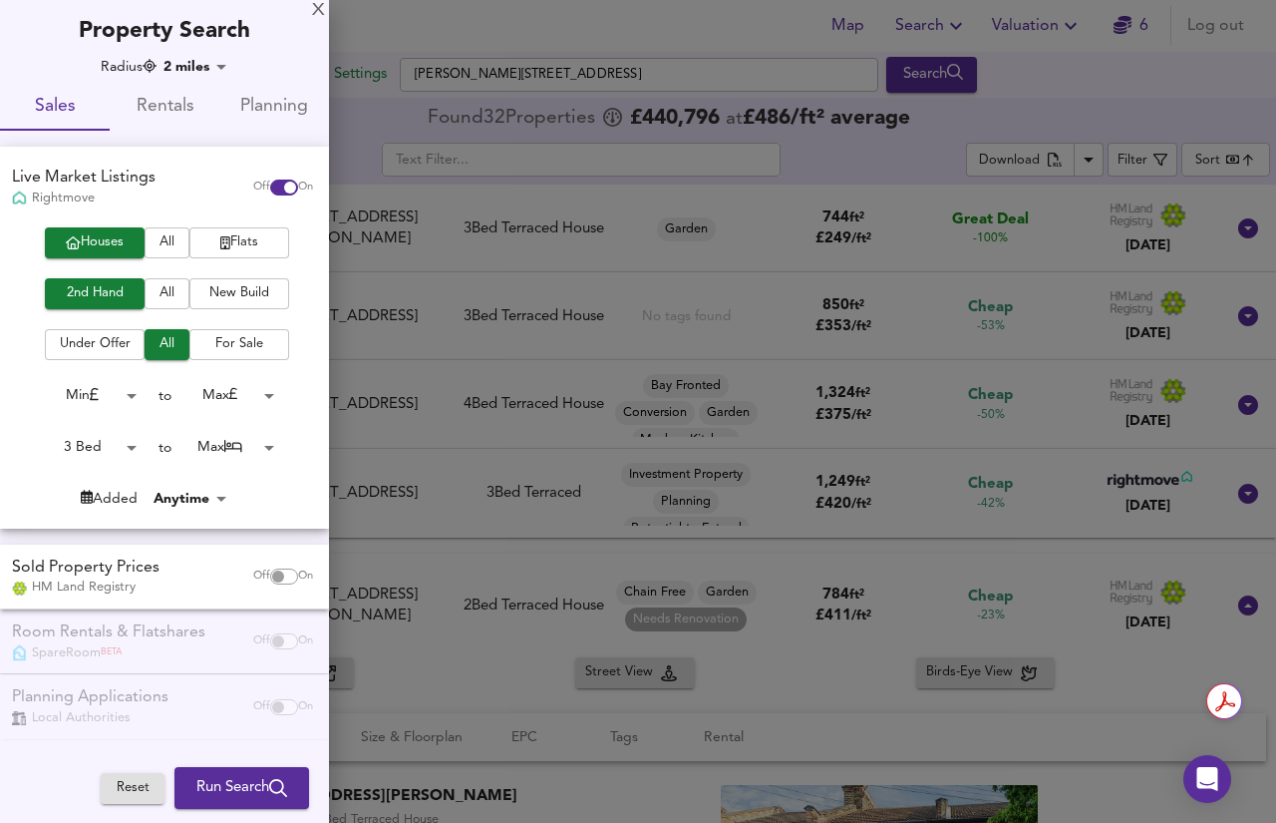
click at [203, 78] on div "Radius 2 miles 3218 Sales Rentals Planning Live Market Listings Rightmove Off O…" at bounding box center [164, 437] width 329 height 760
click at [208, 63] on body "Map Search Valuation 6 Log out Settings Carson Road, London E16 4BG Search 11 3…" at bounding box center [638, 411] width 1276 height 823
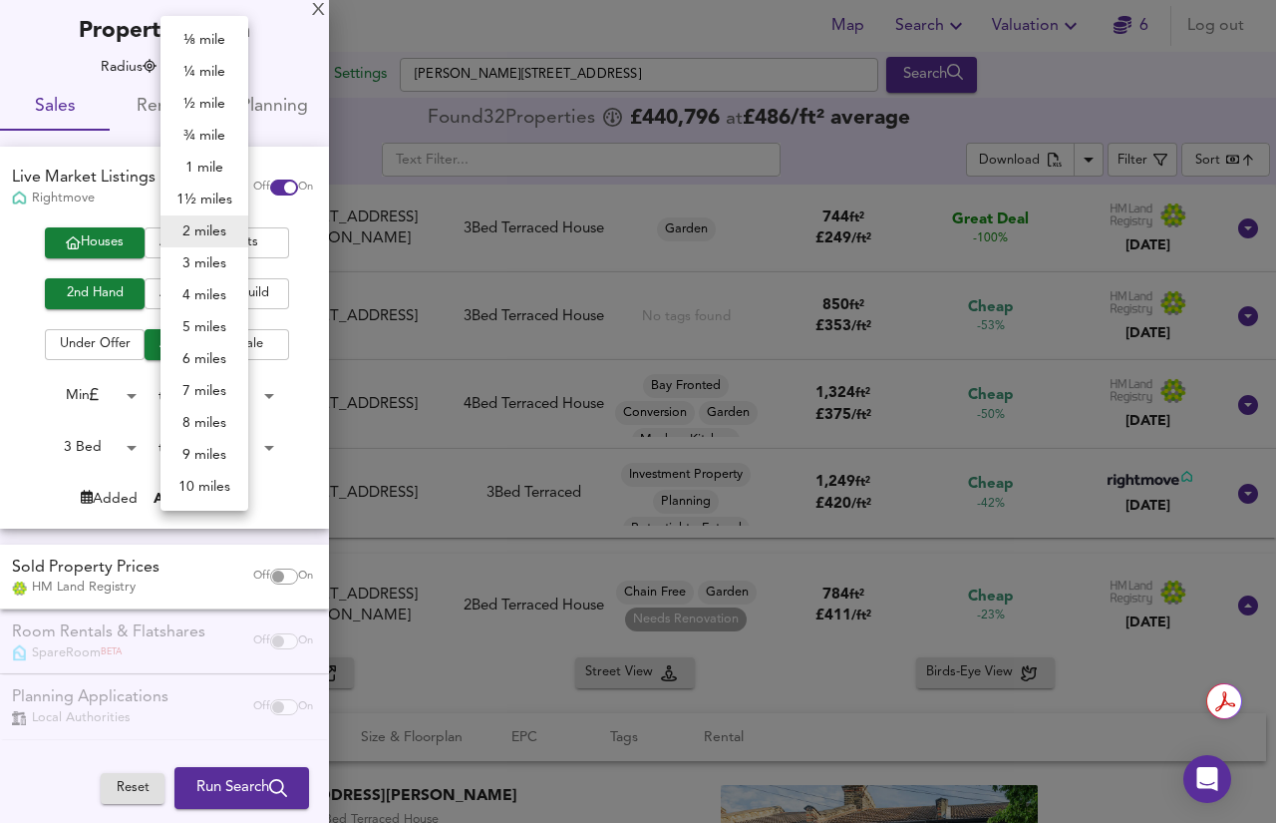
click at [210, 290] on li "4 miles" at bounding box center [205, 295] width 88 height 32
type input "6436"
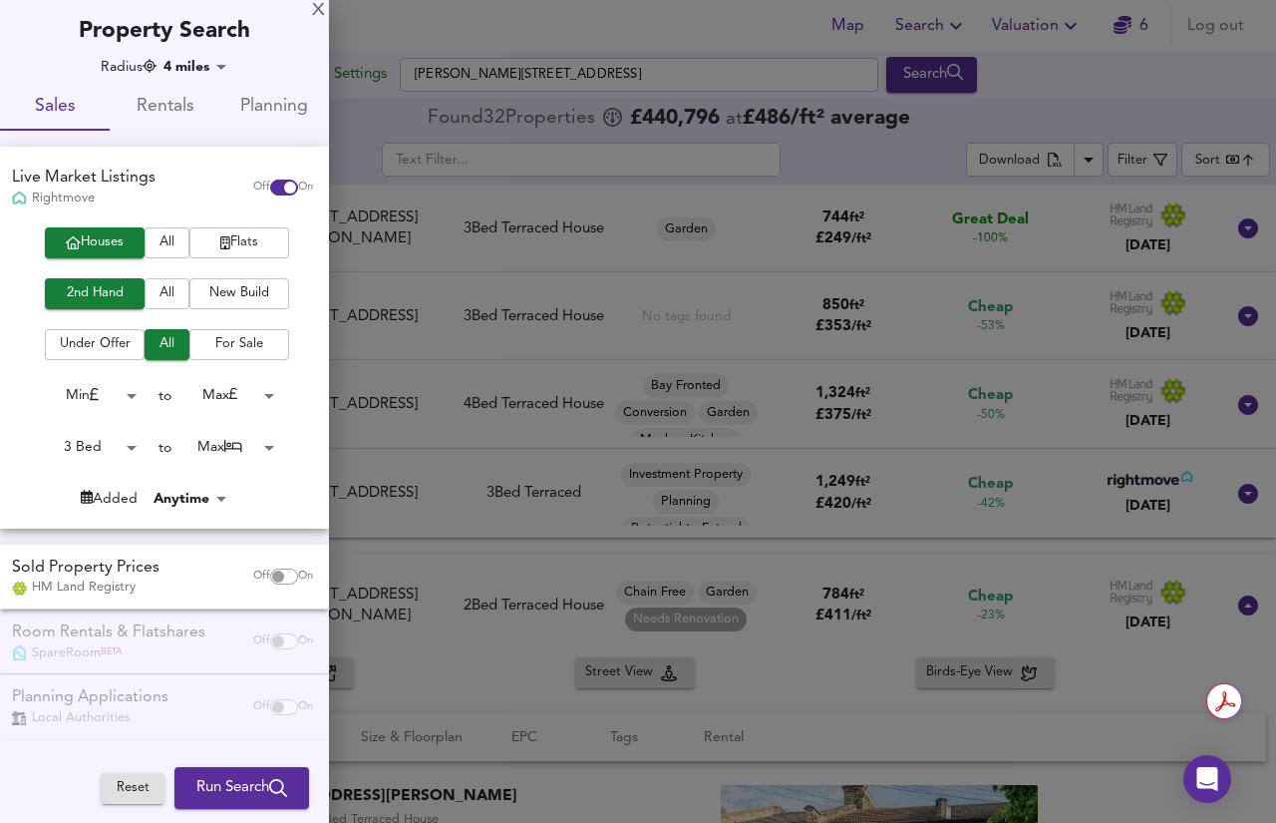
click at [211, 398] on body "Map Search Valuation 6 Log out Settings Carson Road, London E16 4BG Search 11 3…" at bounding box center [638, 411] width 1276 height 823
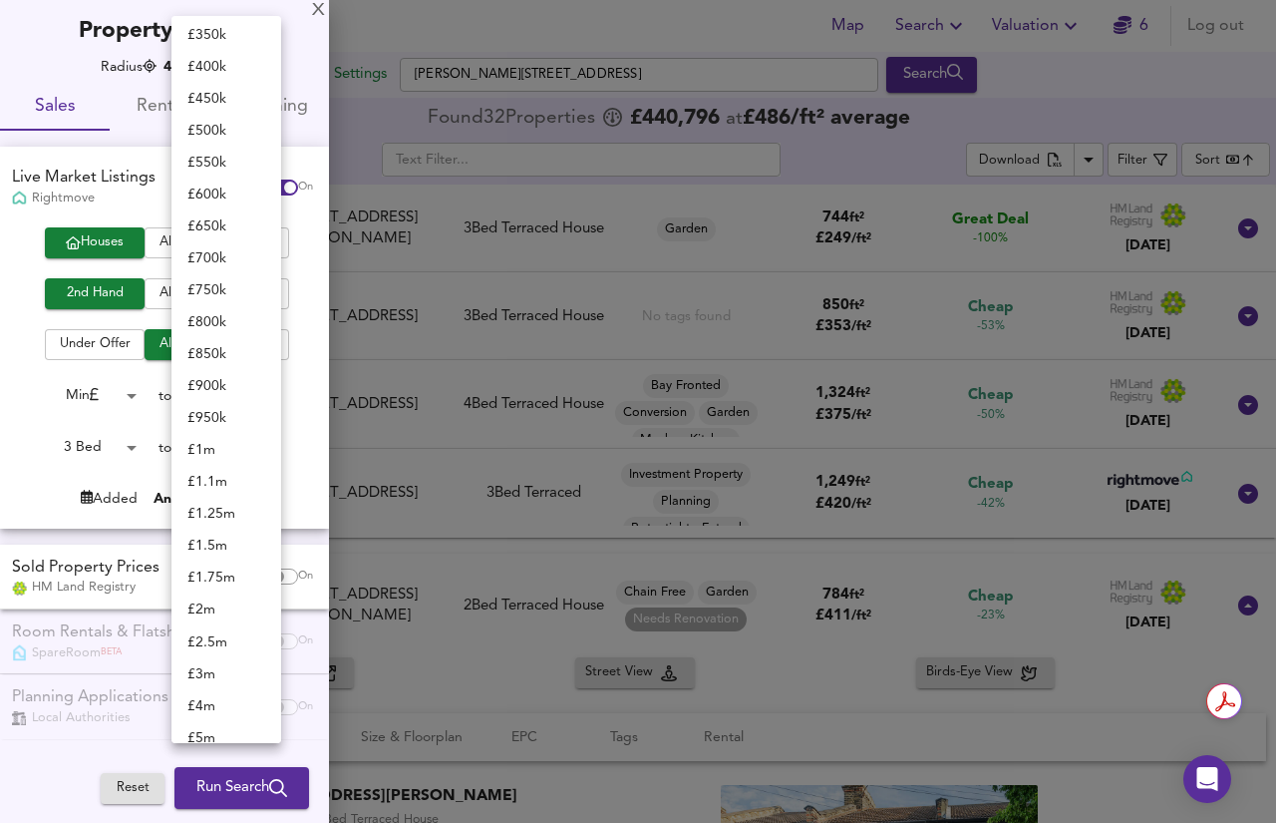
scroll to position [416, 0]
click at [251, 98] on li "£ 450k" at bounding box center [227, 103] width 110 height 32
type input "450000"
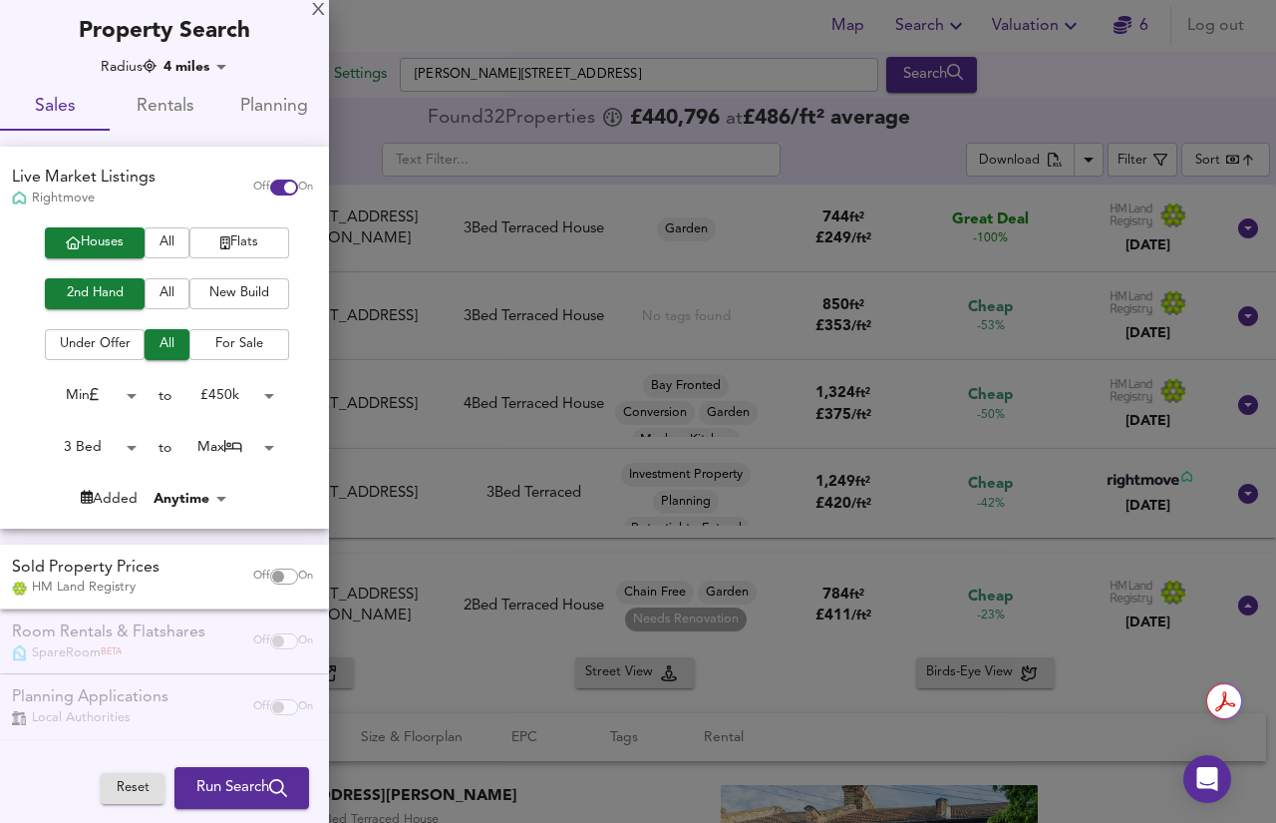
click at [102, 387] on body "Map Search Valuation 6 Log out Settings Carson Road, London E16 4BG Search 11 3…" at bounding box center [638, 411] width 1276 height 823
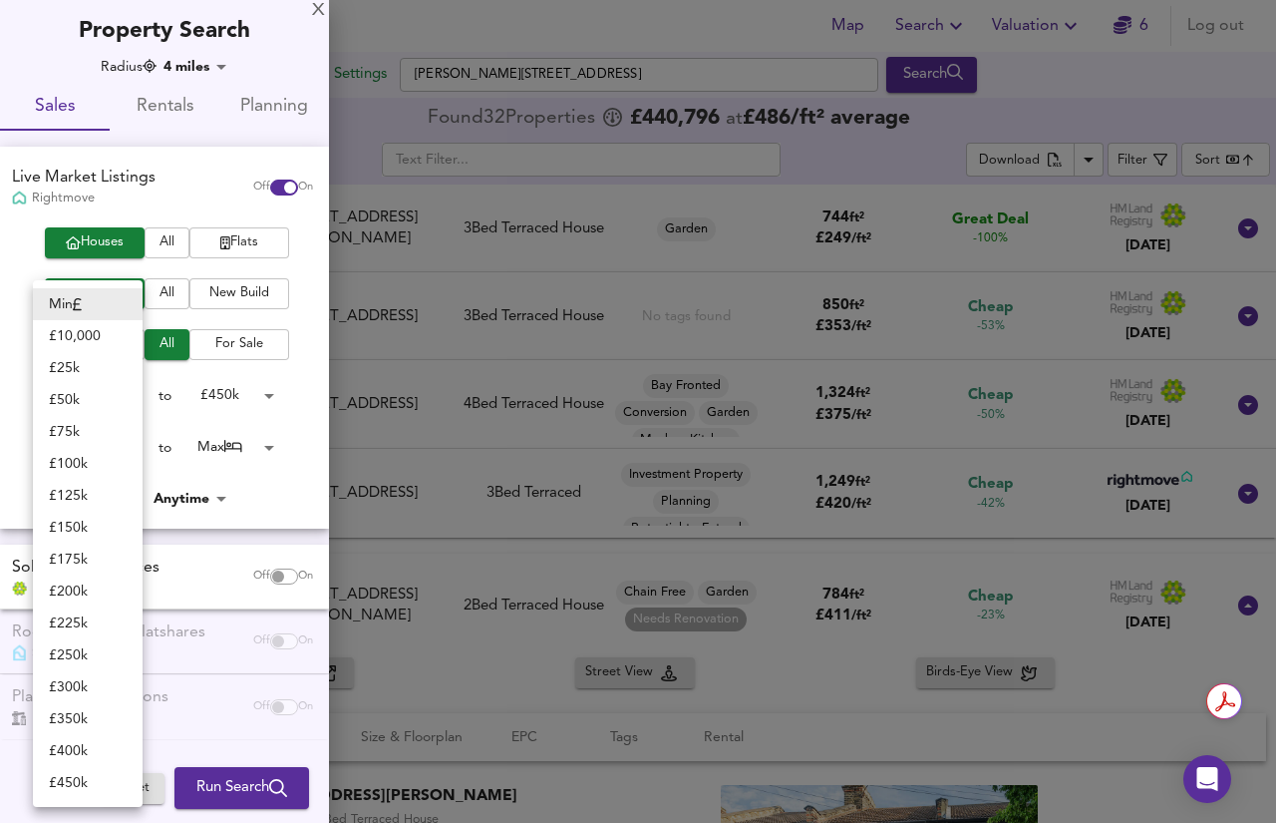
click at [187, 383] on div at bounding box center [638, 411] width 1276 height 823
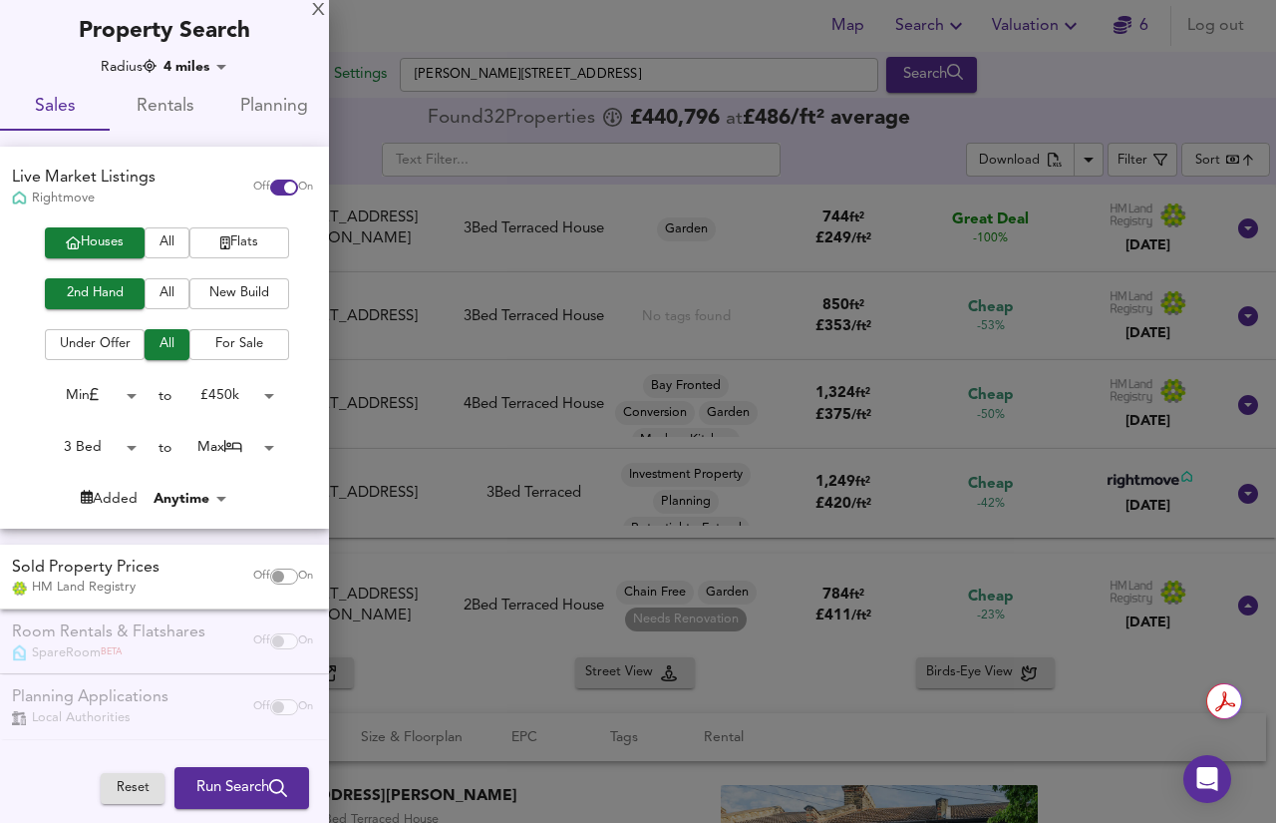
click at [111, 442] on body "Map Search Valuation 6 Log out Settings Carson Road, London E16 4BG Search 11 3…" at bounding box center [638, 411] width 1276 height 823
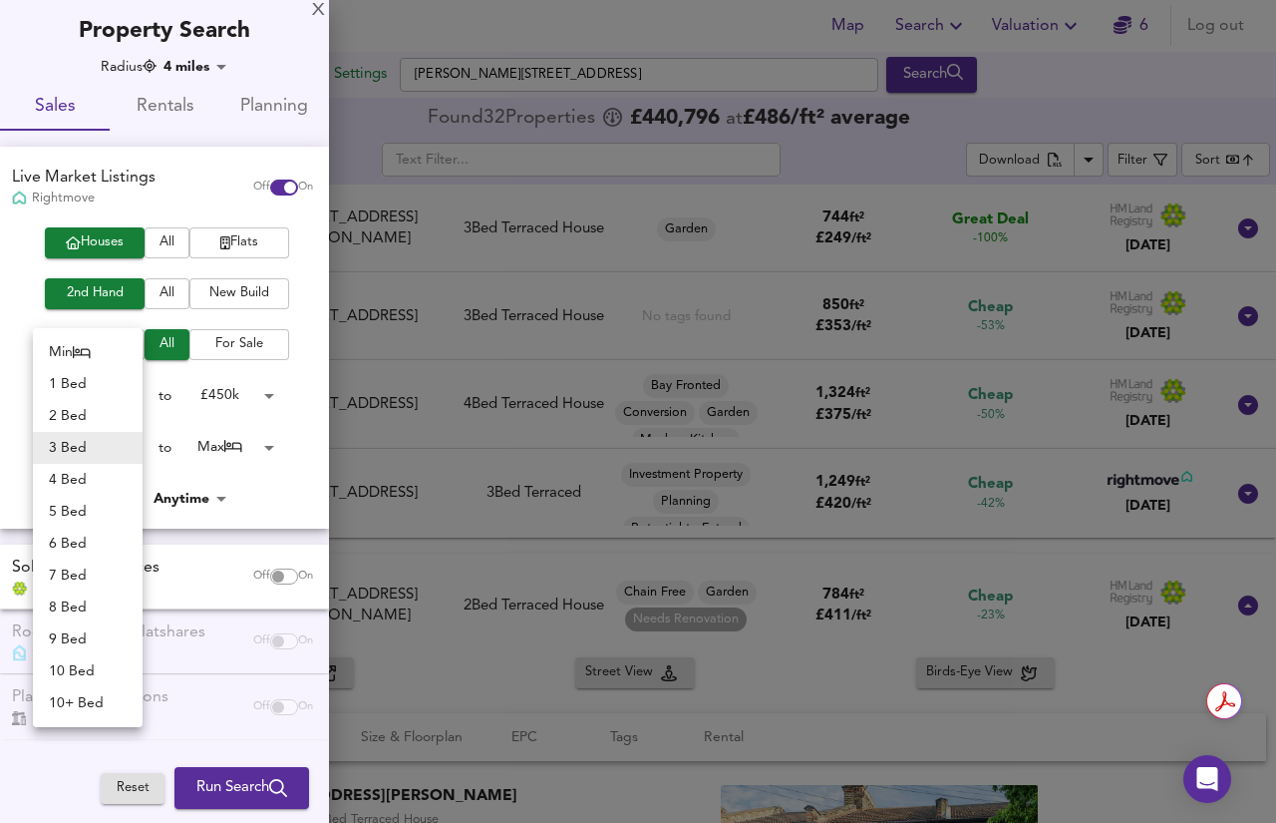
click at [111, 442] on li "3 Bed" at bounding box center [88, 448] width 110 height 32
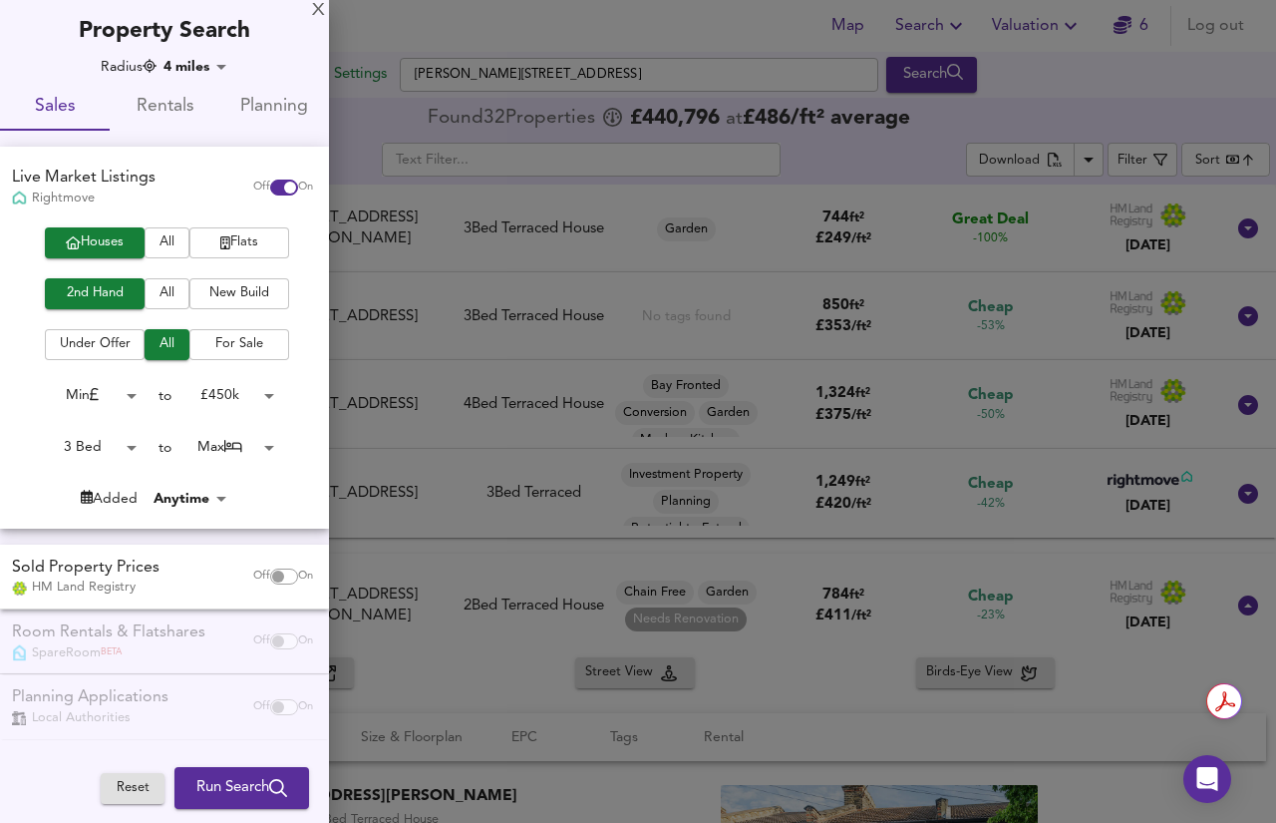
click at [111, 442] on li "3 Bed" at bounding box center [74, 448] width 83 height 18
click at [246, 777] on span "Run Search" at bounding box center [241, 788] width 91 height 26
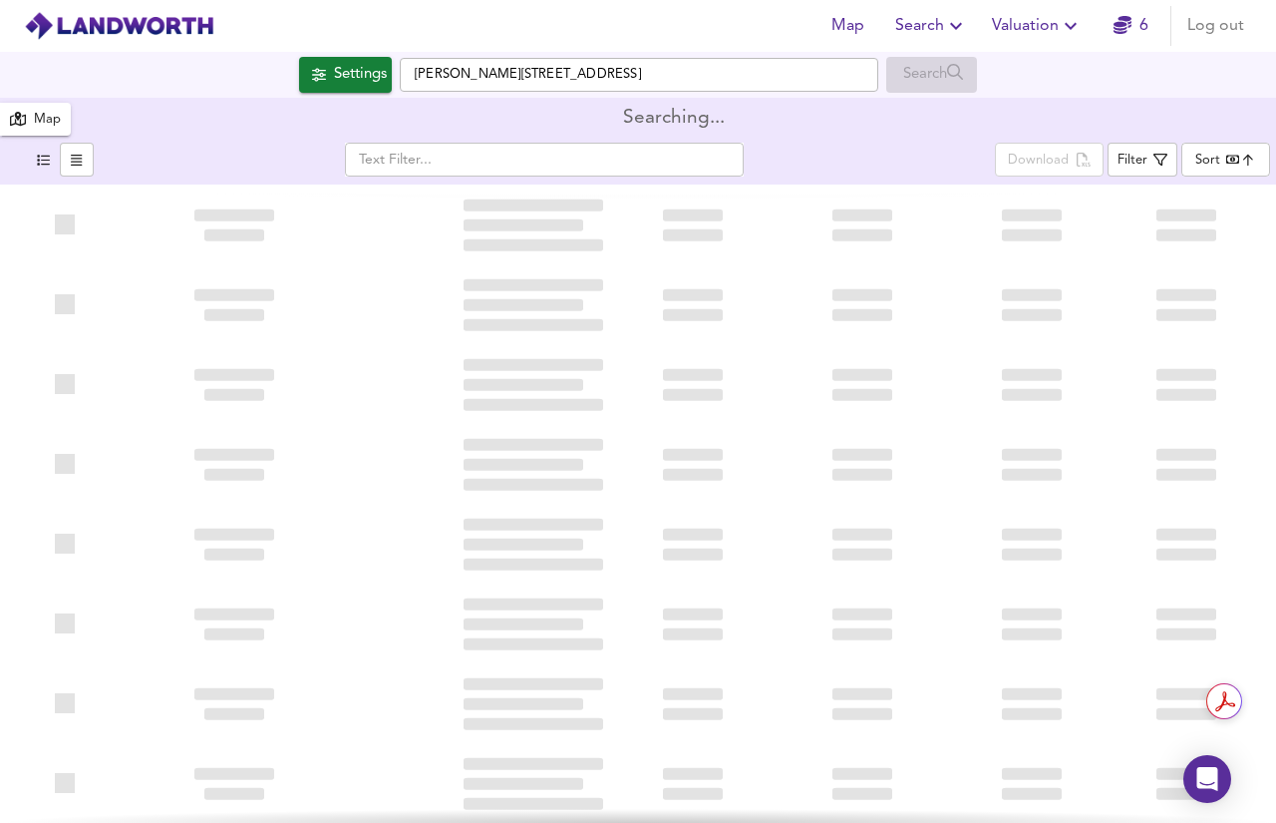
type input "bestdeal"
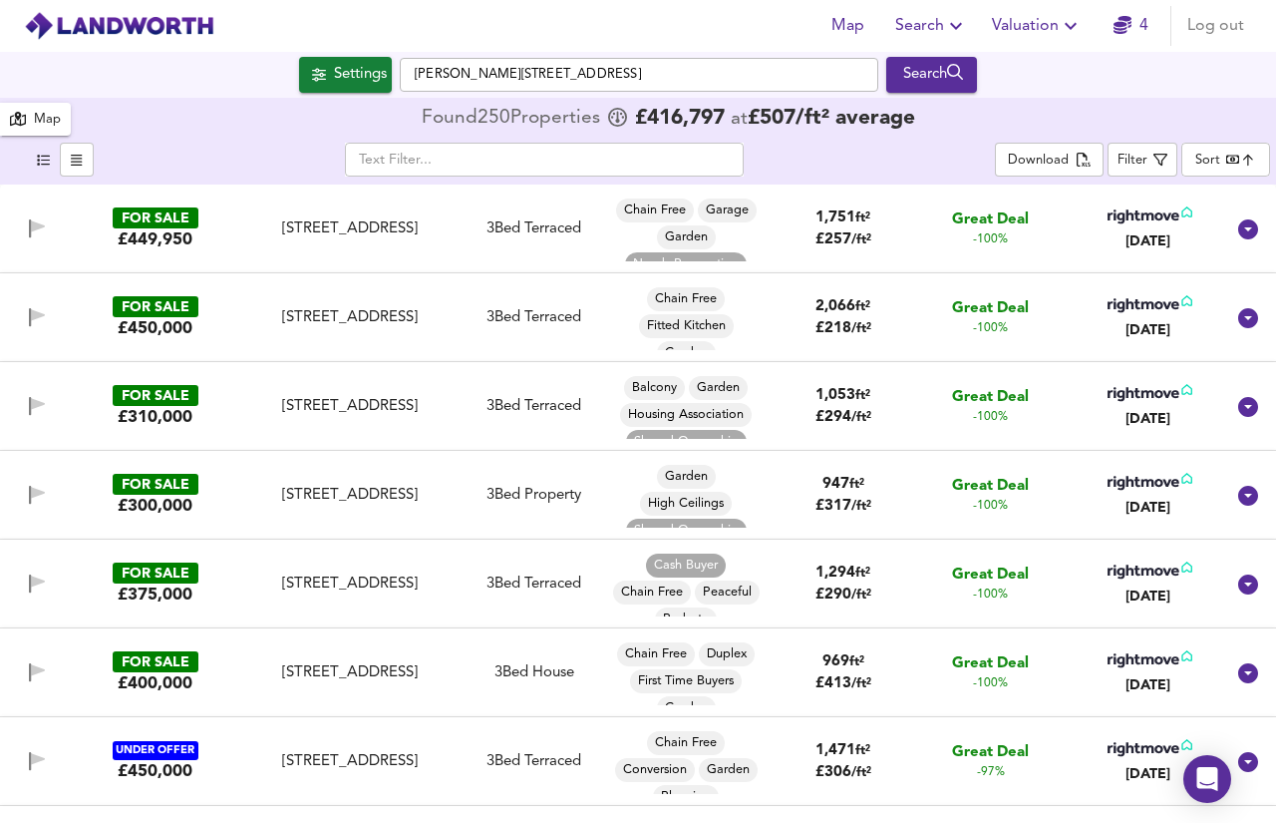
click at [1238, 237] on icon at bounding box center [1248, 229] width 20 height 20
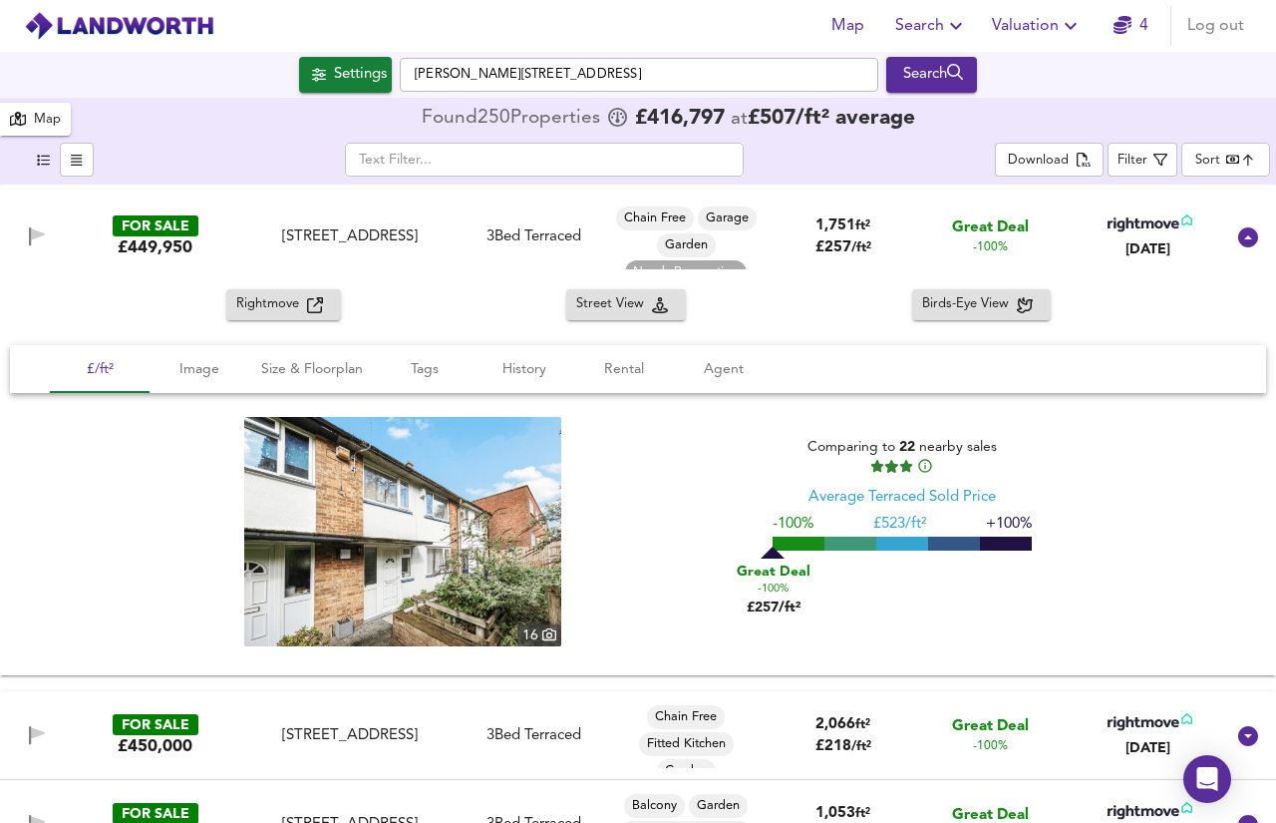
click at [265, 318] on button "Rightmove" at bounding box center [283, 304] width 115 height 31
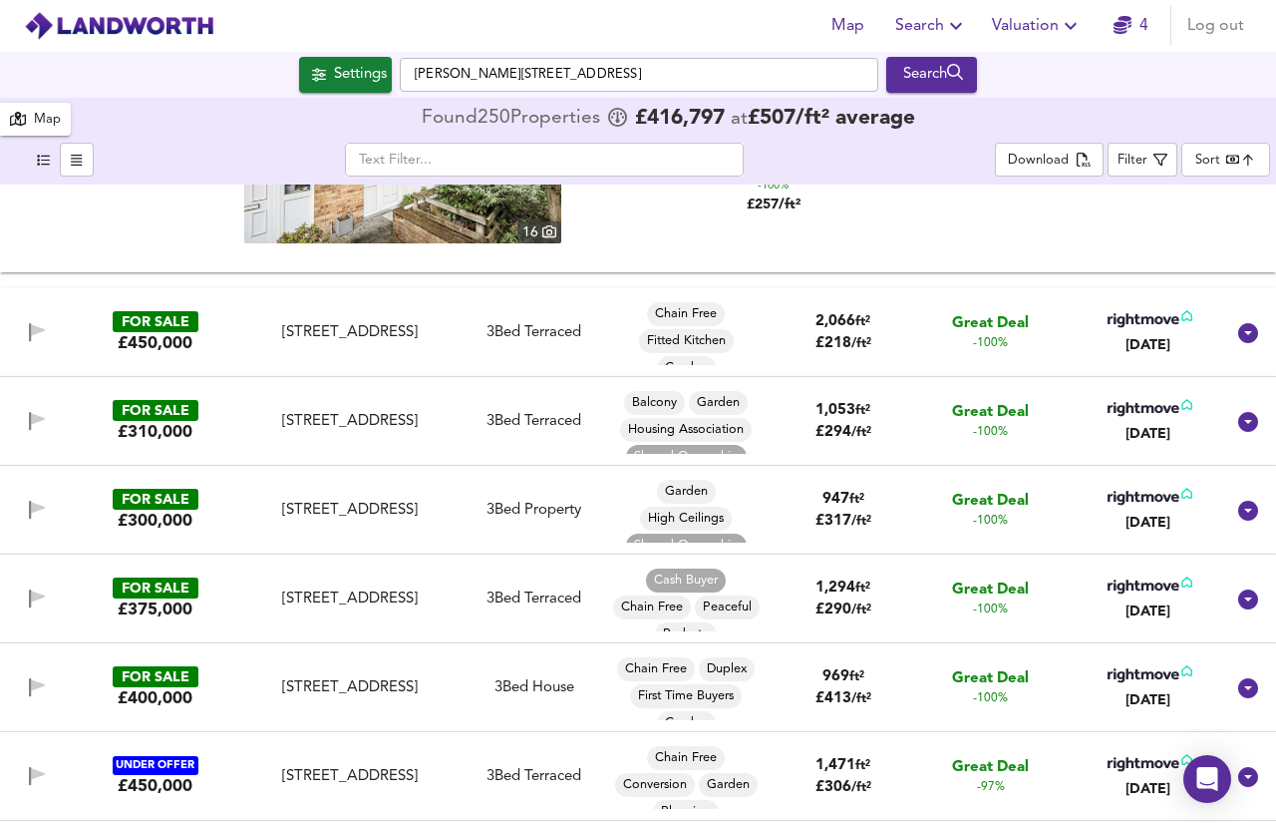
scroll to position [404, 0]
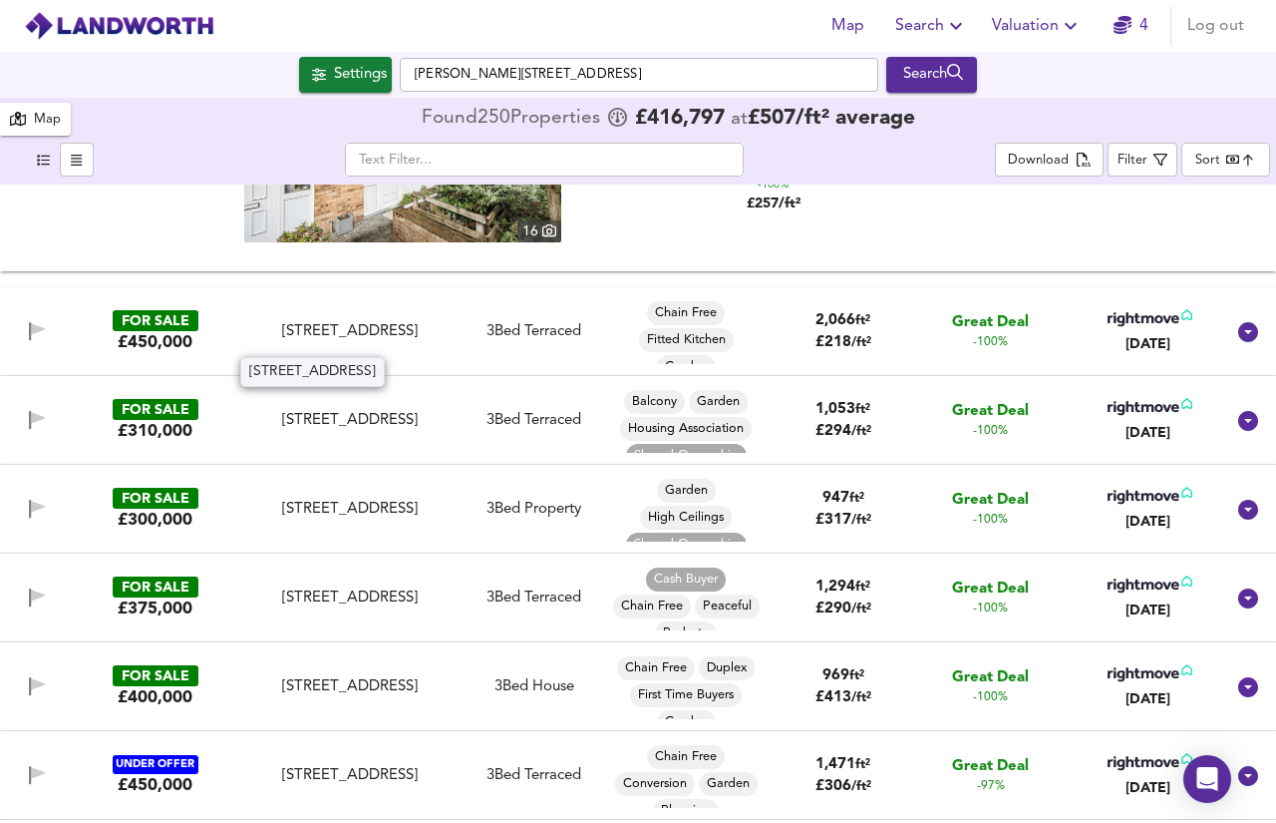
click at [347, 342] on div "[STREET_ADDRESS]" at bounding box center [350, 331] width 200 height 21
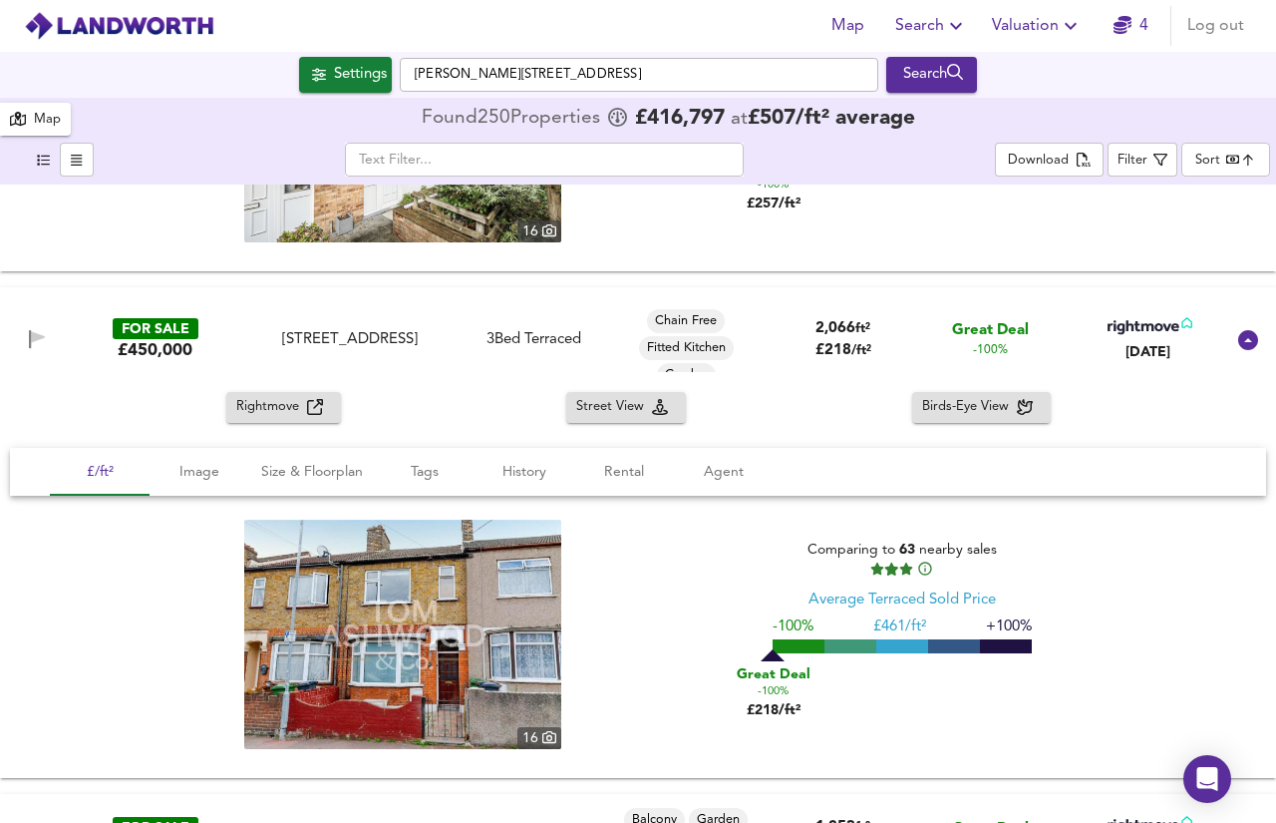
click at [292, 410] on span "Rightmove" at bounding box center [271, 407] width 71 height 23
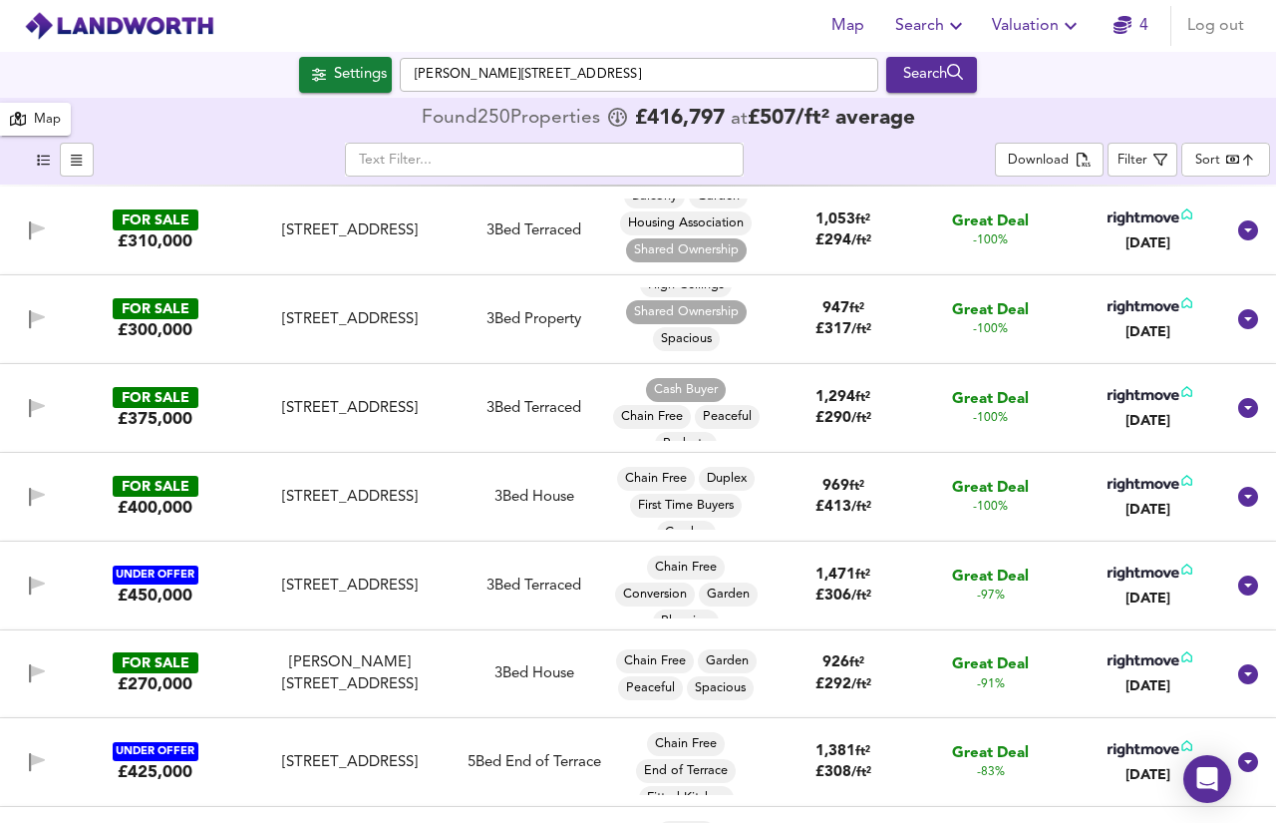
scroll to position [16, 0]
click at [401, 418] on div "Plum Lane, London, SE18 3AG" at bounding box center [350, 408] width 200 height 21
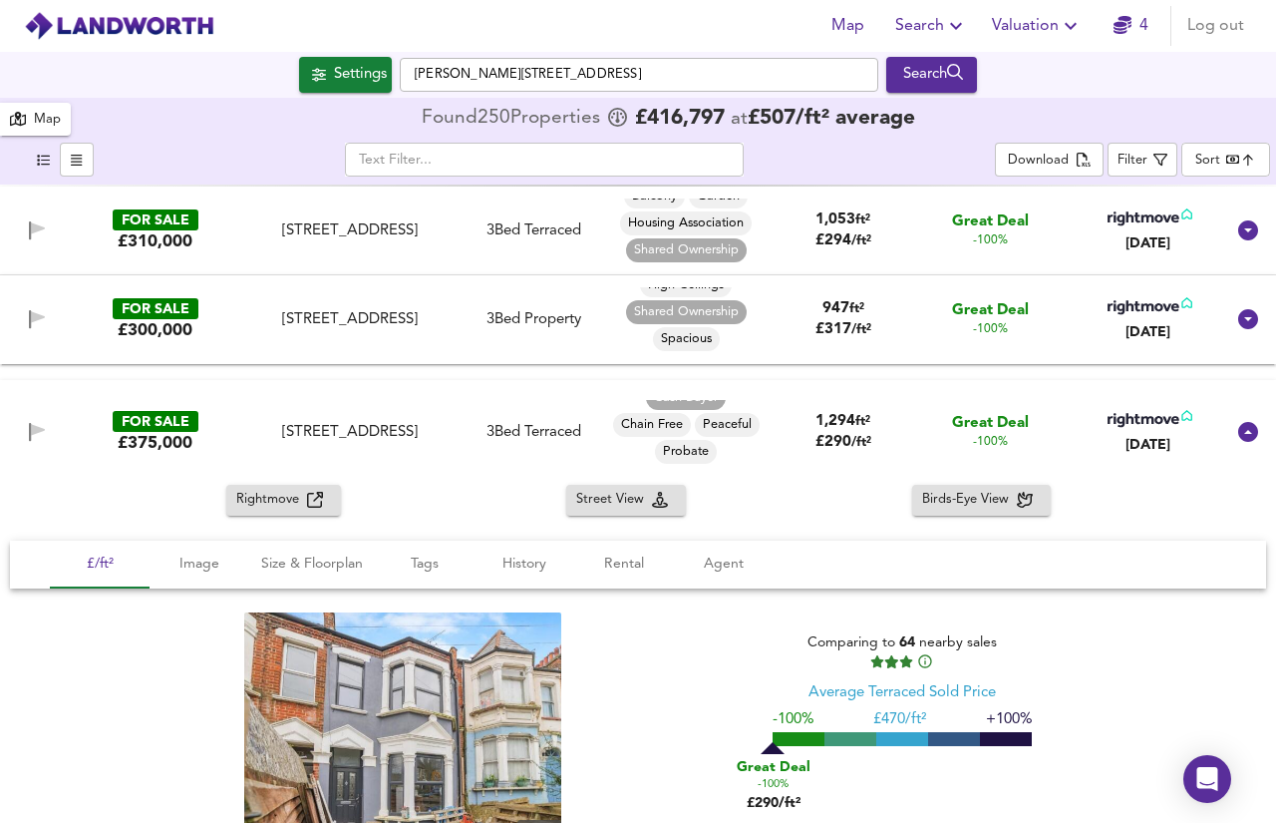
click at [284, 492] on span "Rightmove" at bounding box center [271, 500] width 71 height 23
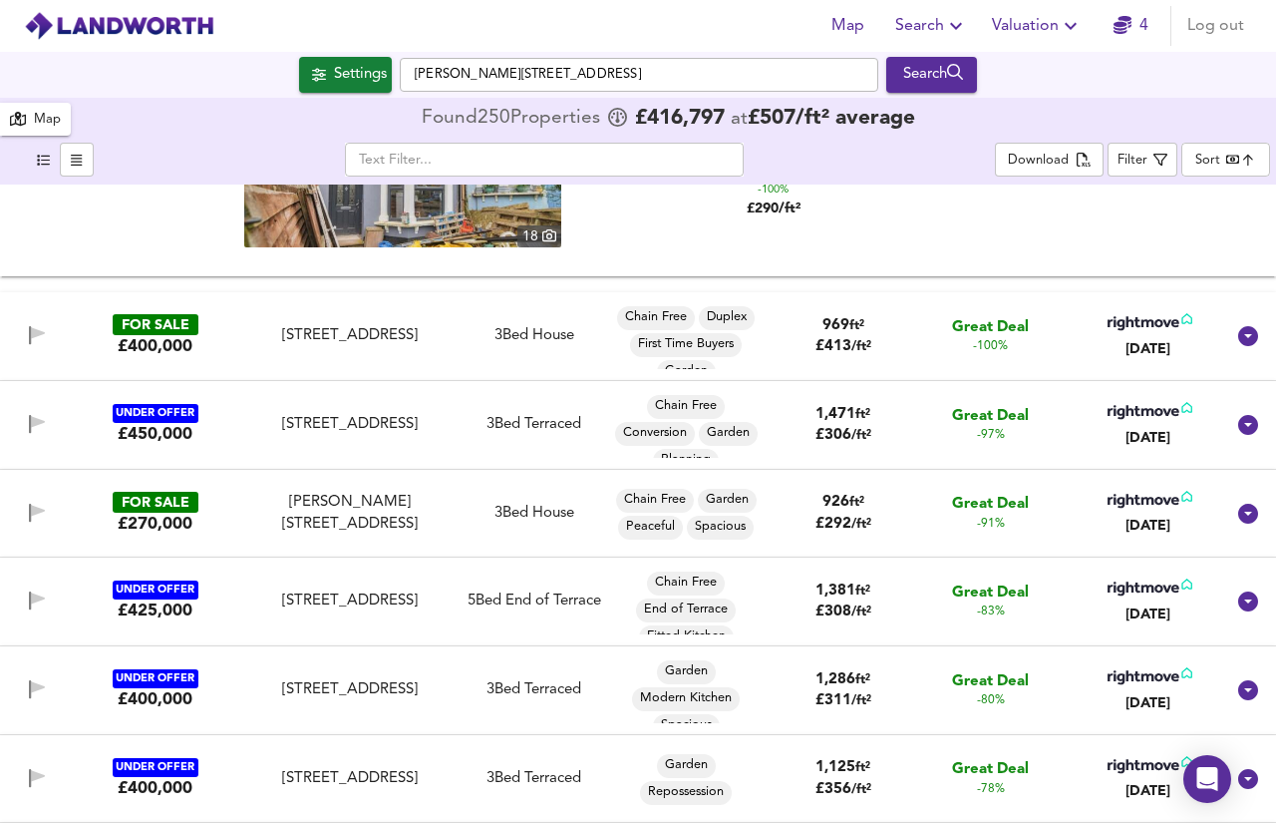
scroll to position [97, 0]
drag, startPoint x: 1230, startPoint y: 337, endPoint x: 638, endPoint y: 418, distance: 597.8
click at [1238, 337] on icon at bounding box center [1248, 336] width 20 height 20
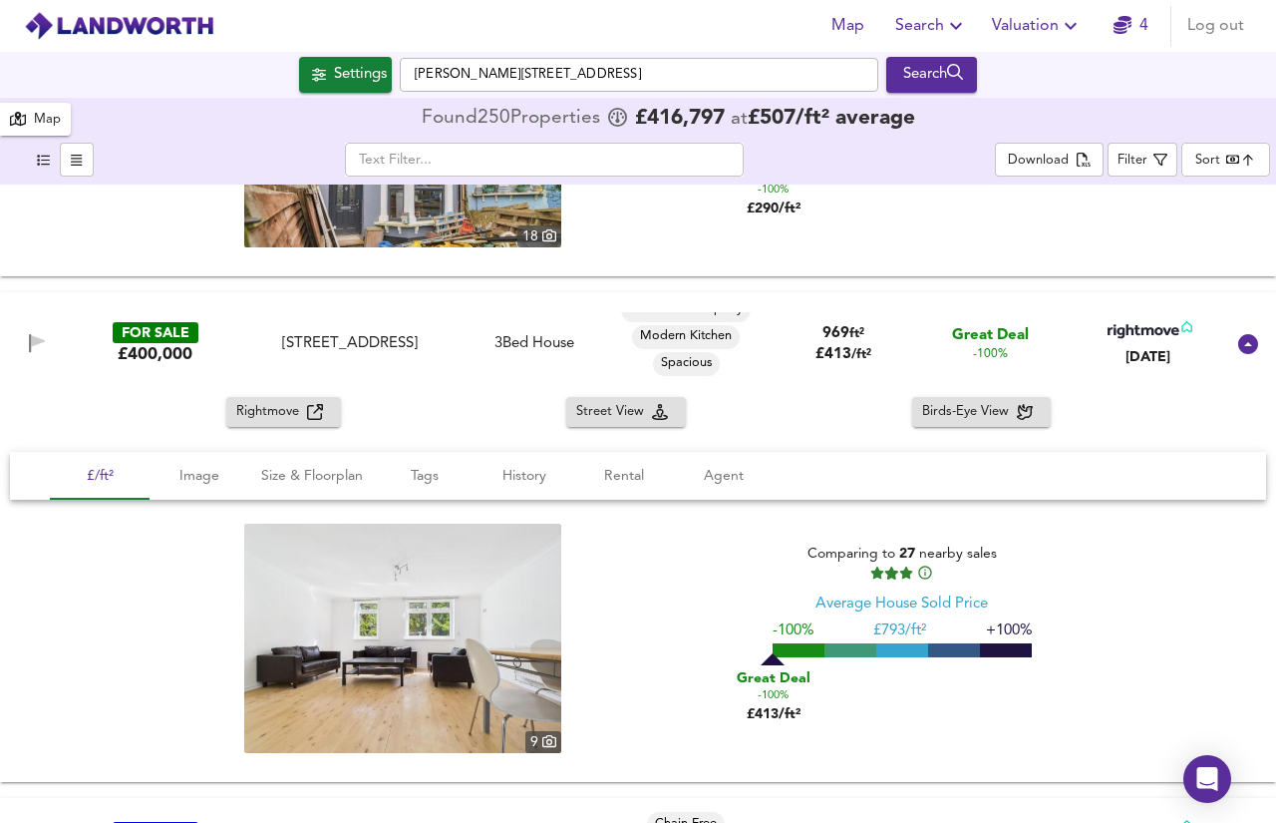
click at [285, 408] on span "Rightmove" at bounding box center [271, 412] width 71 height 23
click at [1241, 353] on icon at bounding box center [1248, 344] width 20 height 20
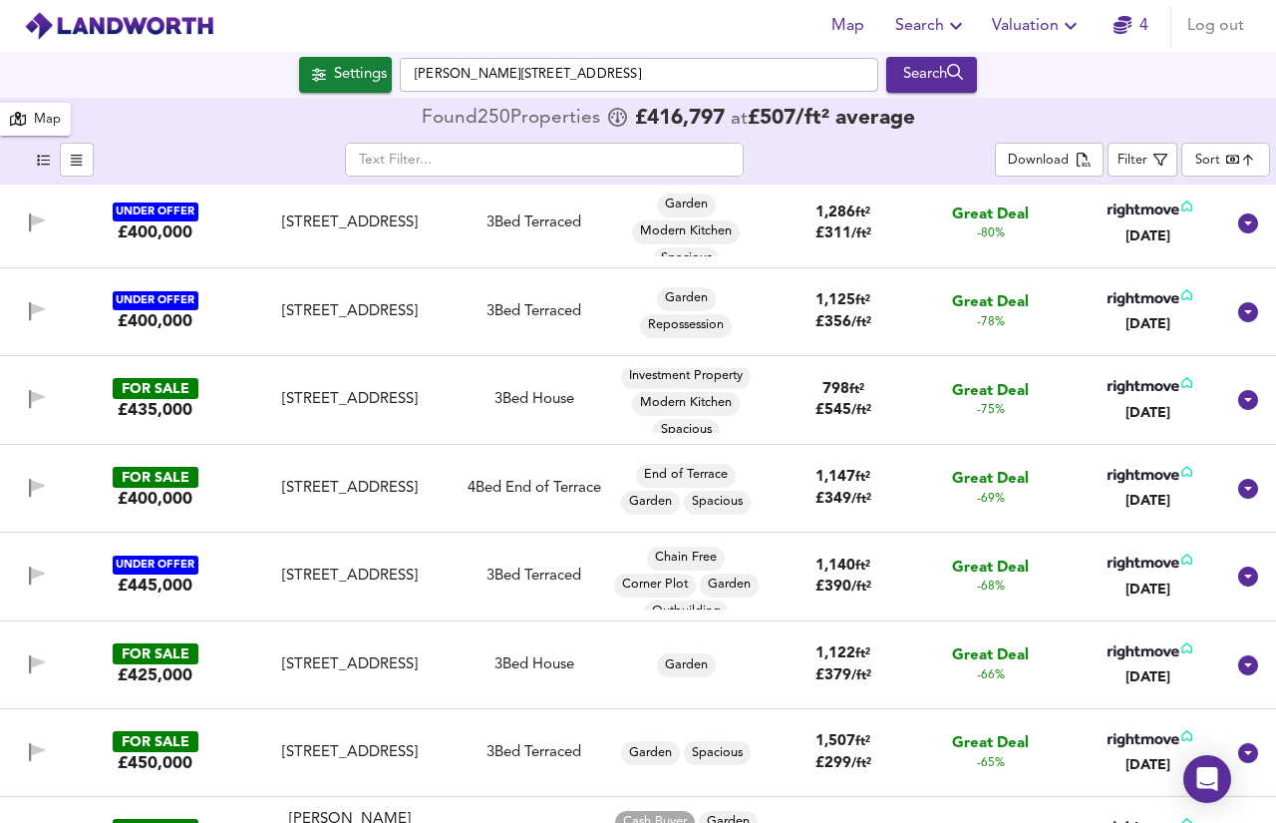
scroll to position [43, 0]
click at [366, 69] on div "Settings" at bounding box center [360, 75] width 53 height 26
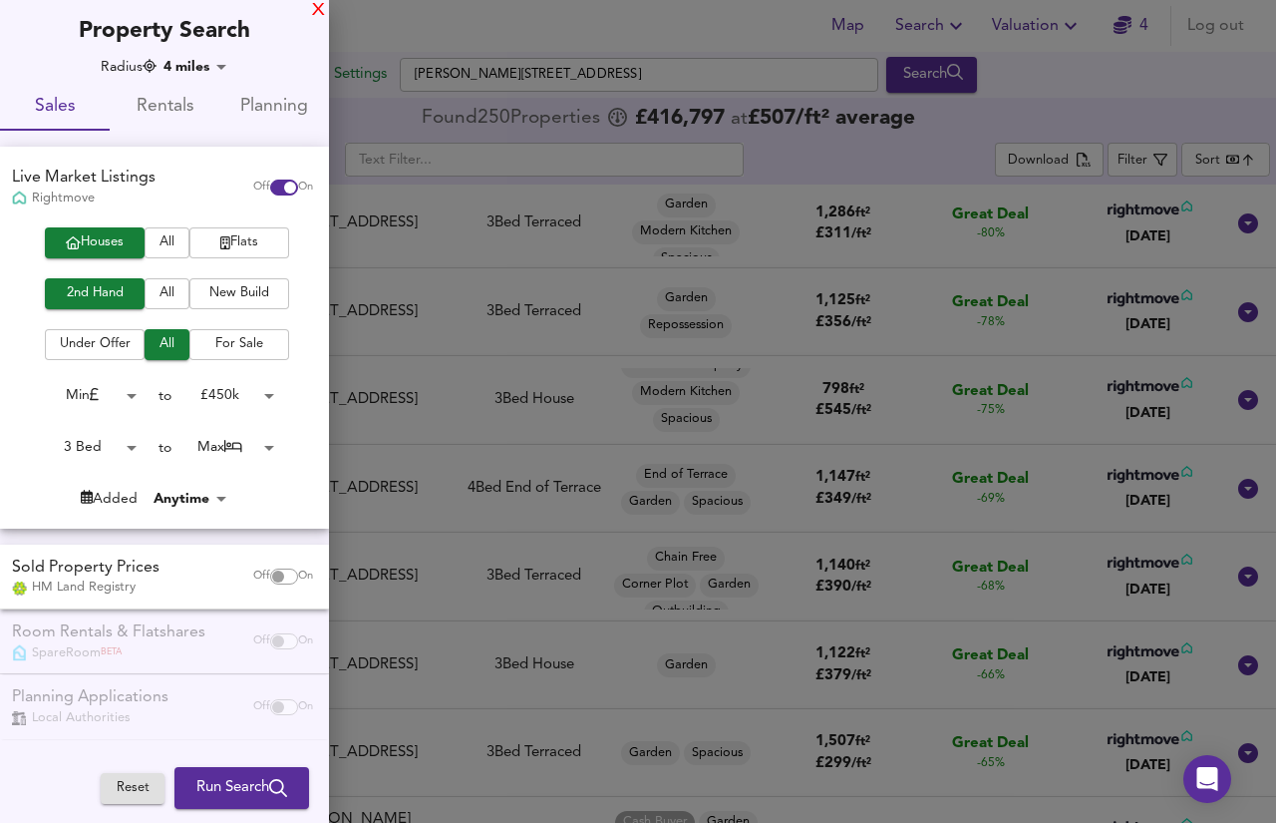
click at [313, 13] on div "X" at bounding box center [318, 11] width 13 height 14
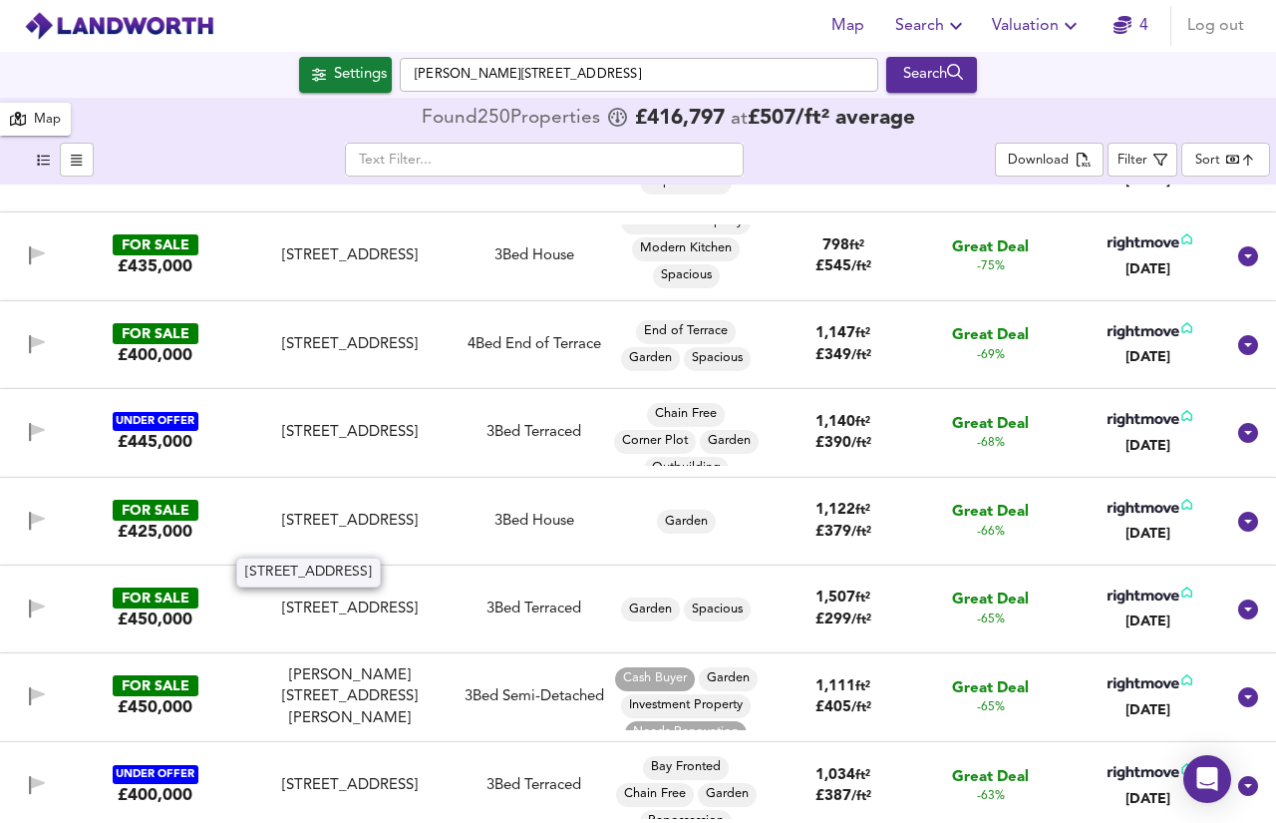
scroll to position [2216, 0]
drag, startPoint x: 1246, startPoint y: 257, endPoint x: 320, endPoint y: 354, distance: 931.4
click at [1246, 257] on icon at bounding box center [1248, 256] width 20 height 20
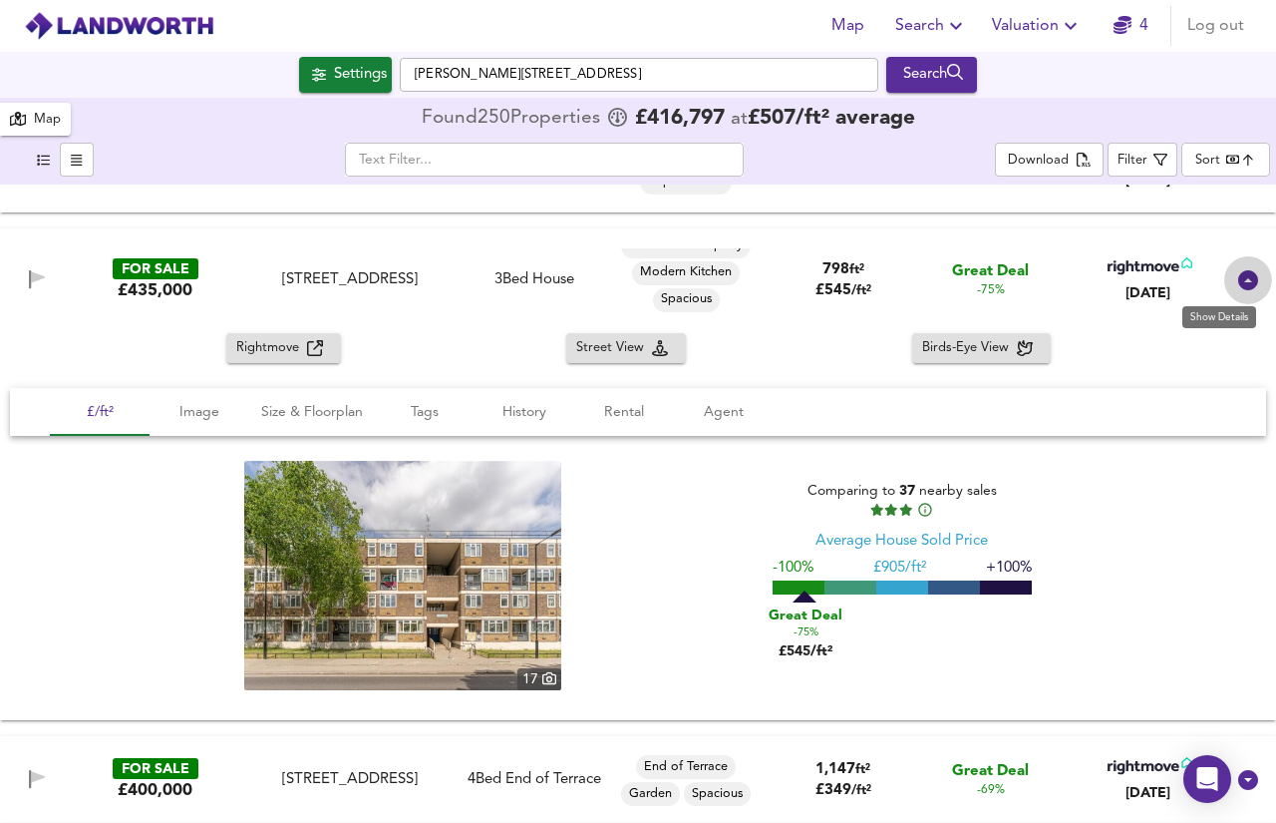
click at [1236, 279] on icon at bounding box center [1248, 280] width 24 height 24
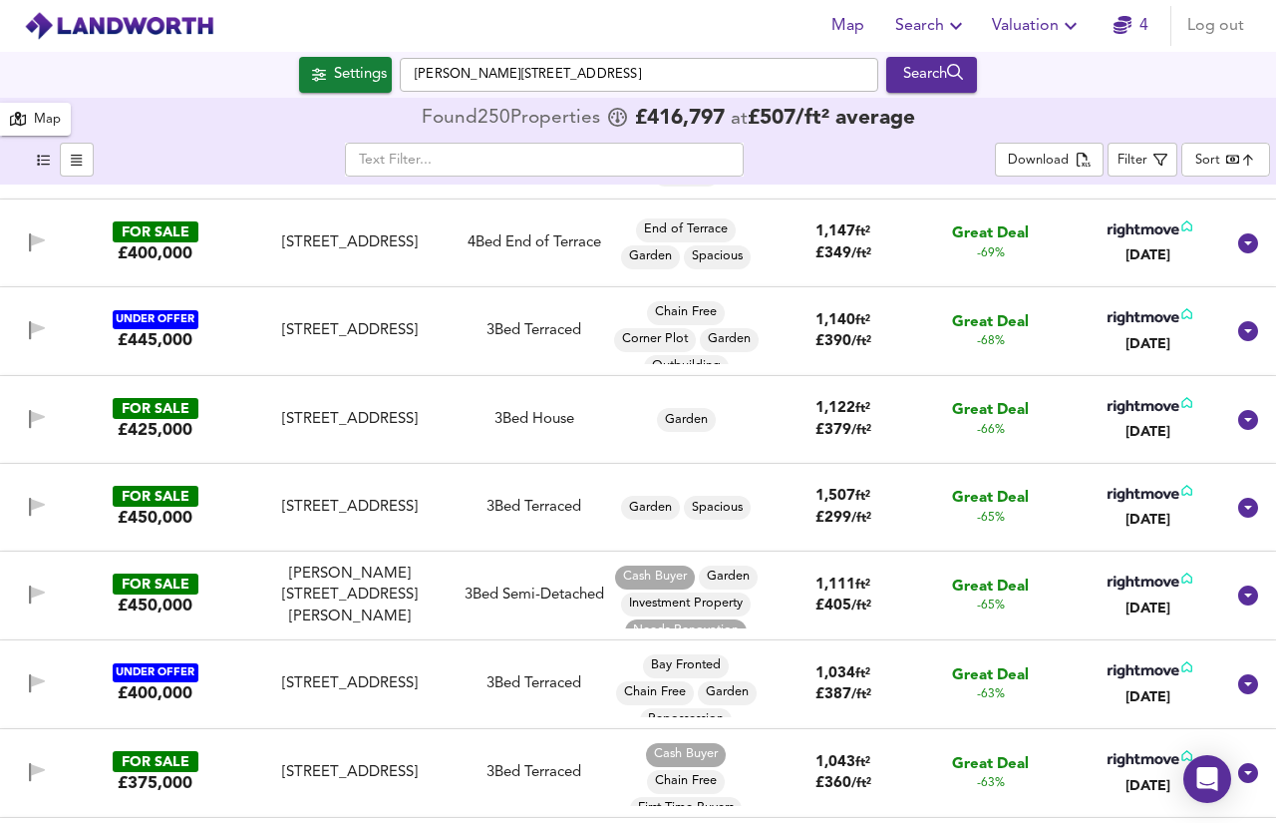
scroll to position [2320, 0]
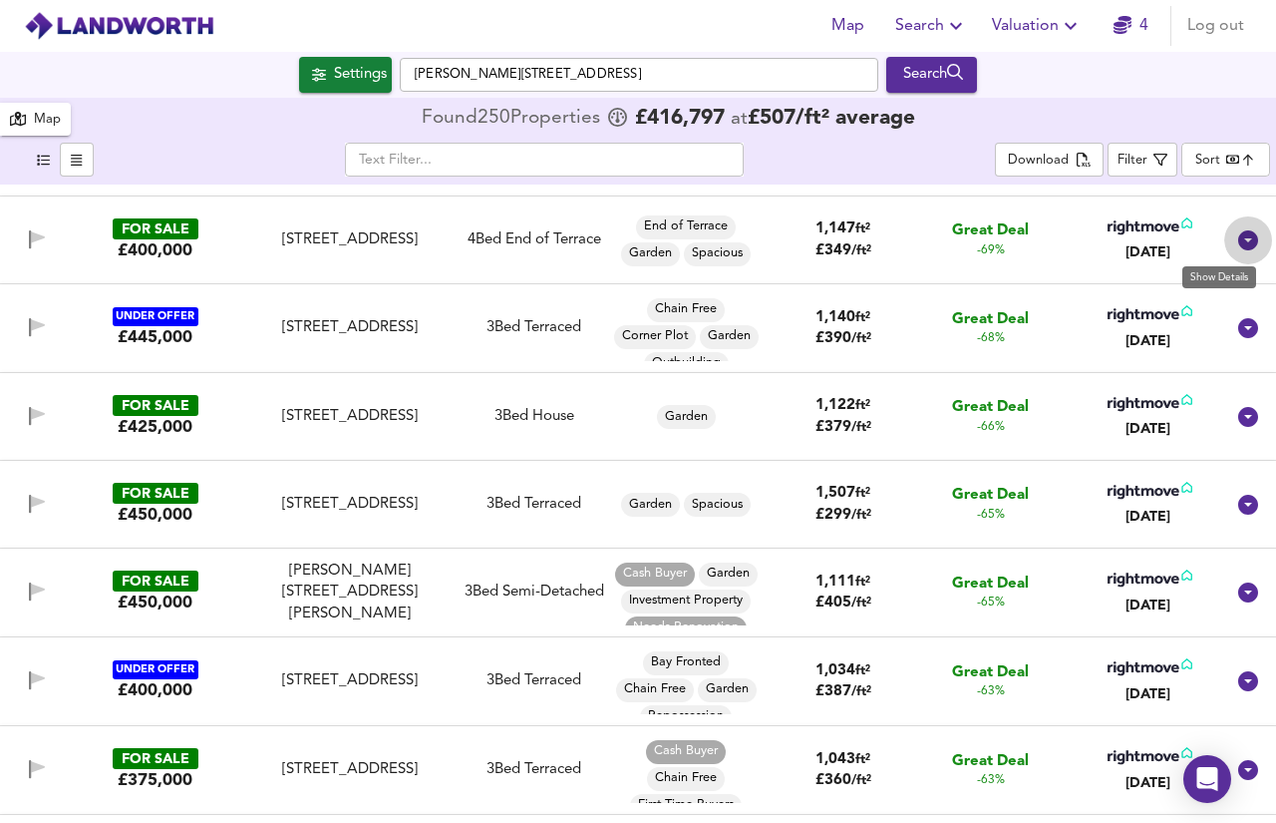
click at [1238, 234] on icon at bounding box center [1248, 240] width 20 height 20
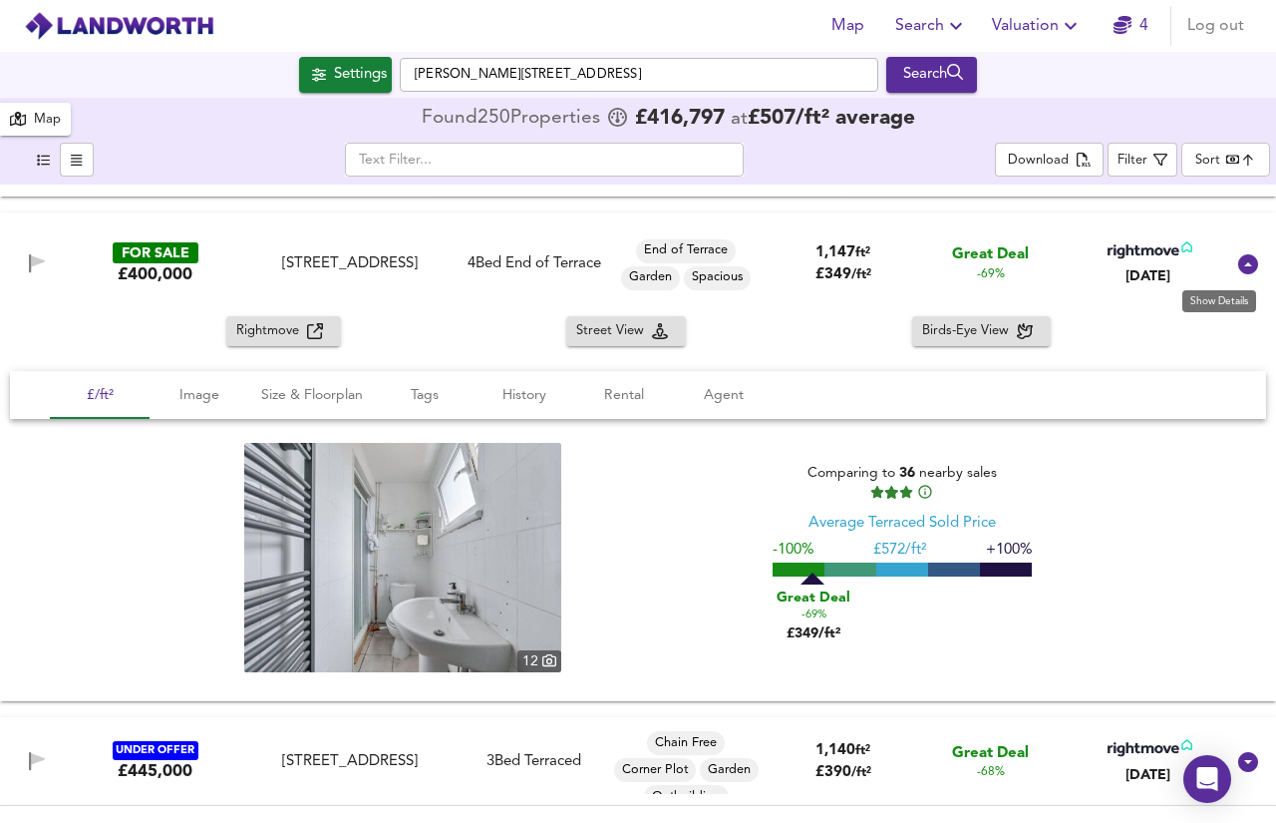
click at [1246, 255] on icon at bounding box center [1248, 264] width 24 height 24
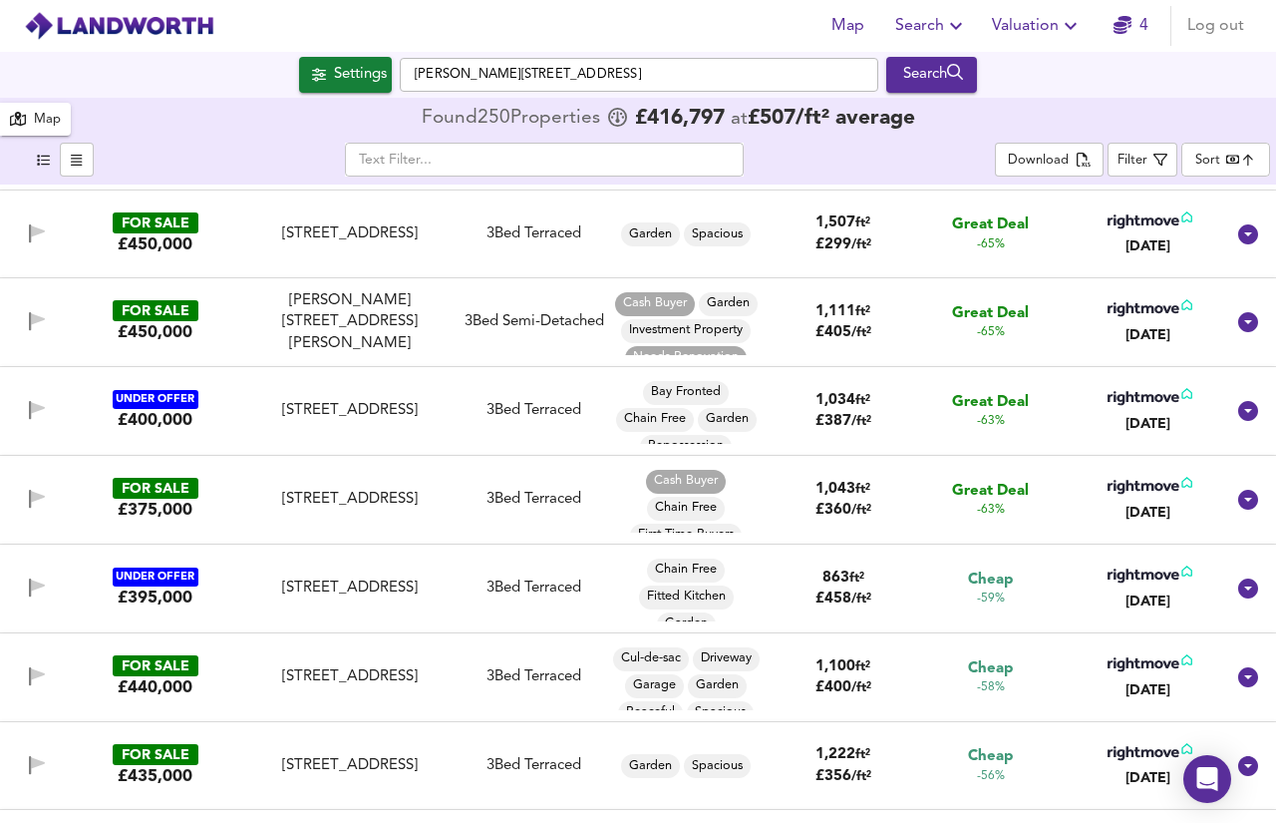
scroll to position [2592, 0]
click at [1238, 232] on icon at bounding box center [1248, 233] width 20 height 20
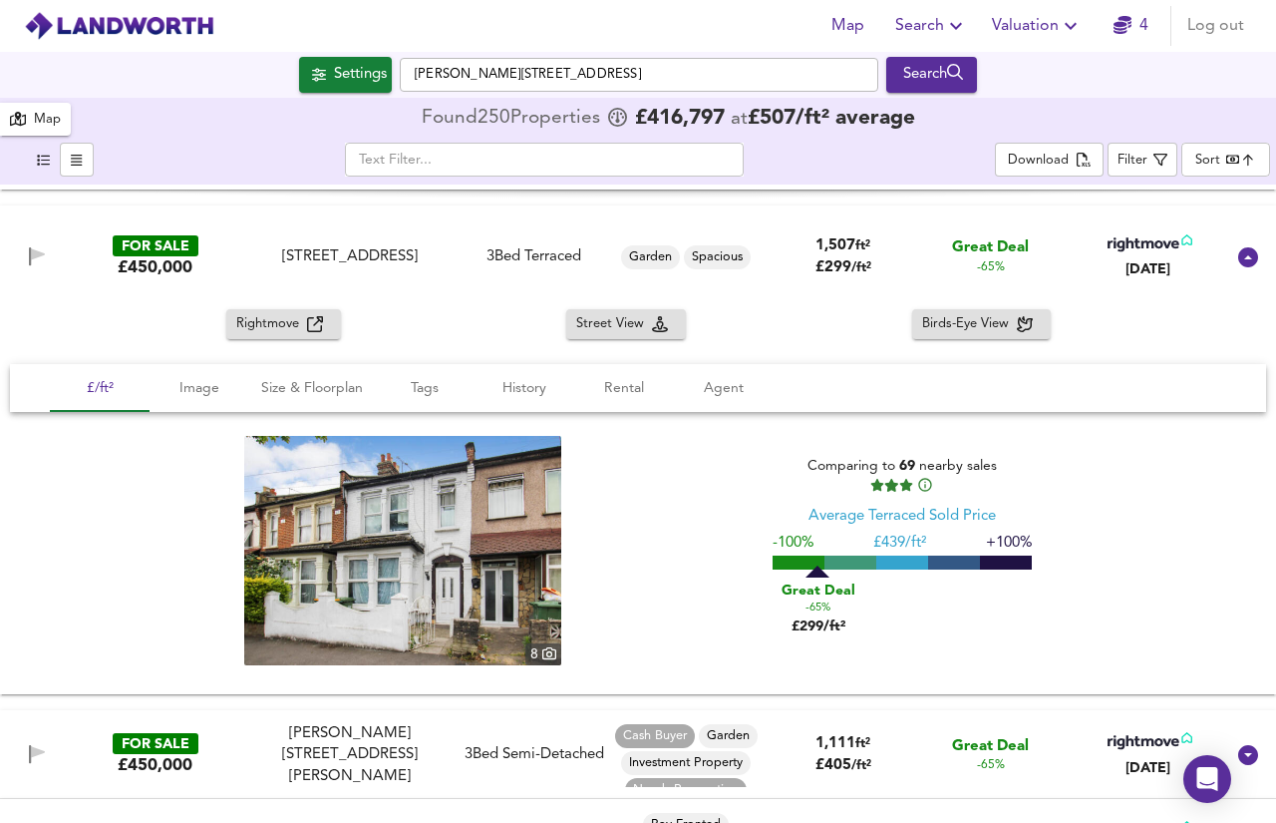
click at [251, 324] on span "Rightmove" at bounding box center [271, 324] width 71 height 23
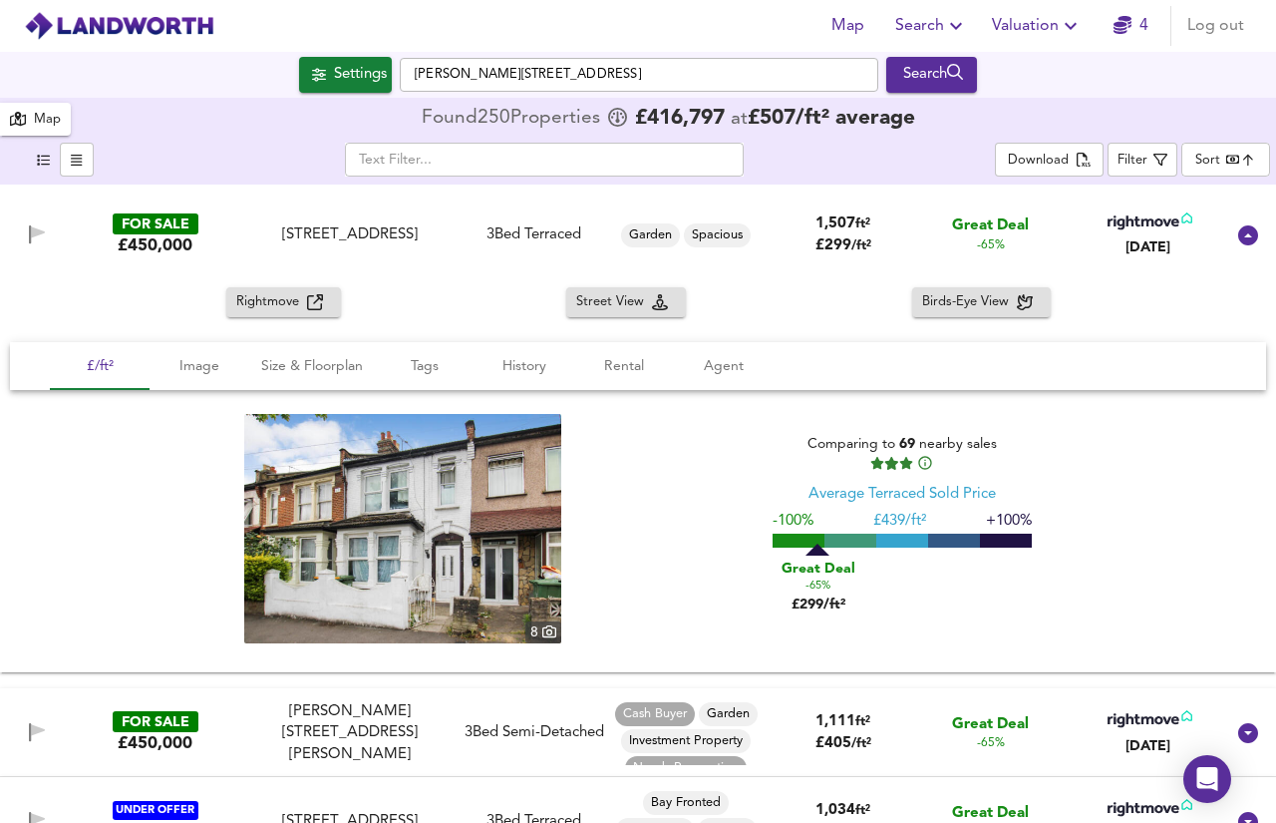
scroll to position [2614, 0]
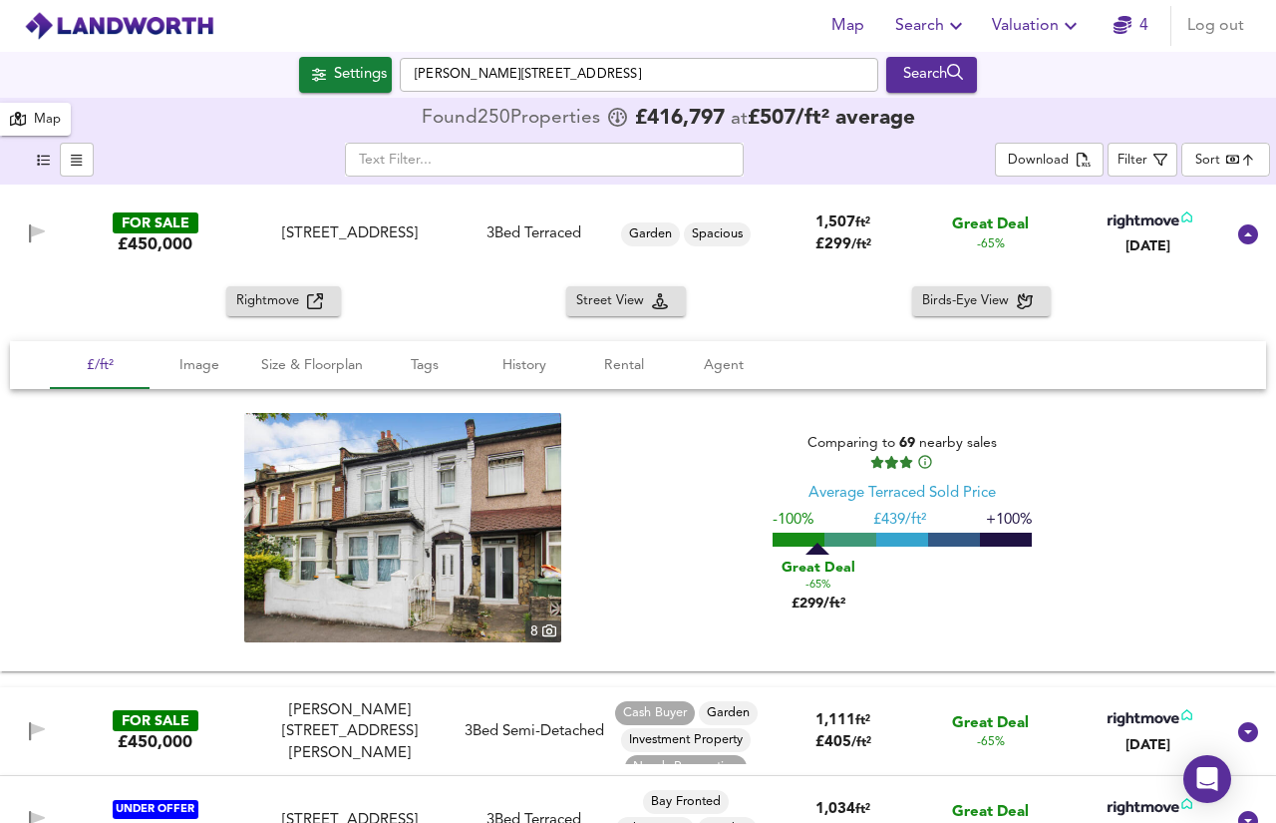
click at [276, 310] on span "Rightmove" at bounding box center [271, 301] width 71 height 23
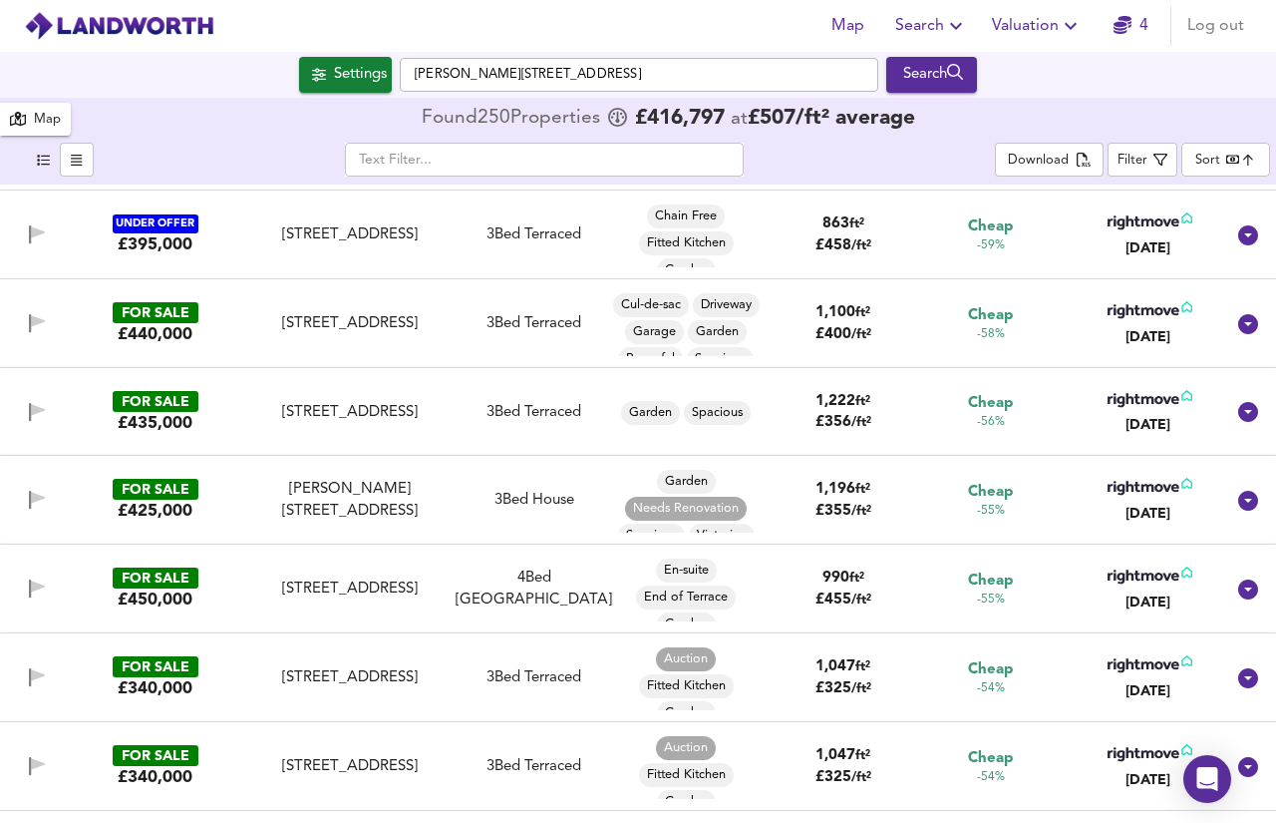
scroll to position [3503, 0]
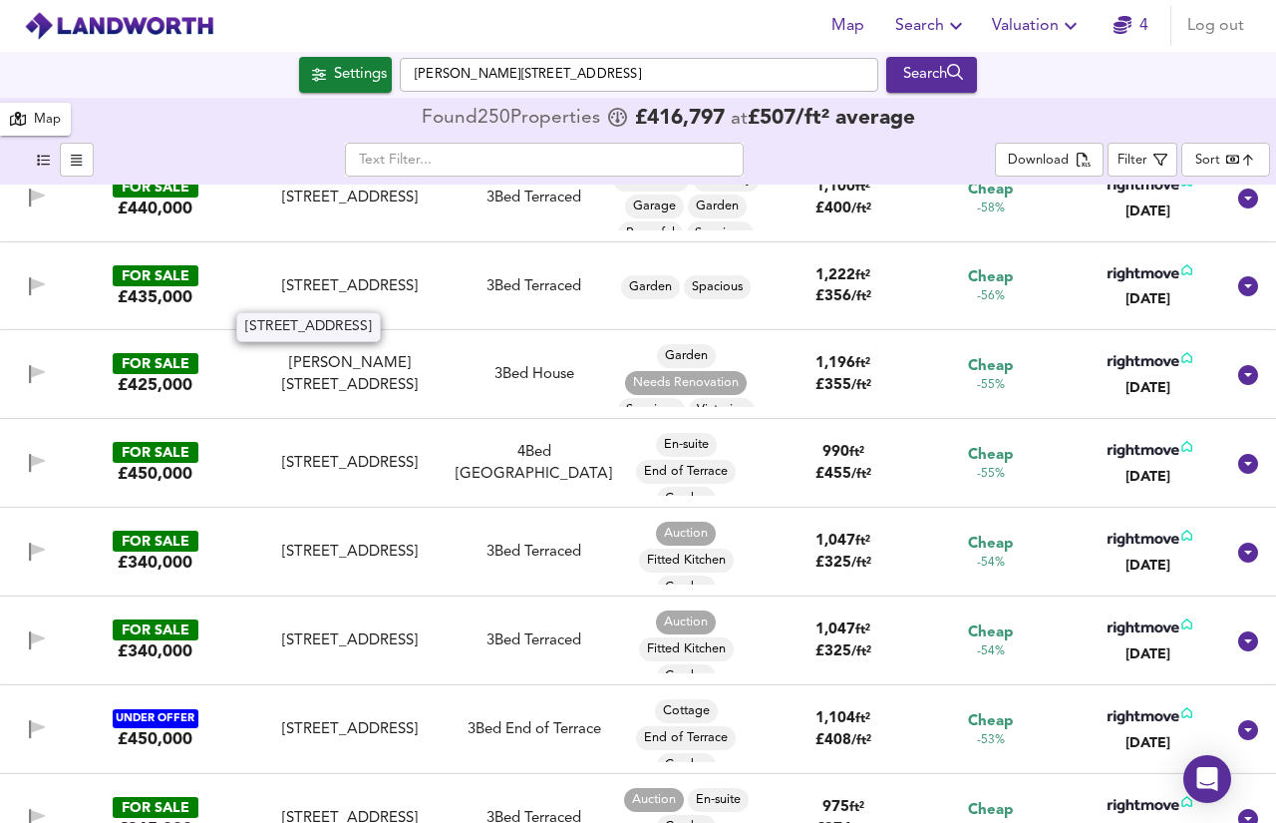
click at [383, 297] on div "Dongola Road, Plaistow, London, E13 0AZ" at bounding box center [350, 286] width 200 height 21
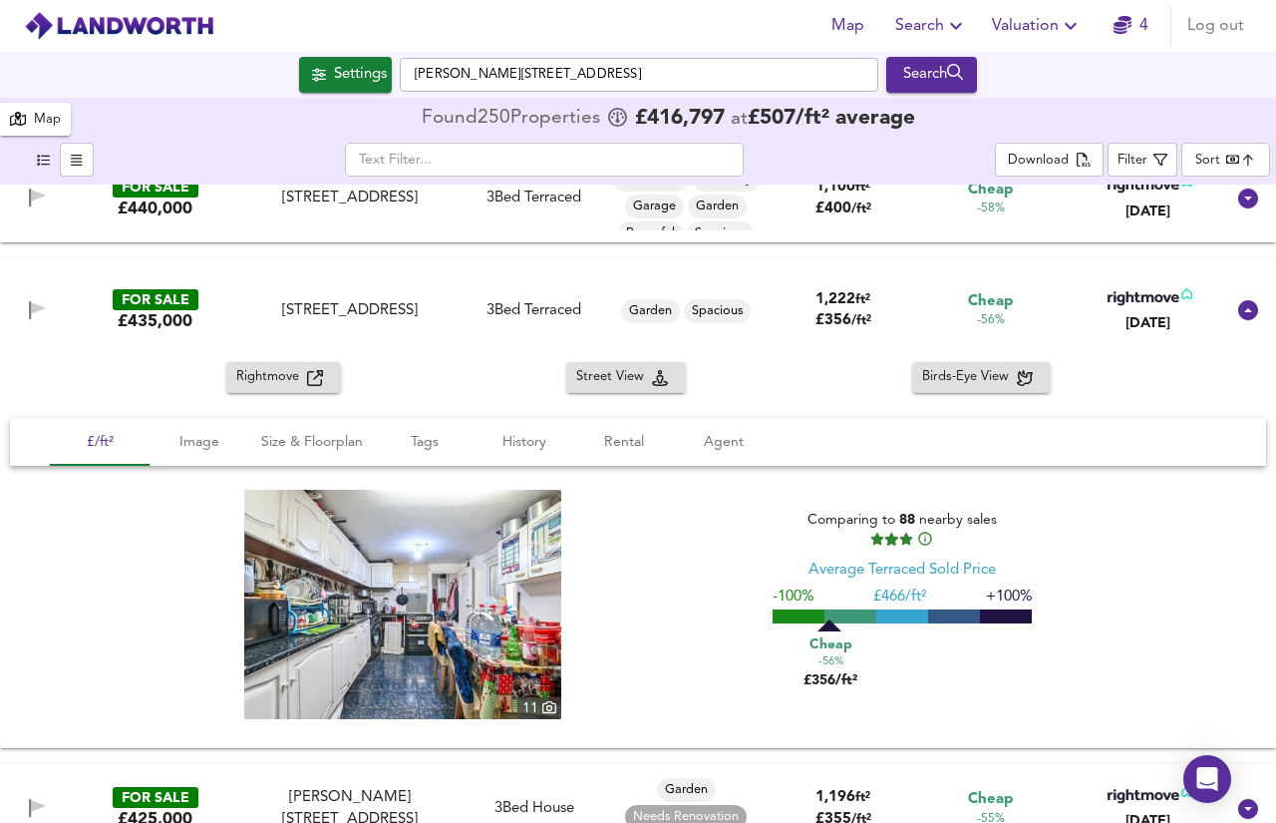
click at [326, 387] on div "Rightmove" at bounding box center [283, 377] width 95 height 23
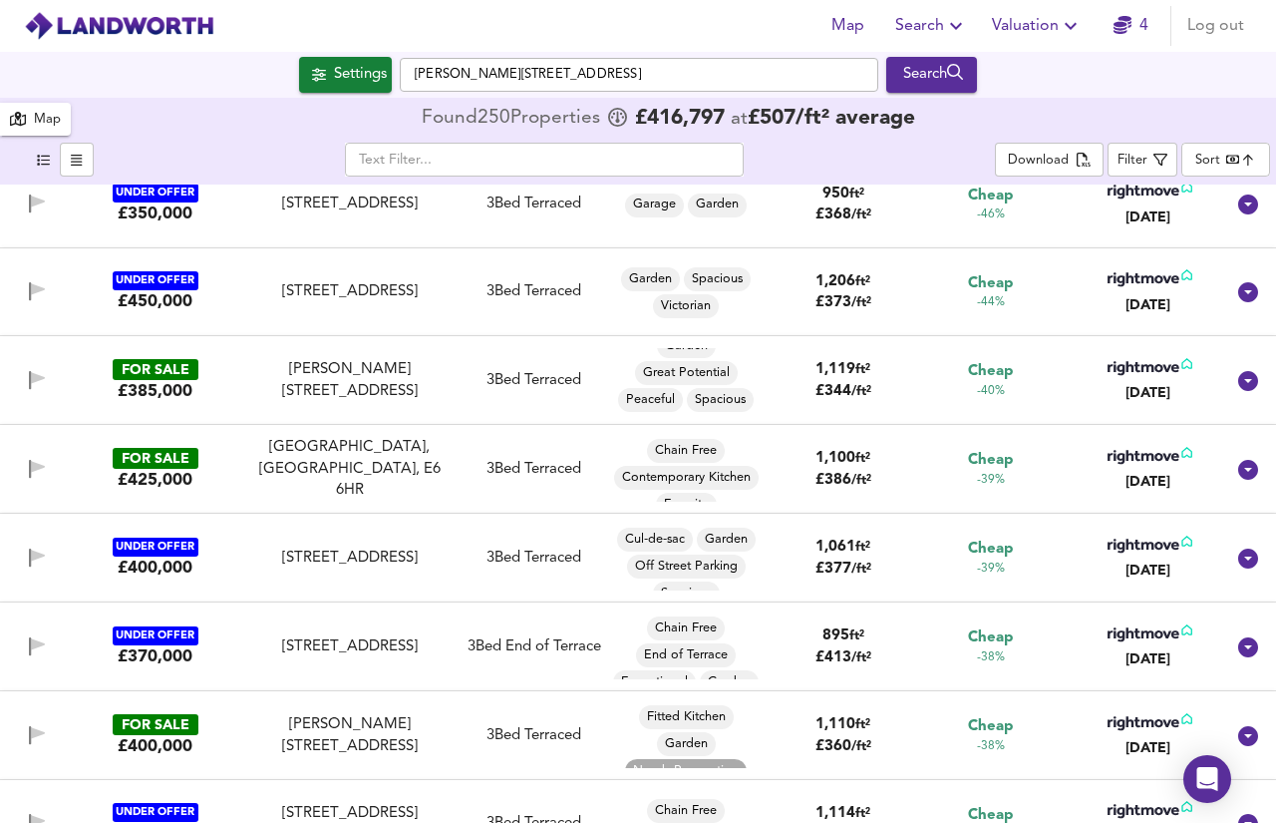
scroll to position [5173, 0]
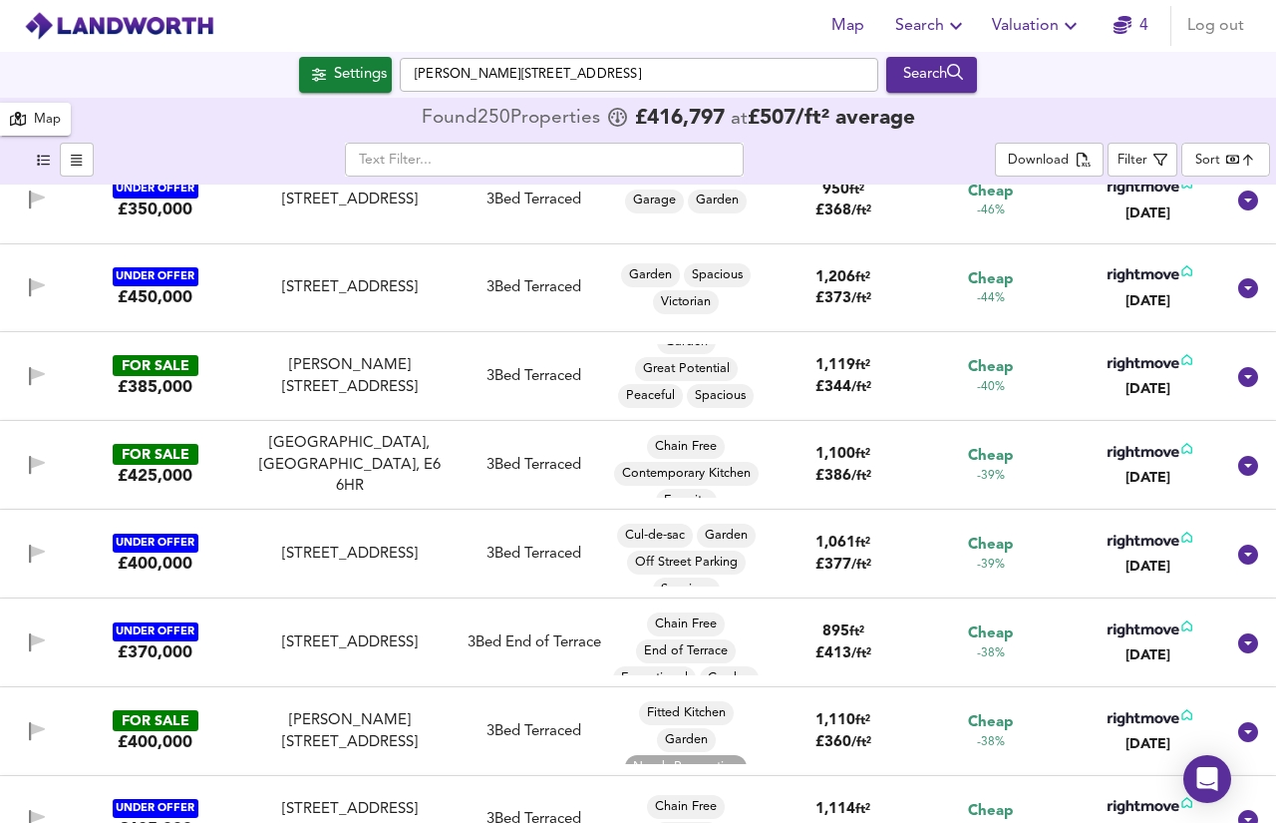
click at [491, 368] on div "3 Bed Terraced" at bounding box center [534, 376] width 95 height 21
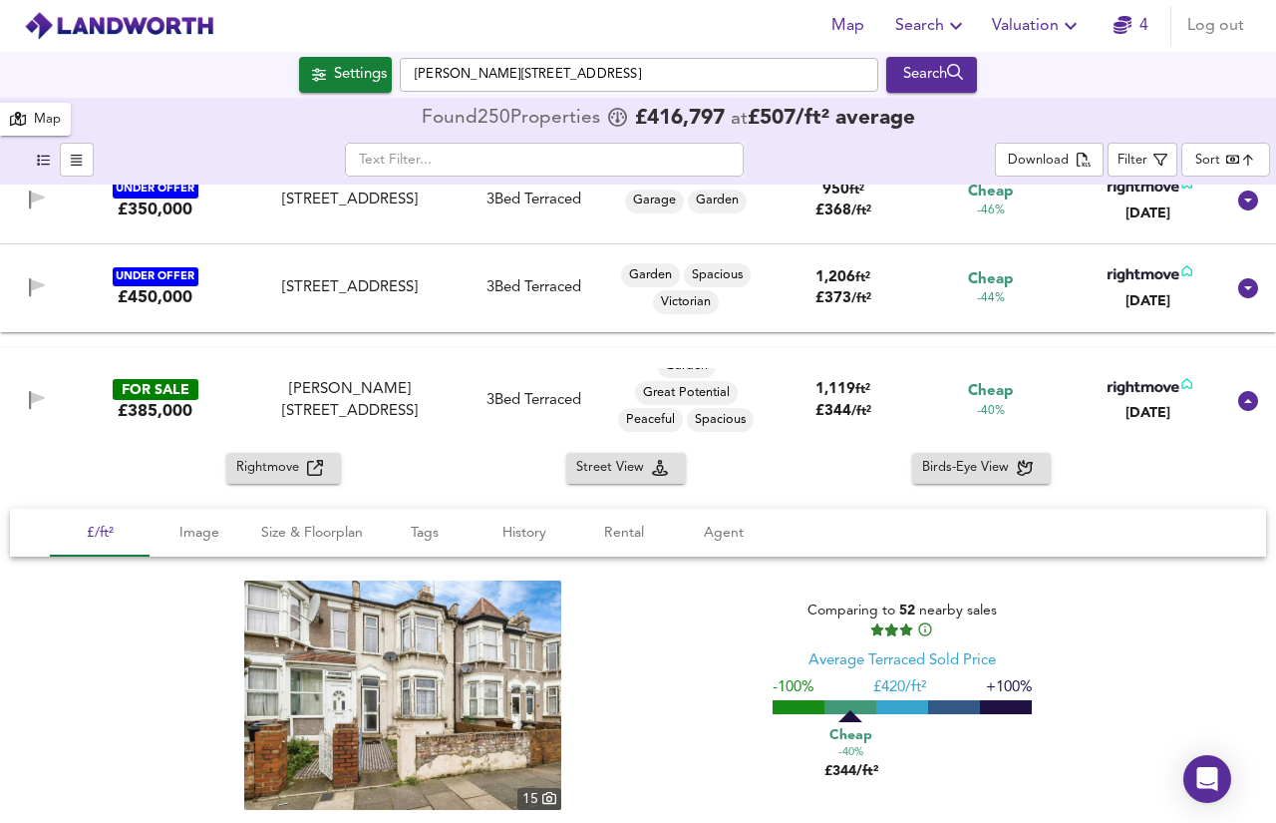
click at [322, 484] on button "Rightmove" at bounding box center [283, 468] width 115 height 31
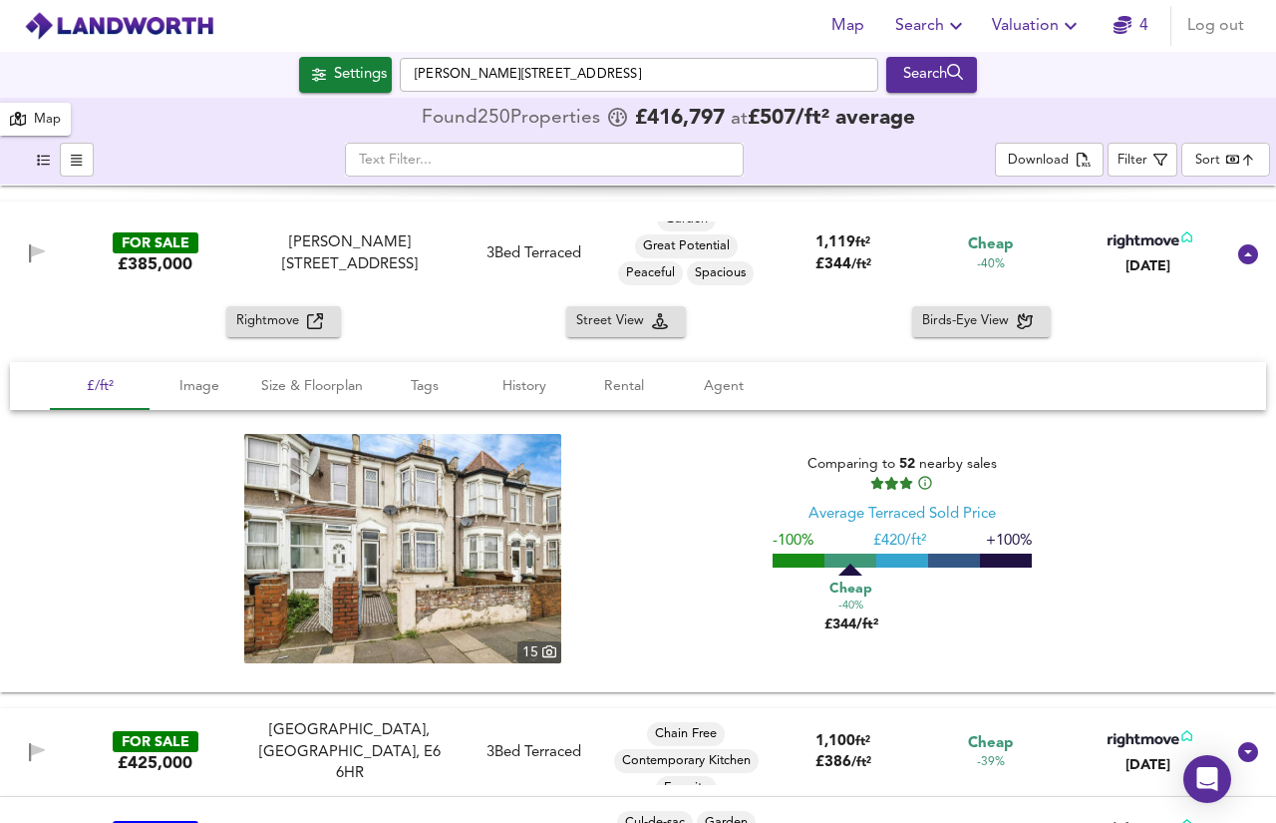
scroll to position [5321, 0]
click at [262, 307] on button "Rightmove" at bounding box center [283, 320] width 115 height 31
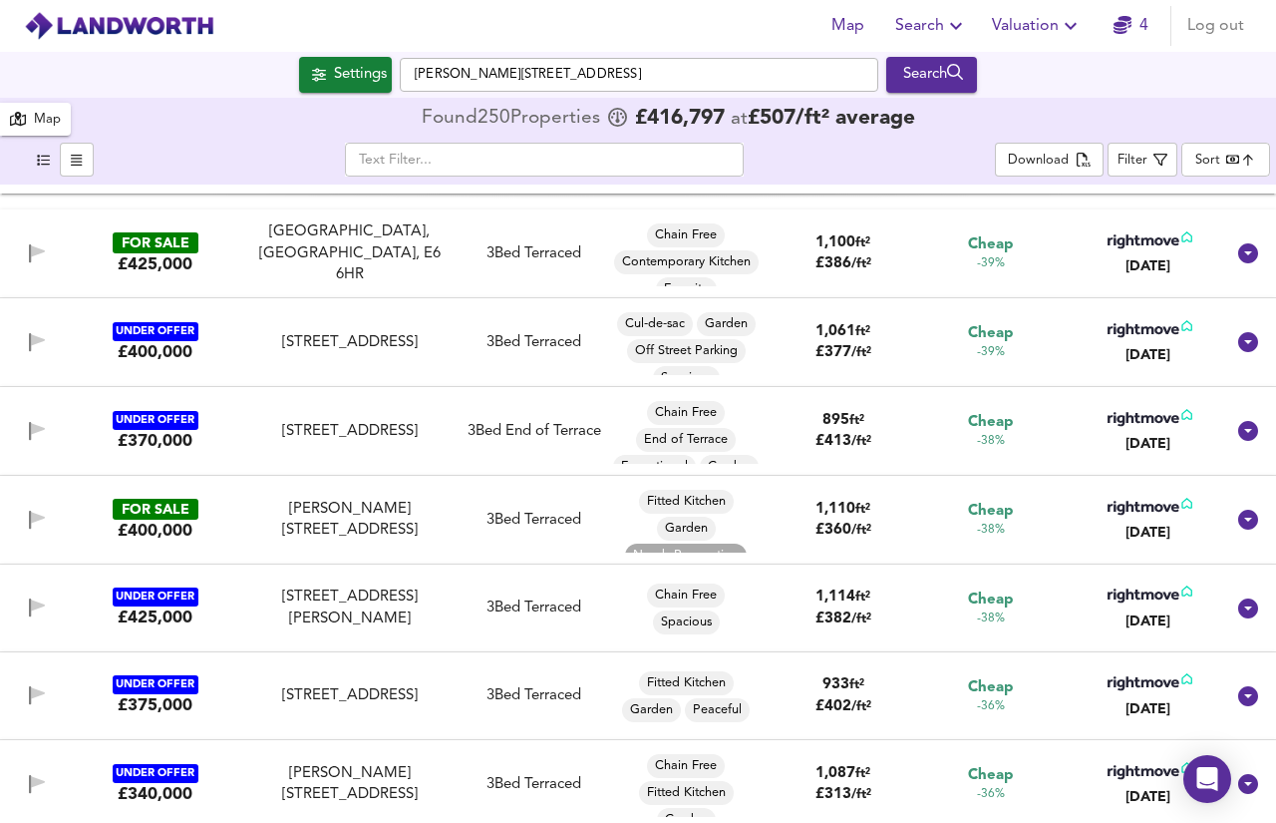
scroll to position [16, 0]
drag, startPoint x: 119, startPoint y: 498, endPoint x: 414, endPoint y: 542, distance: 298.5
click at [431, 554] on div "FOR SALE £400,000 Alderman Avenue, Barking, IG11 0LX Alderman Avenue, Barking, …" at bounding box center [638, 520] width 1276 height 89
click at [414, 541] on div "Alderman Avenue, Barking, IG11 0LX" at bounding box center [350, 520] width 200 height 43
click at [523, 512] on div "3 Bed Terraced" at bounding box center [534, 520] width 95 height 21
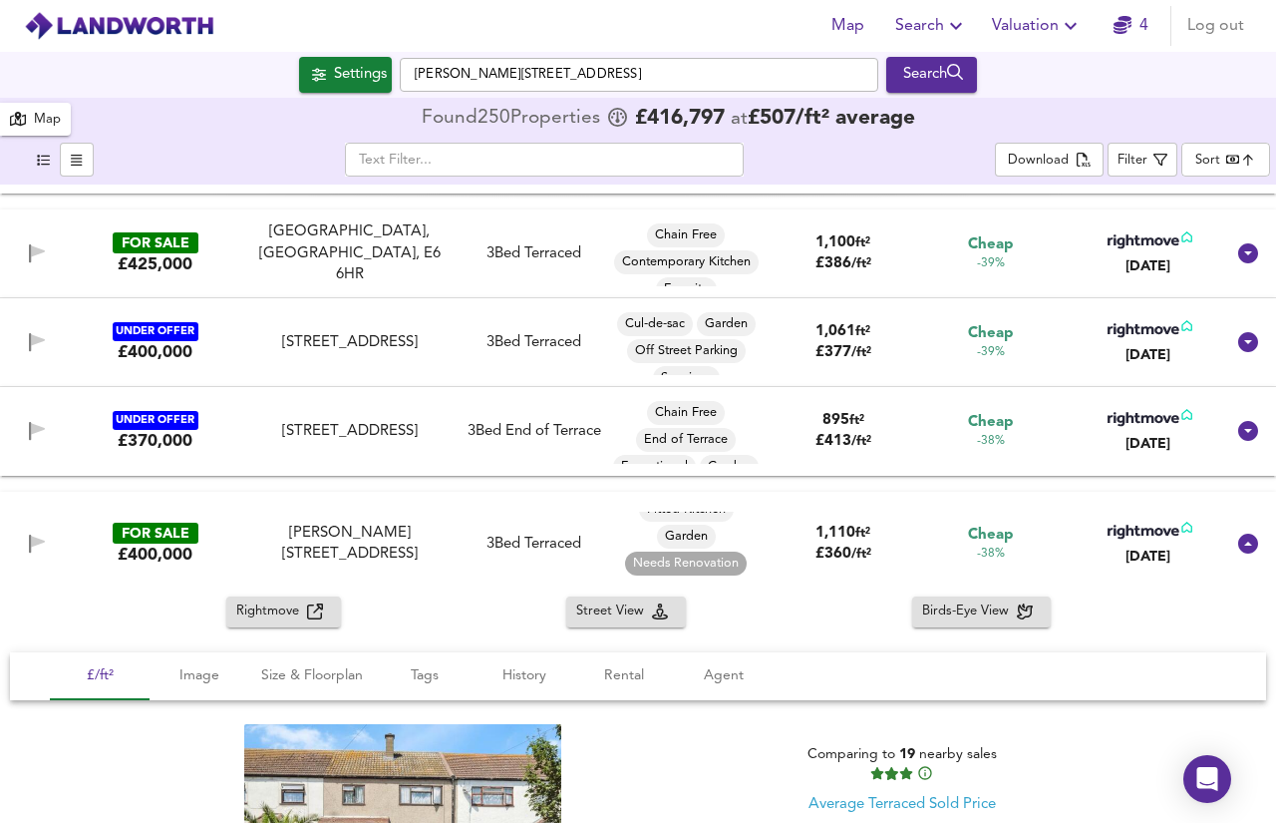
scroll to position [5999, 0]
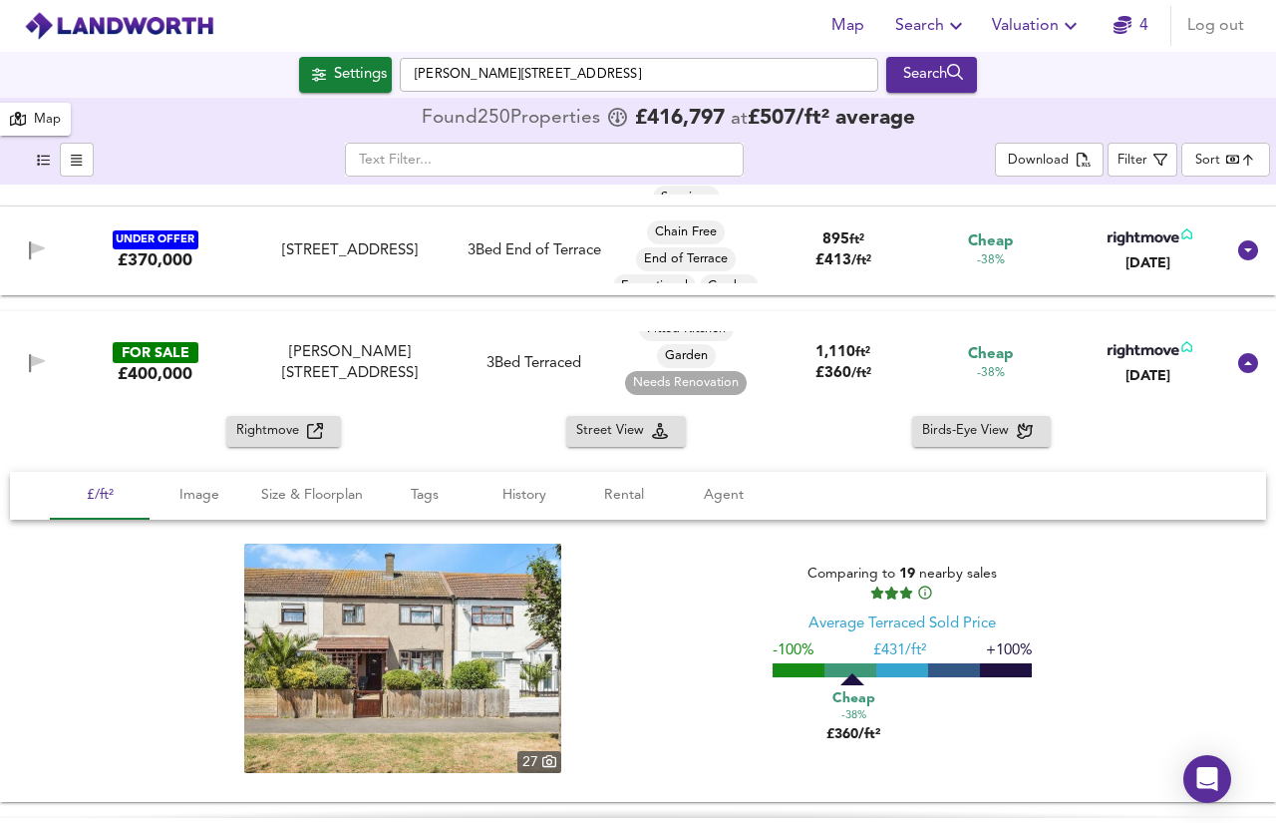
click at [231, 442] on button "Rightmove" at bounding box center [283, 431] width 115 height 31
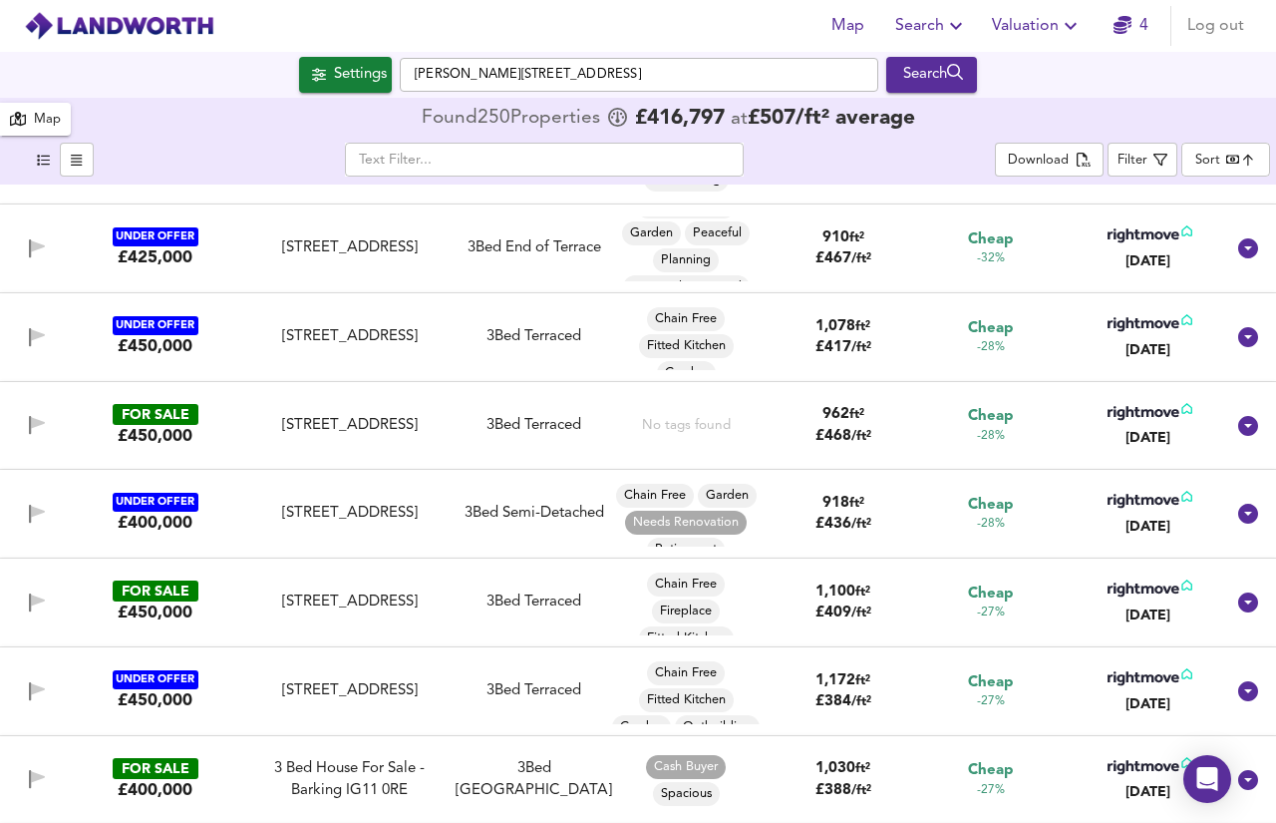
scroll to position [6966, 0]
click at [1244, 424] on icon at bounding box center [1248, 425] width 20 height 20
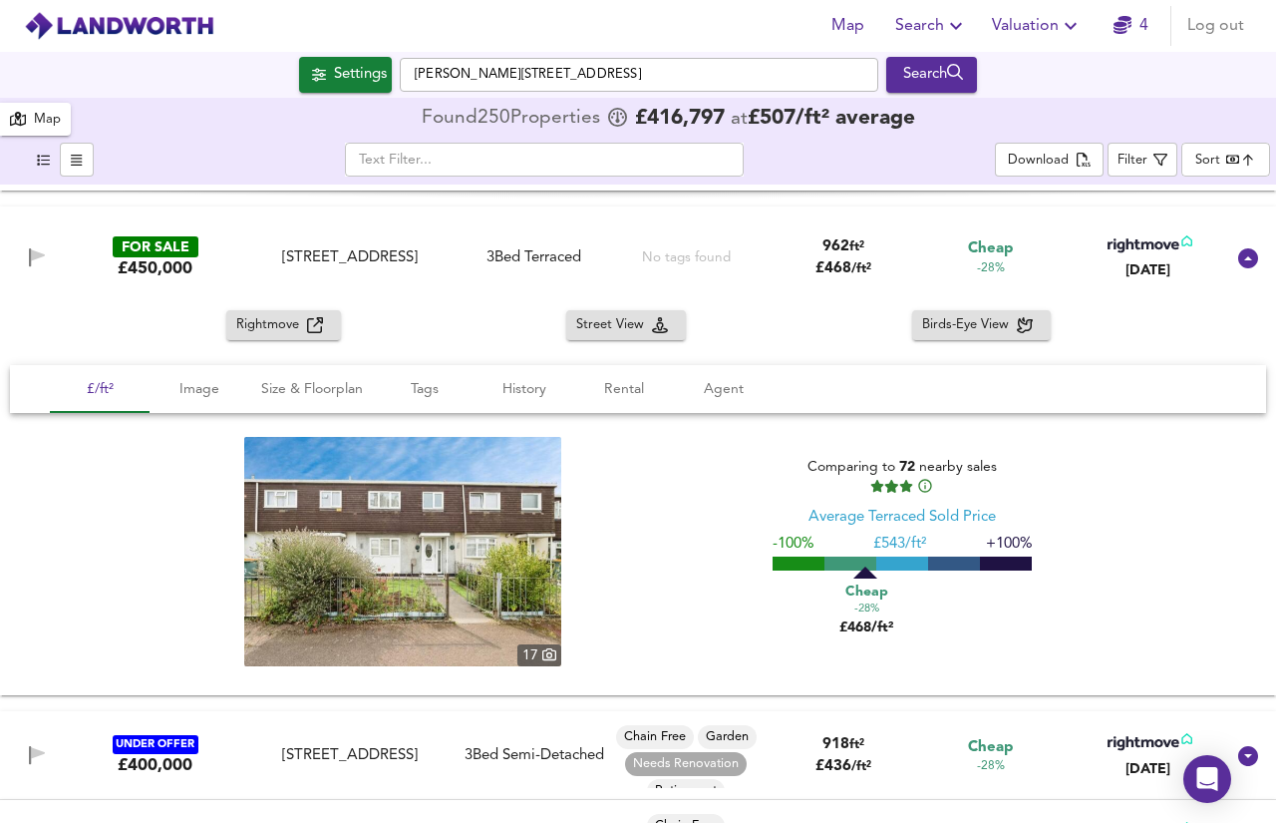
scroll to position [7153, 0]
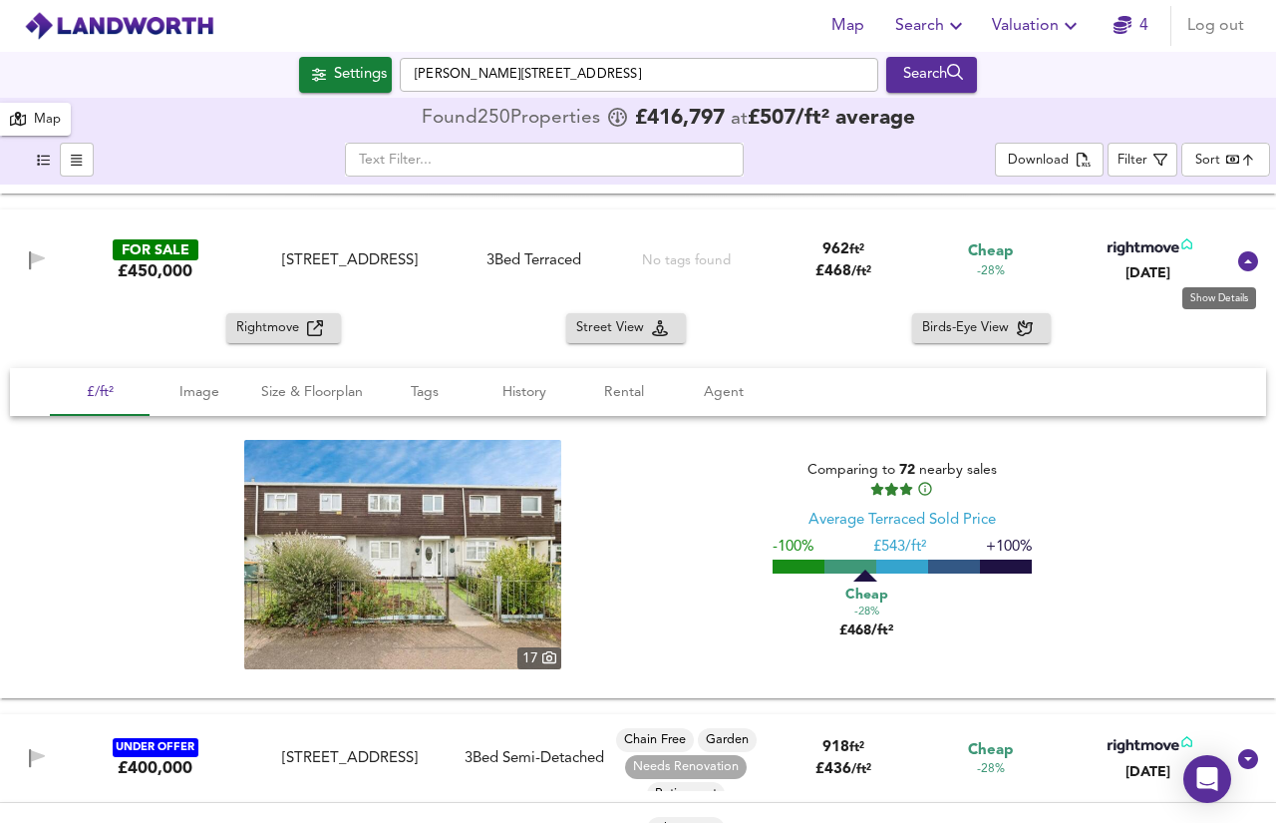
drag, startPoint x: 1236, startPoint y: 265, endPoint x: 446, endPoint y: 546, distance: 839.2
click at [1238, 265] on icon at bounding box center [1248, 261] width 20 height 20
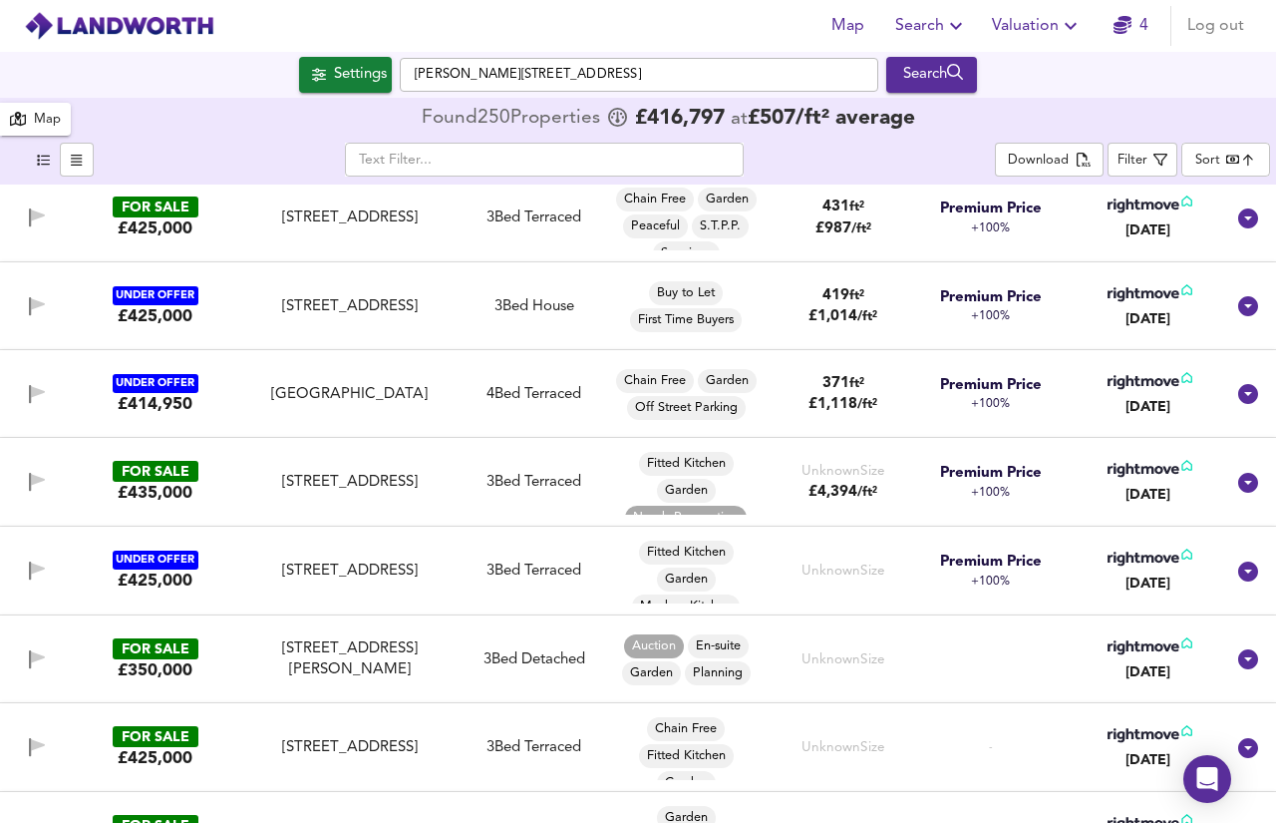
scroll to position [18752, 0]
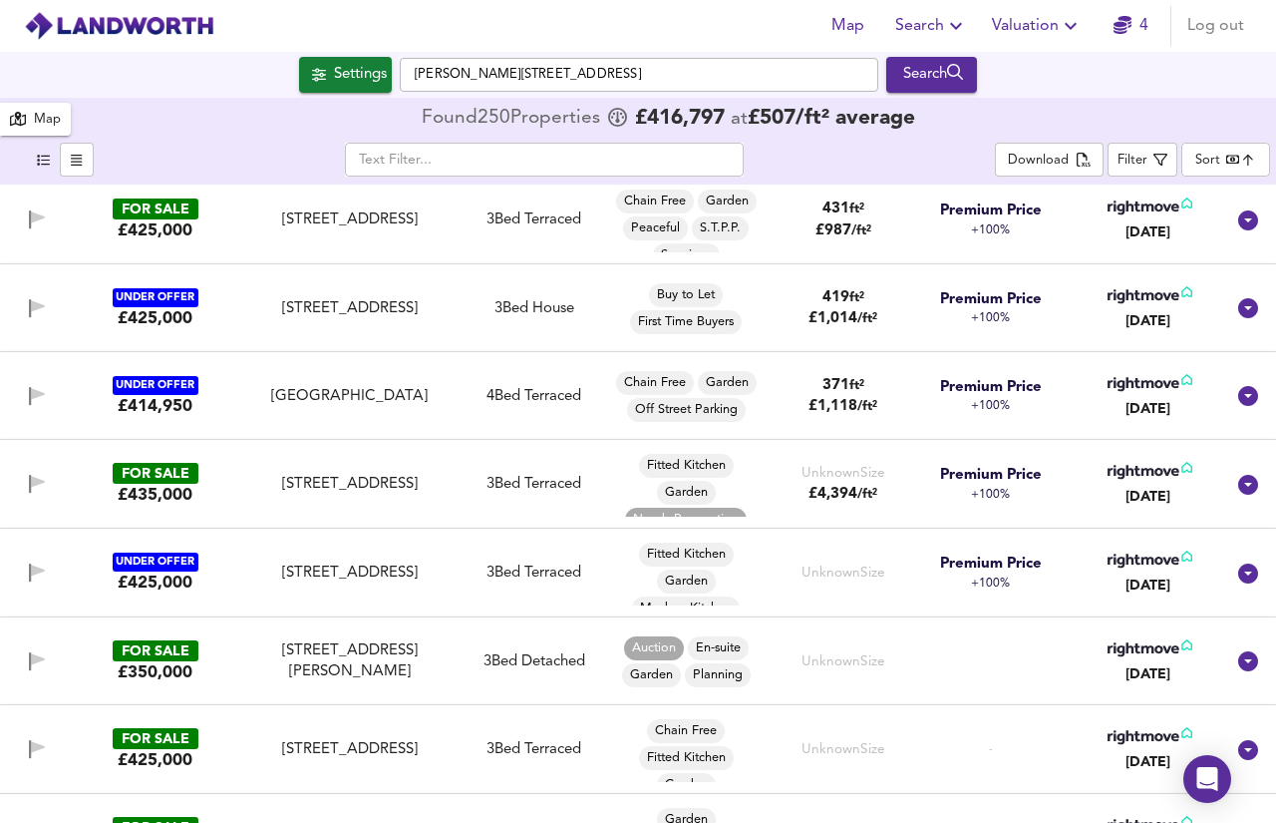
click at [1238, 489] on icon at bounding box center [1248, 485] width 20 height 20
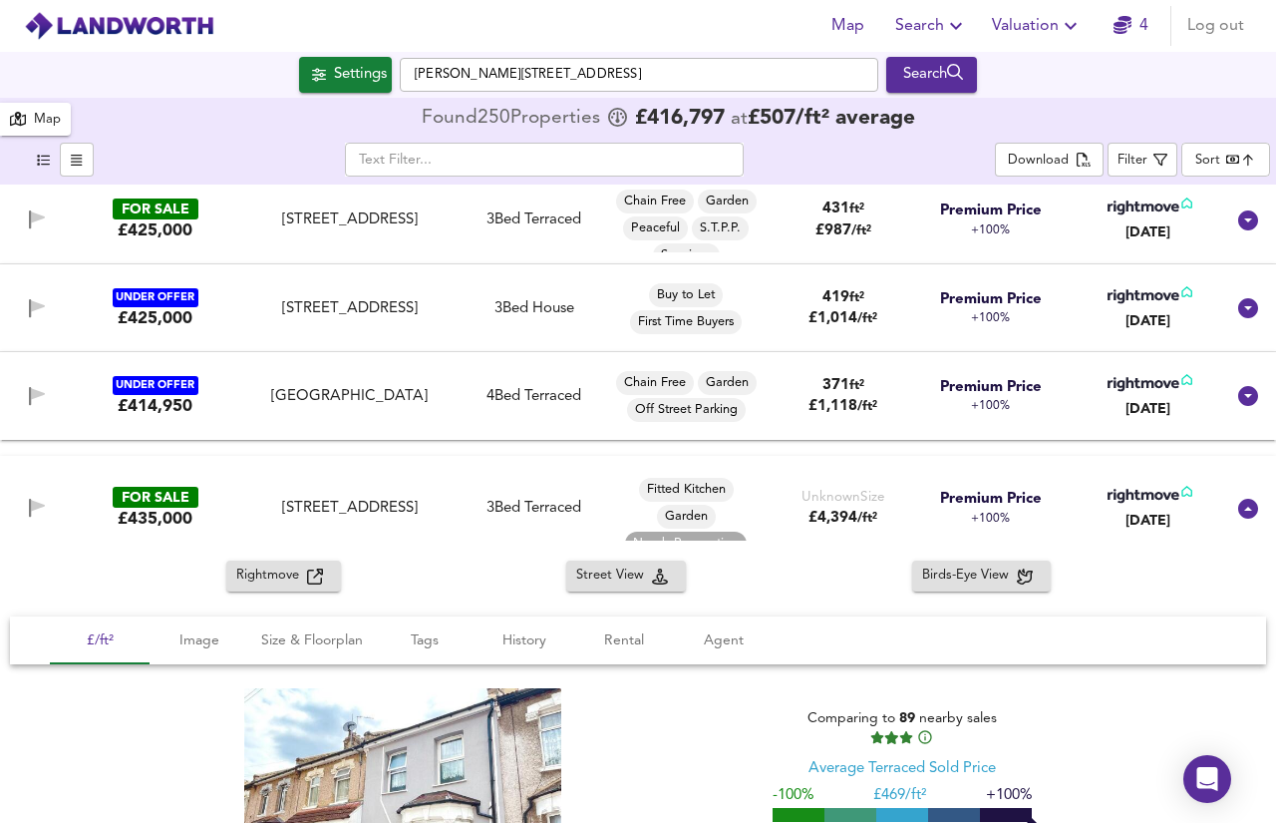
click at [288, 572] on span "Rightmove" at bounding box center [271, 575] width 71 height 23
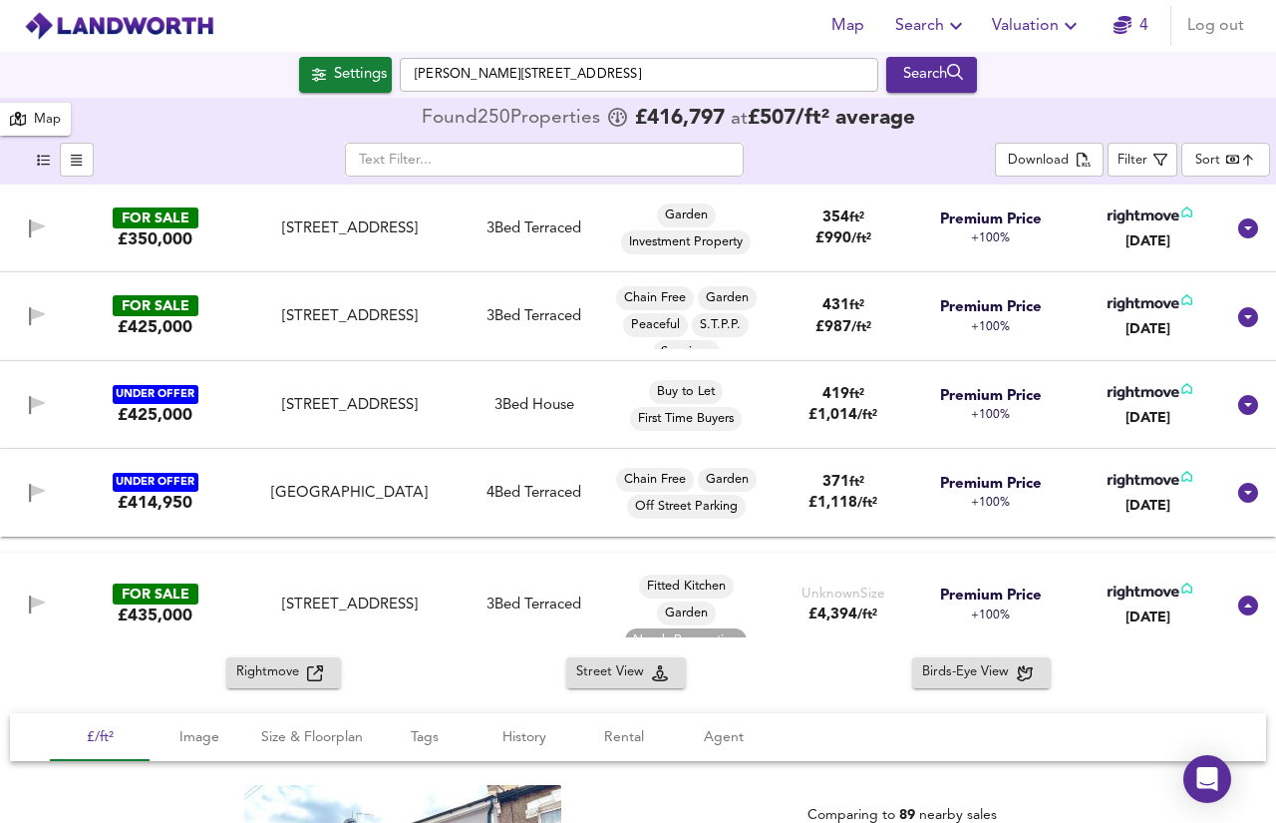
scroll to position [18643, 0]
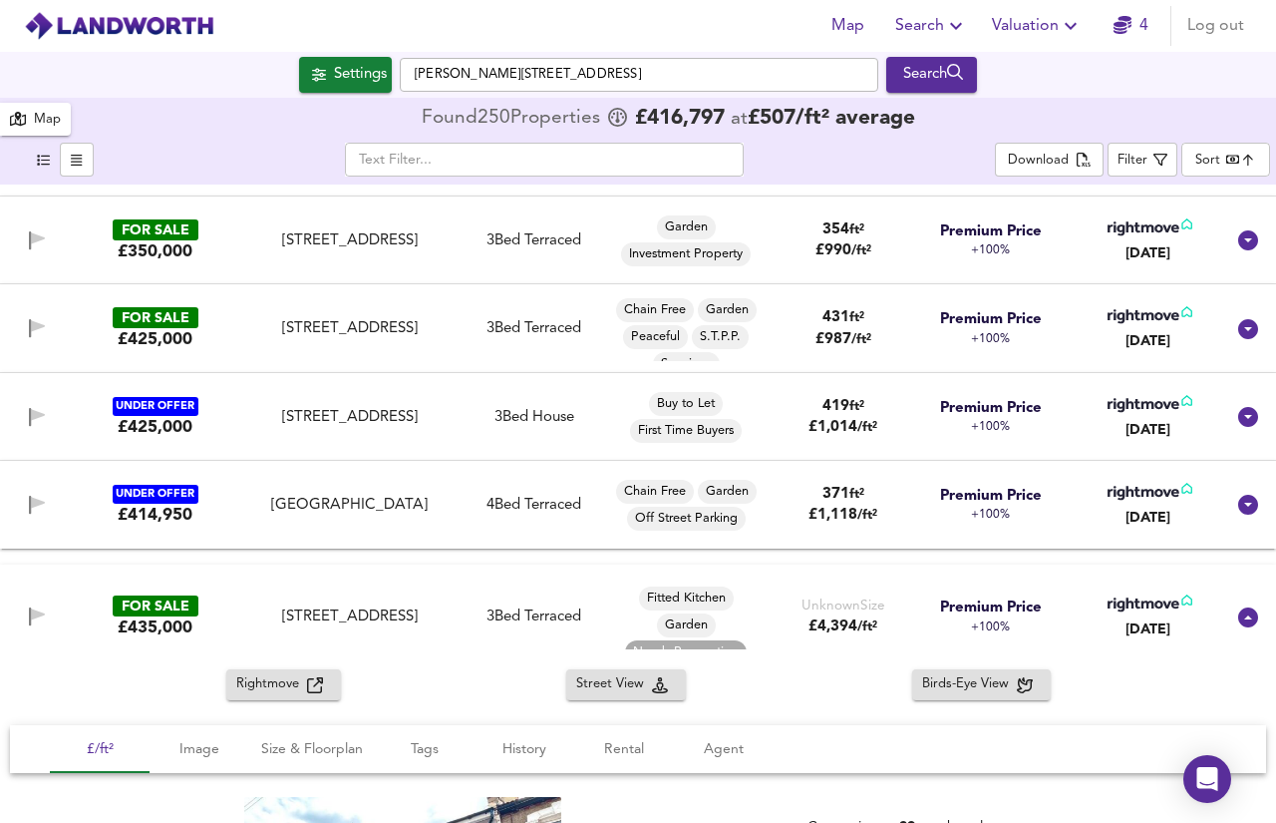
click at [1237, 329] on icon at bounding box center [1248, 329] width 24 height 24
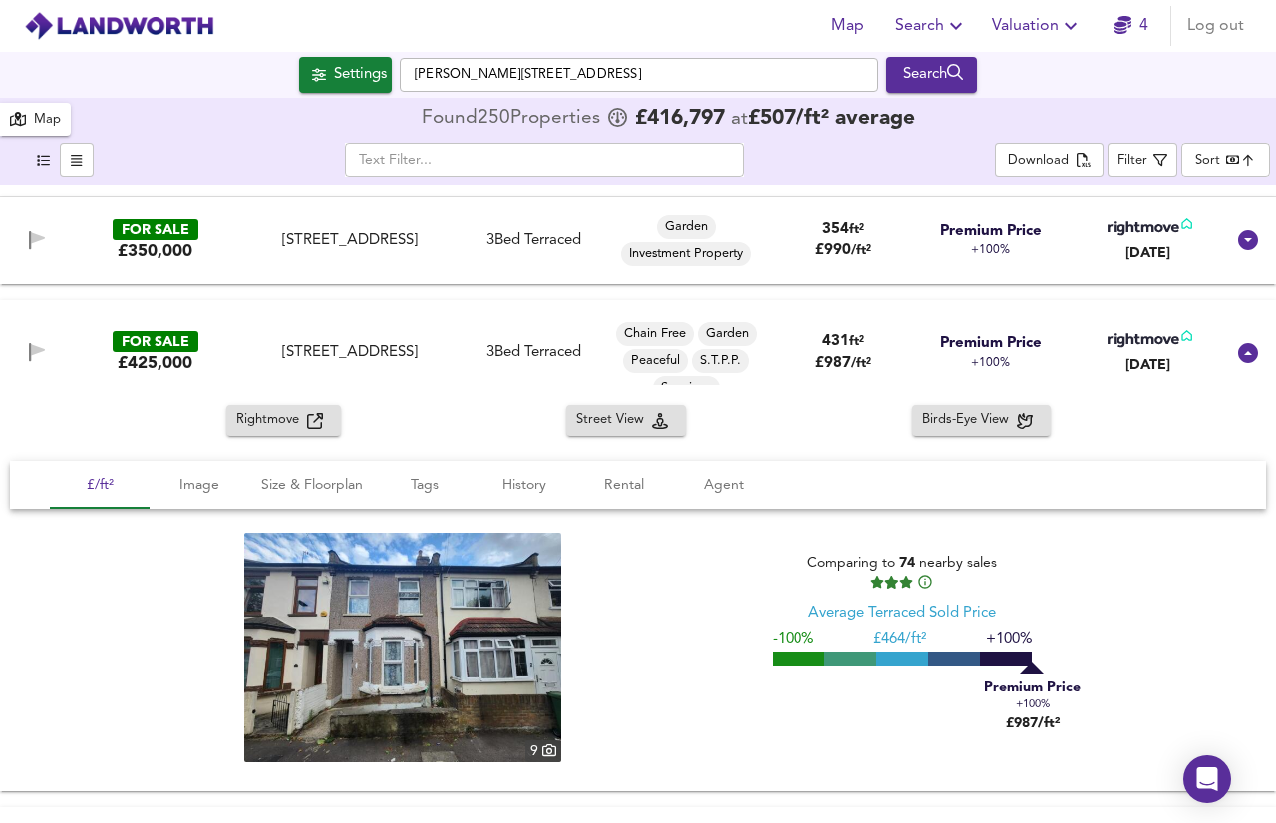
click at [277, 429] on span "Rightmove" at bounding box center [271, 420] width 71 height 23
drag, startPoint x: 1243, startPoint y: 367, endPoint x: 563, endPoint y: 515, distance: 695.9
click at [1243, 367] on div at bounding box center [1248, 353] width 48 height 48
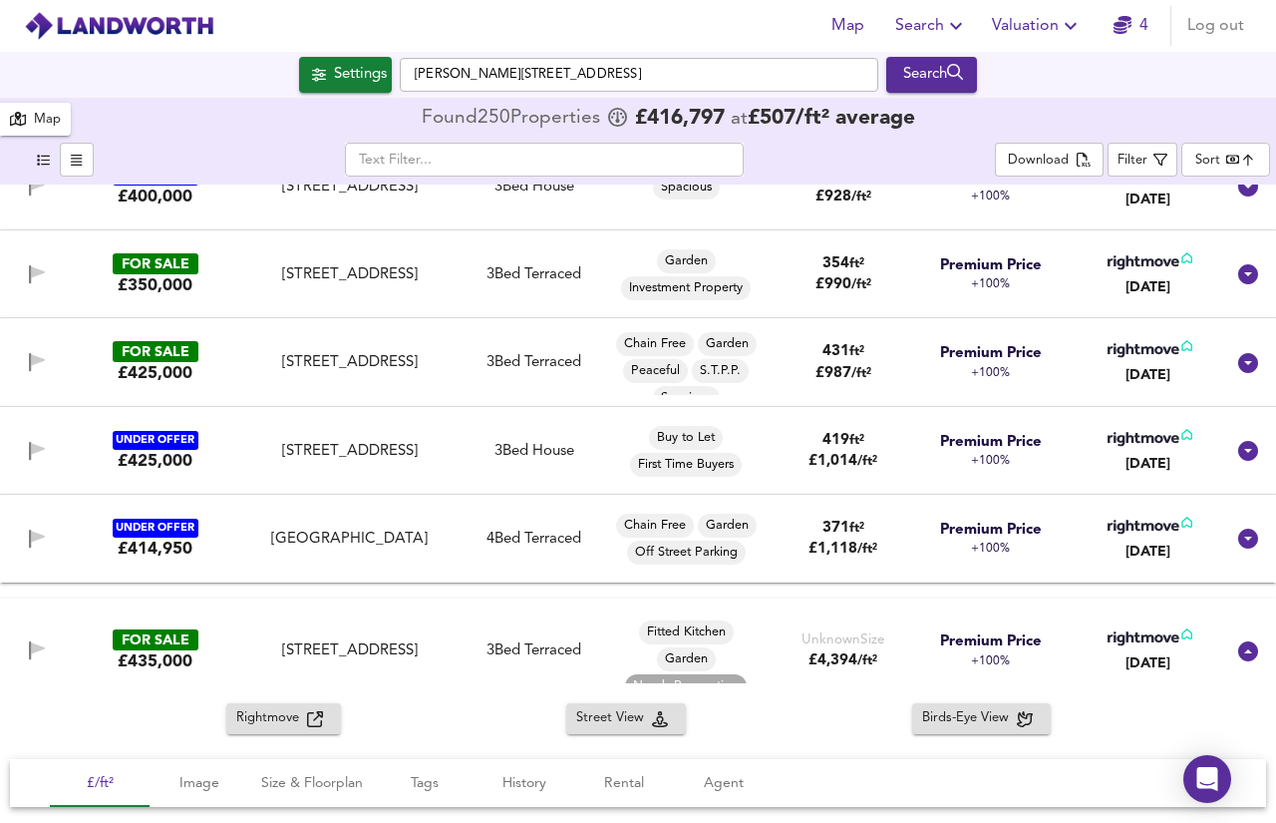
scroll to position [18641, 0]
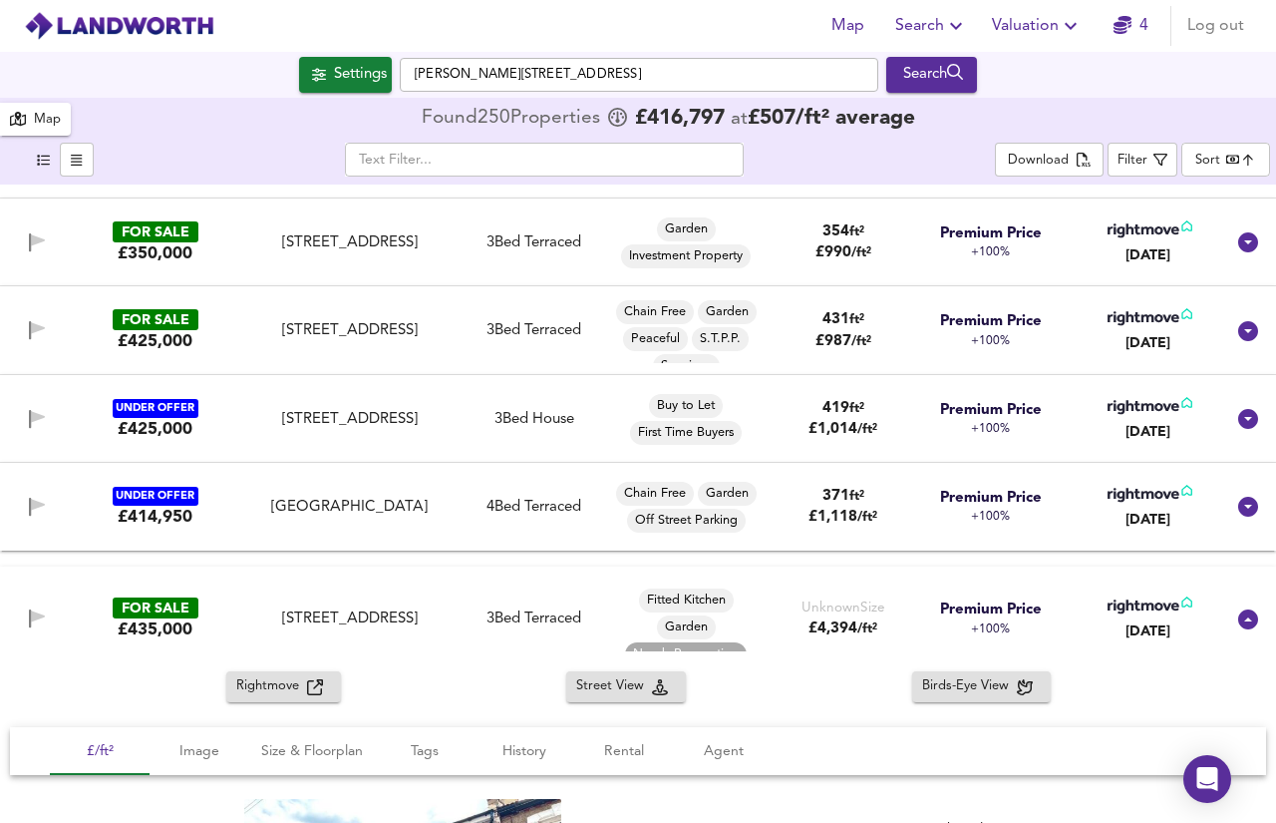
click at [1238, 622] on icon at bounding box center [1248, 619] width 20 height 20
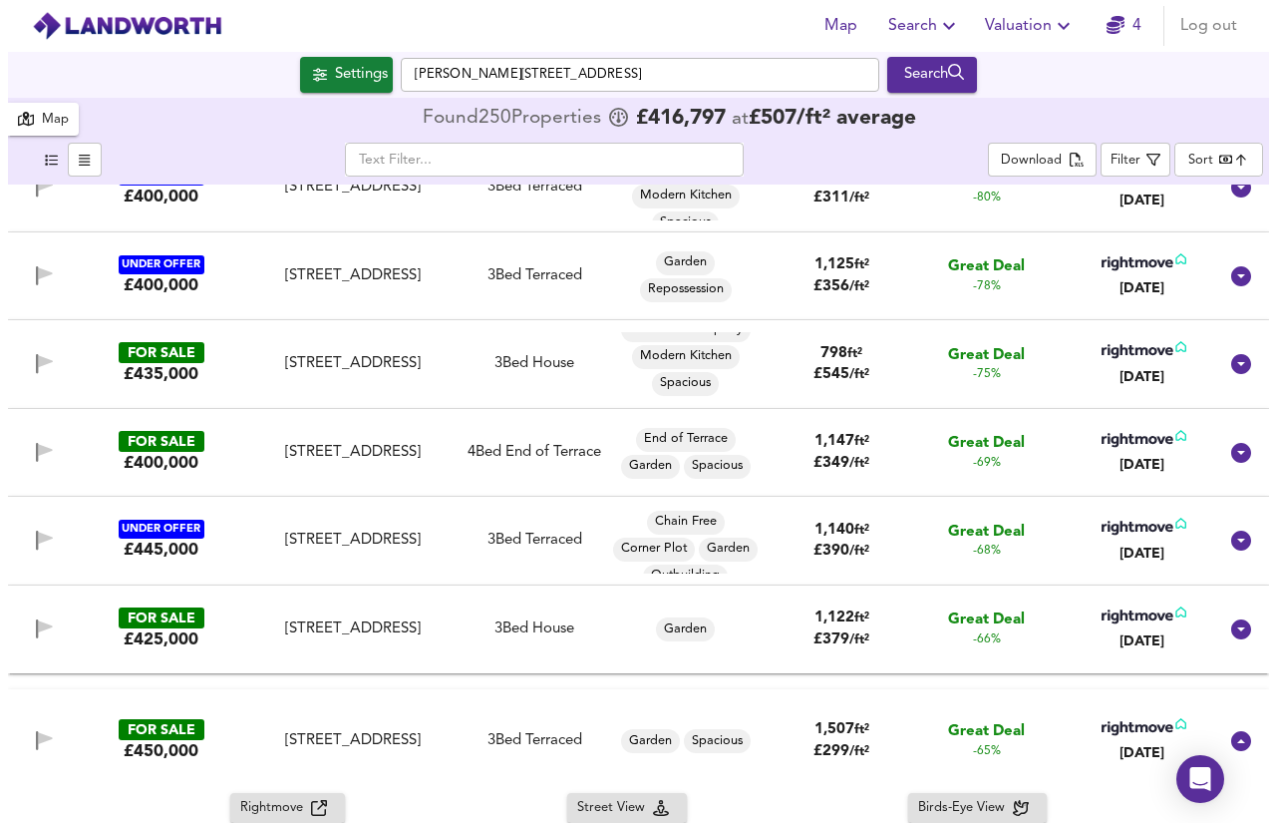
scroll to position [2071, 0]
